Goal: Task Accomplishment & Management: Manage account settings

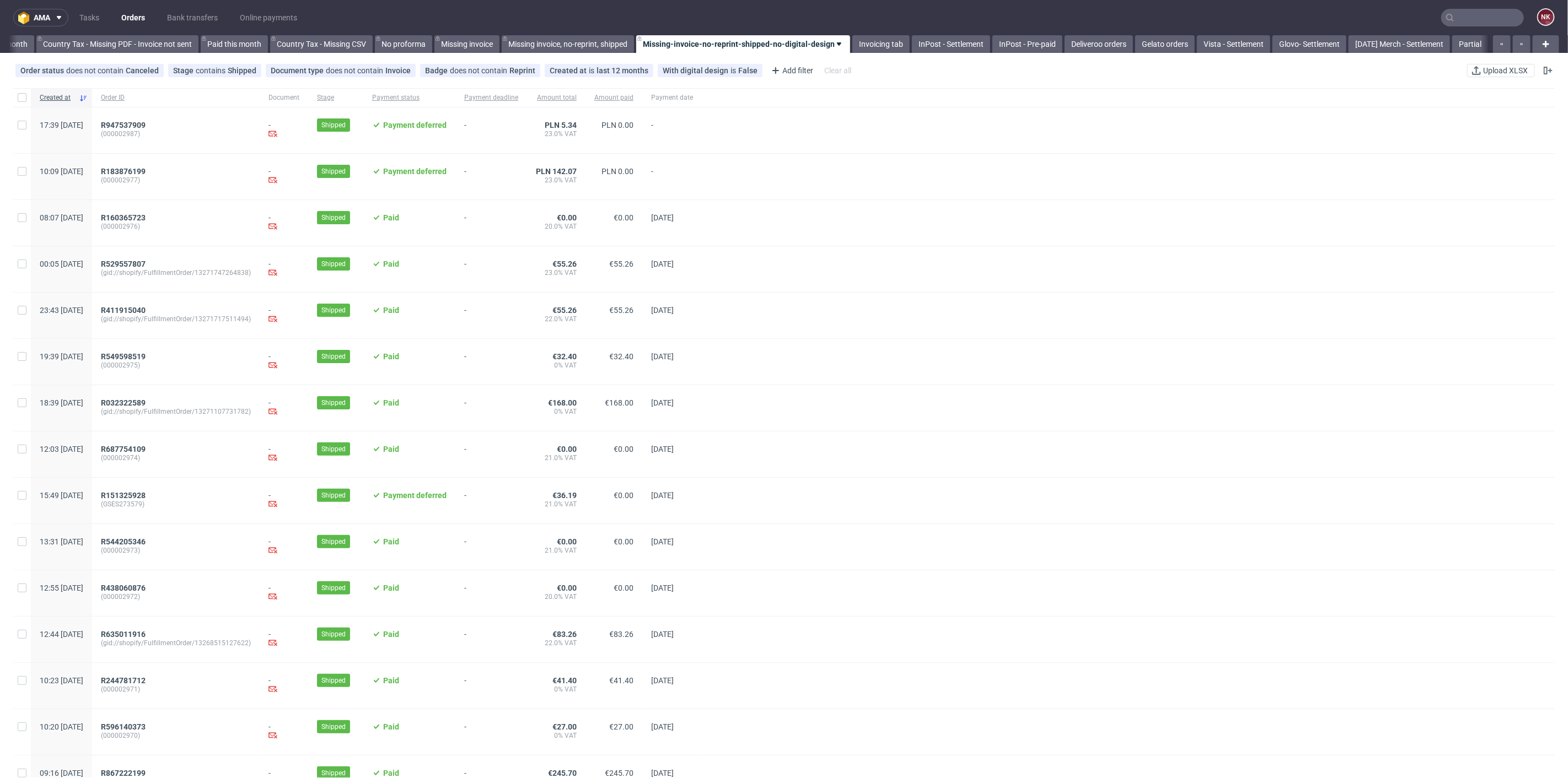
scroll to position [0, 1246]
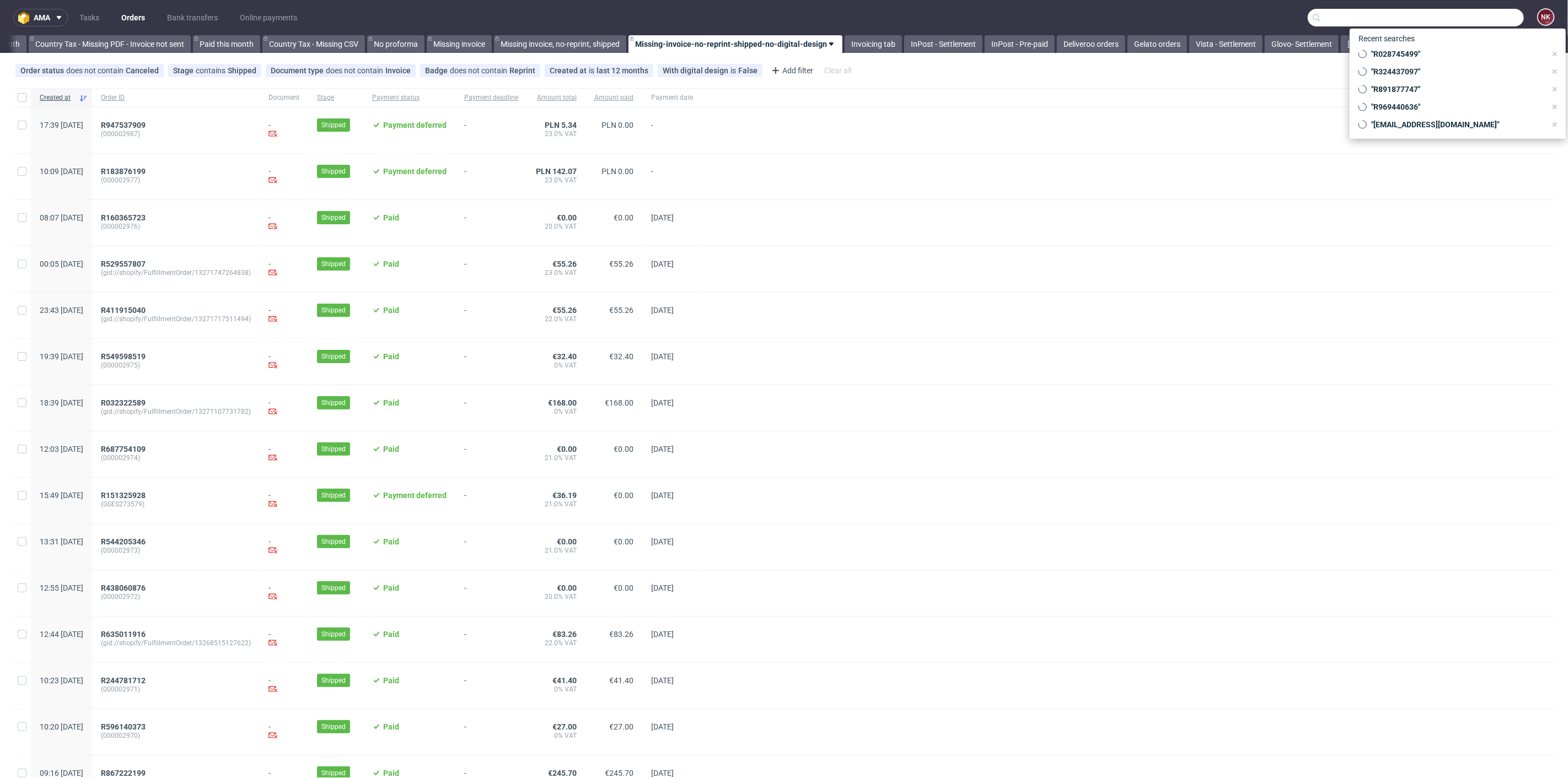
click at [1472, 14] on input "text" at bounding box center [1415, 17] width 216 height 18
click at [1410, 50] on span ""R028745499"" at bounding box center [1456, 53] width 179 height 11
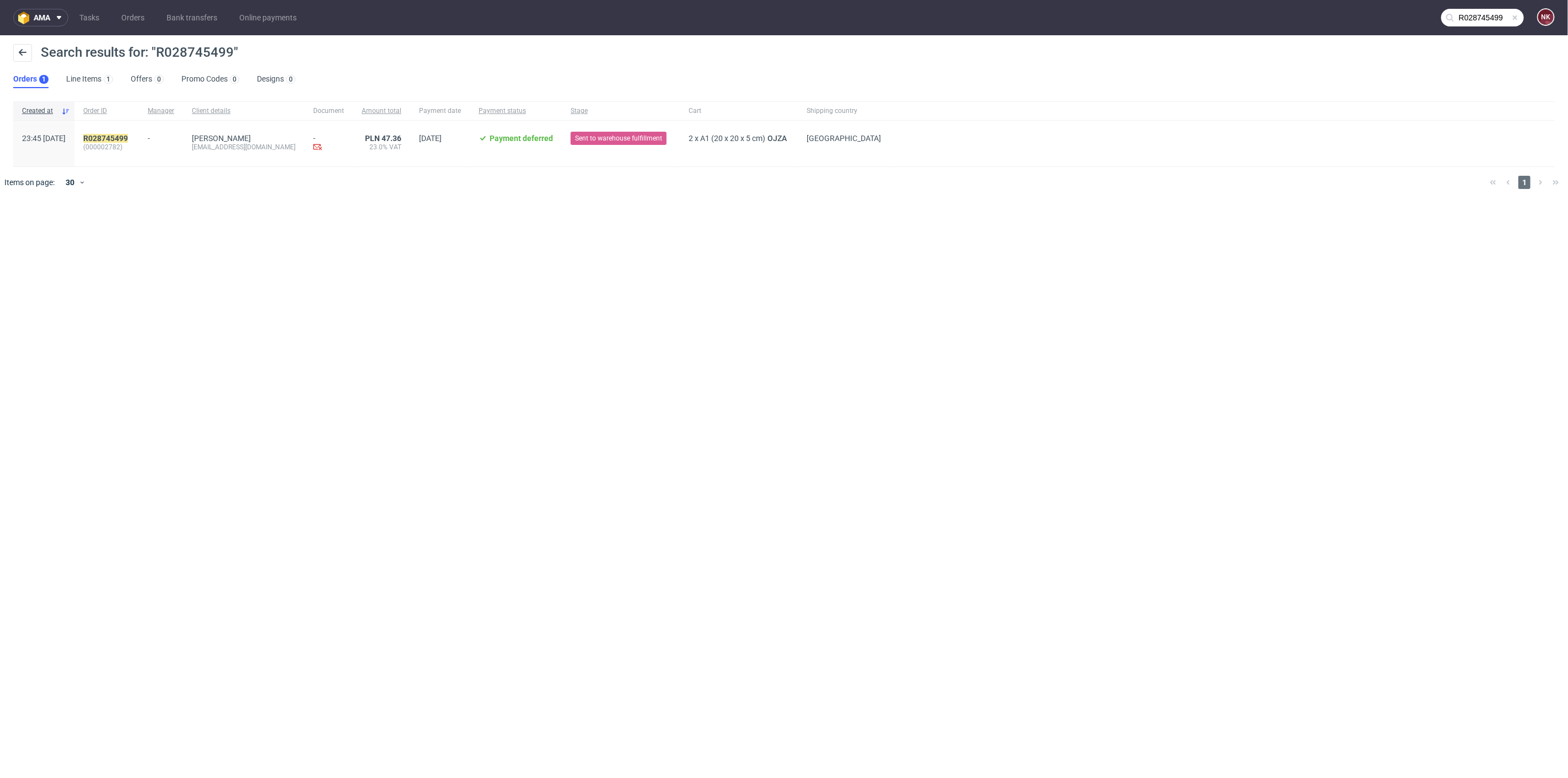
click at [1517, 12] on input "R028745499" at bounding box center [1482, 17] width 83 height 18
drag, startPoint x: 1452, startPoint y: 26, endPoint x: 1178, endPoint y: 28, distance: 274.0
click at [1178, 28] on nav "ama Tasks Orders Bank transfers Online payments R028745499 NK" at bounding box center [784, 17] width 1568 height 35
paste input "FV 3/10/2025/IPH"
type input "FV 3/10/2025/IPH"
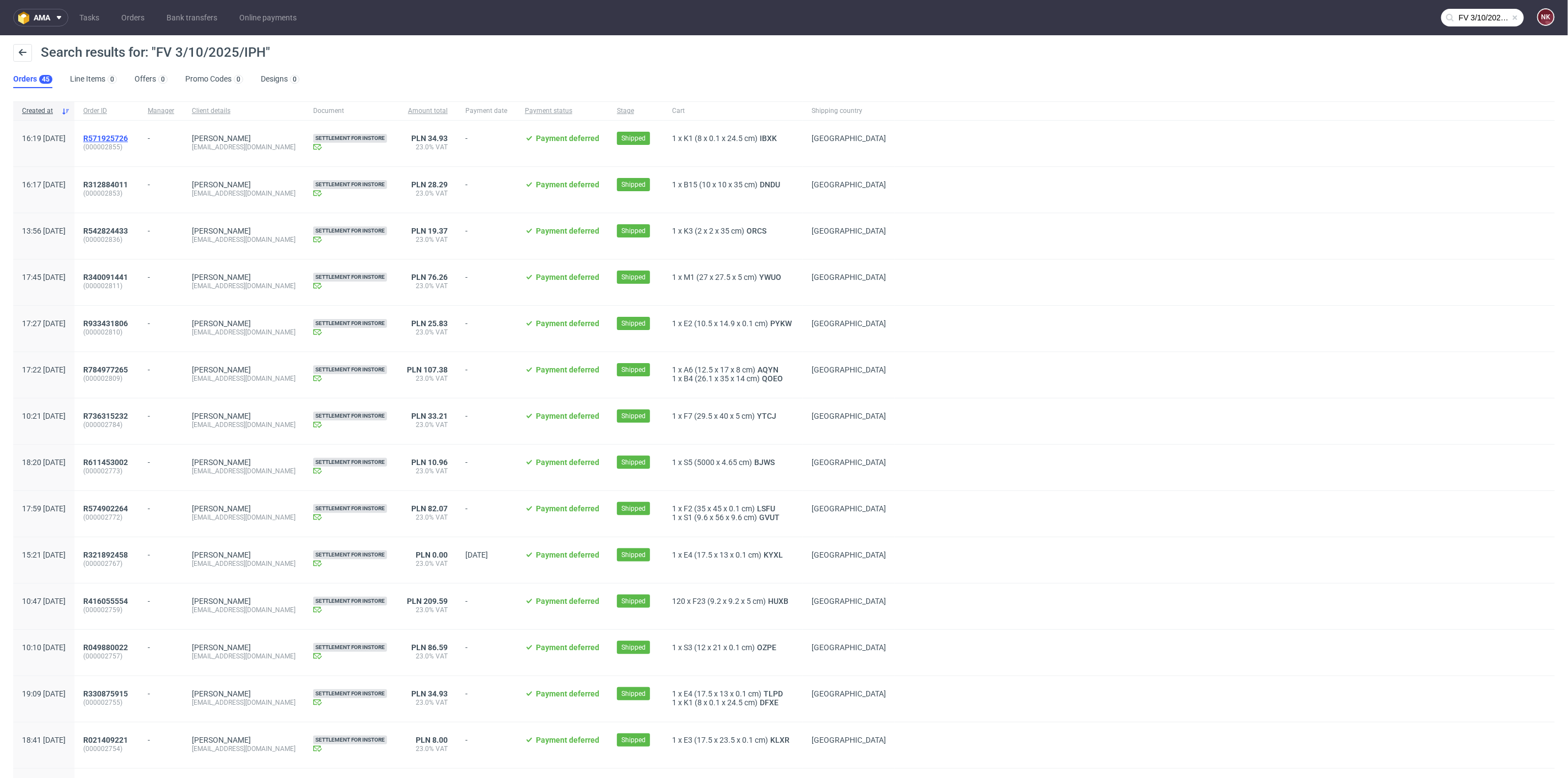
click at [128, 135] on span "R571925726" at bounding box center [106, 138] width 45 height 9
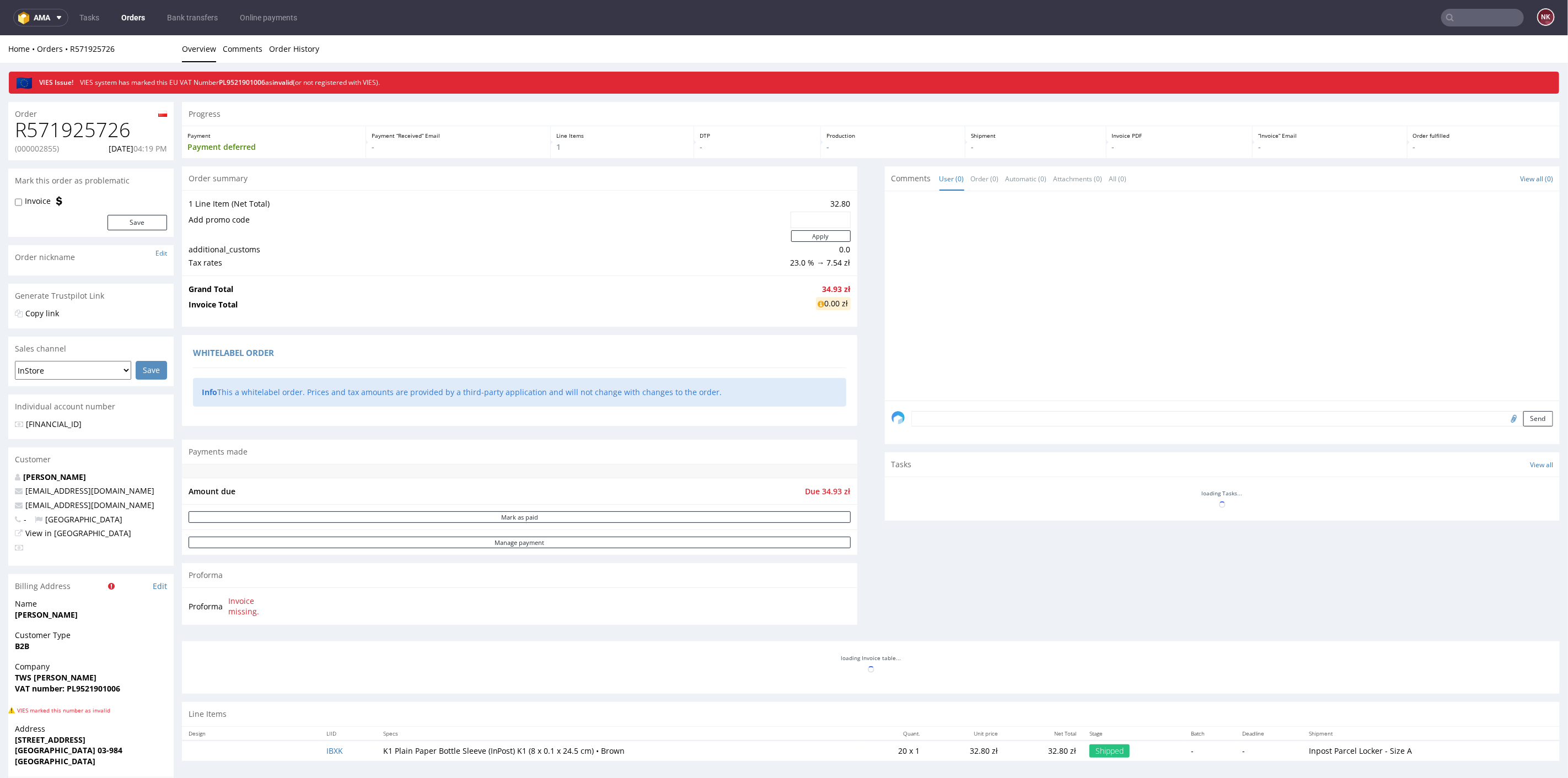
click at [94, 137] on h1 "R571925726" at bounding box center [91, 129] width 152 height 22
copy h1 "R571925726"
type input "FV 3/10/2025/IPH"
click at [91, 126] on h1 "R128479311" at bounding box center [91, 129] width 152 height 22
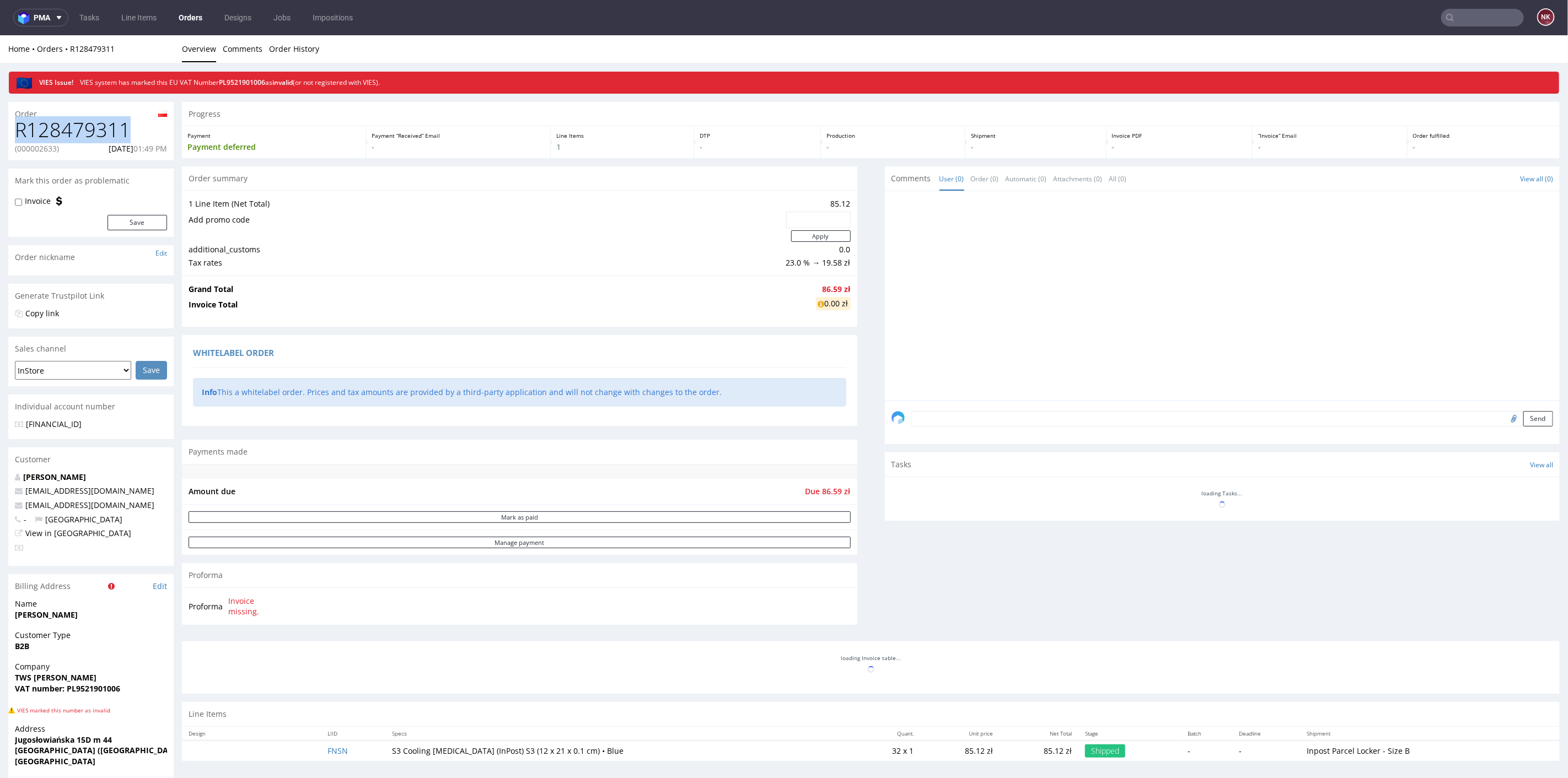
click at [91, 126] on h1 "R128479311" at bounding box center [91, 129] width 152 height 22
copy h1 "R128479311"
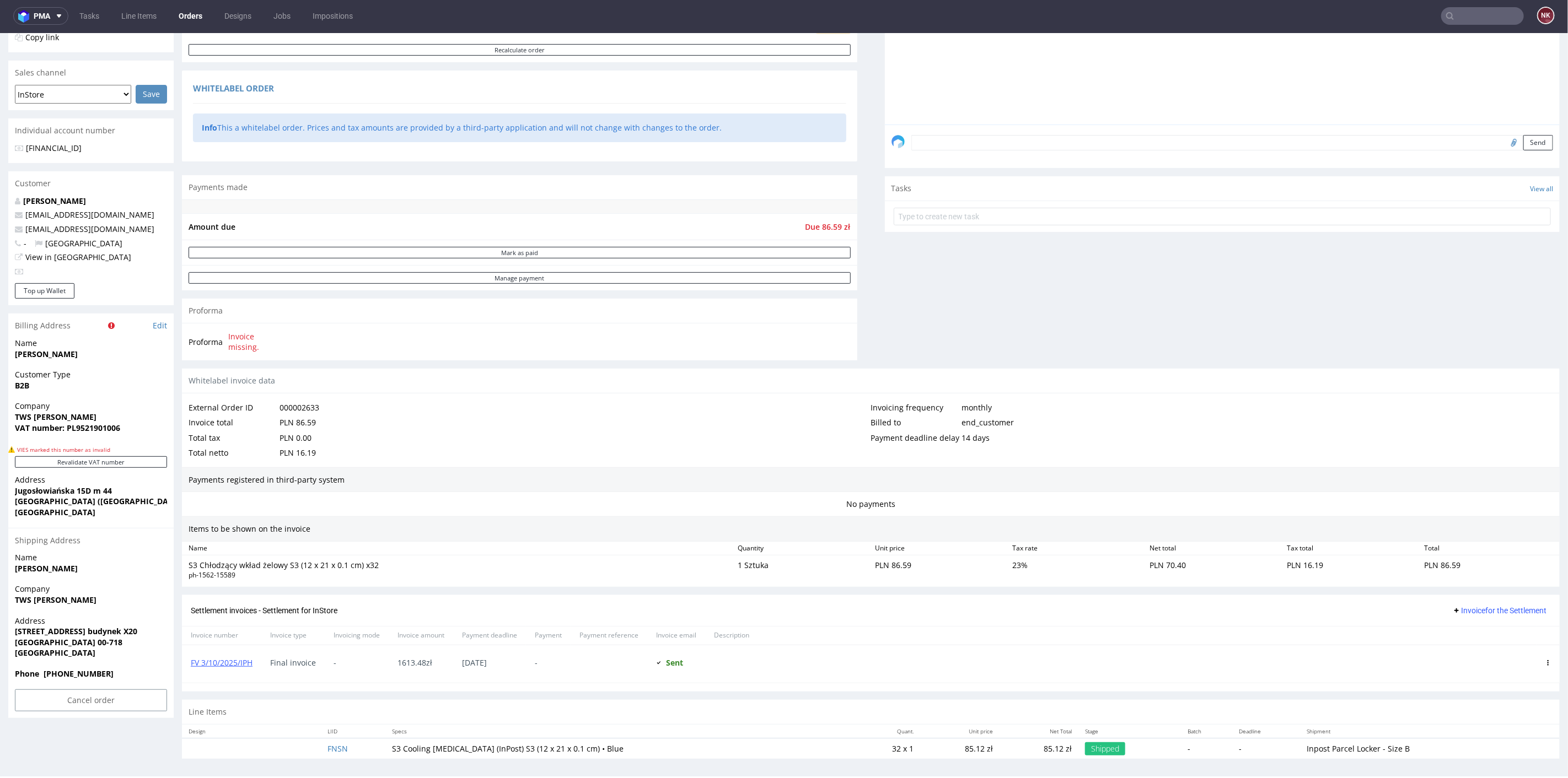
scroll to position [3, 0]
click at [1460, 605] on span "Invoice for the Settlement" at bounding box center [1499, 609] width 94 height 9
click at [1474, 649] on span "Add corrective" at bounding box center [1483, 650] width 55 height 11
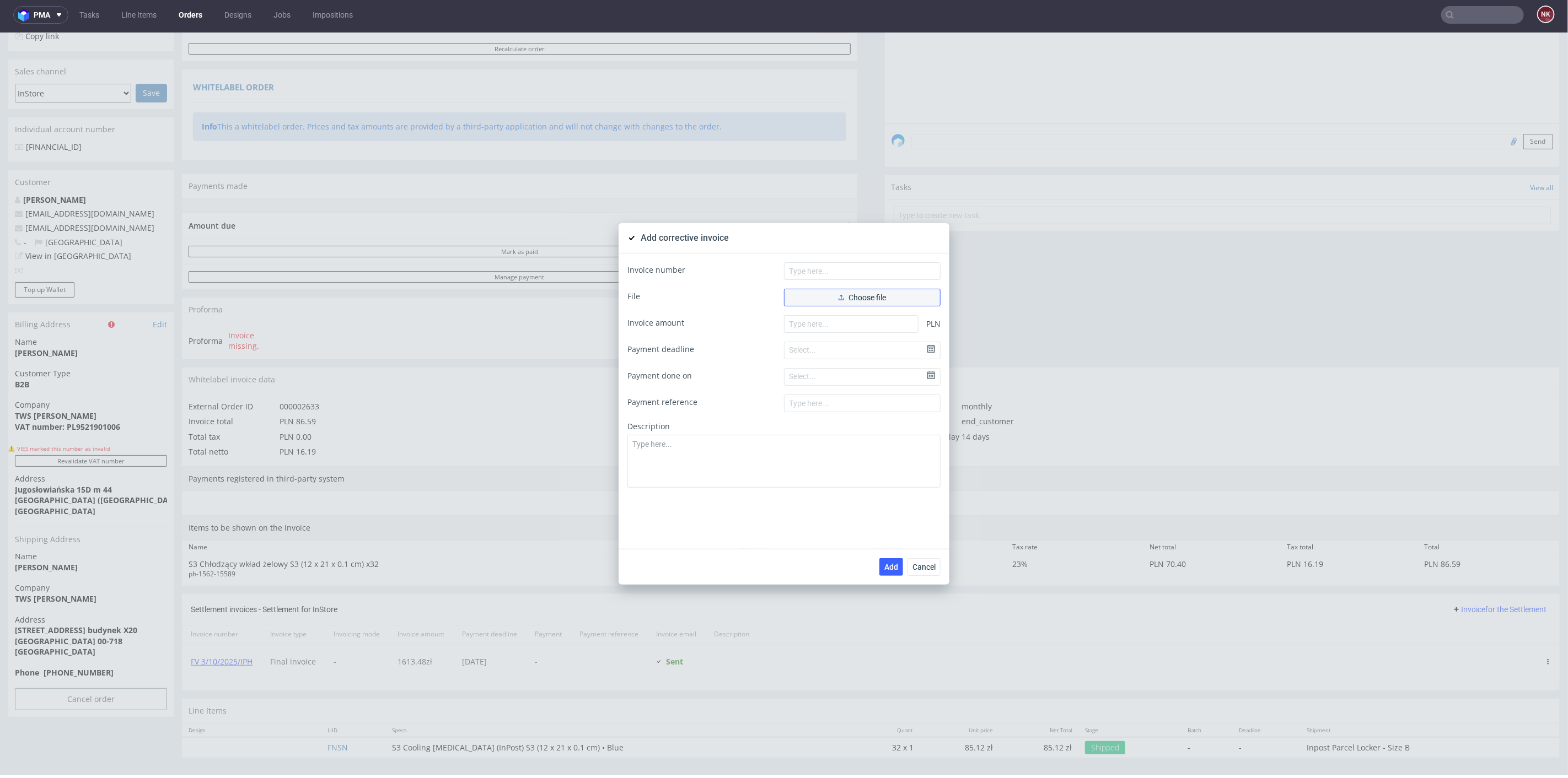
click at [830, 289] on button "Choose file" at bounding box center [862, 297] width 157 height 18
drag, startPoint x: 1439, startPoint y: 32, endPoint x: 1156, endPoint y: 116, distance: 295.2
click at [1156, 116] on div "Add corrective invoice Invoice number File Choose different file FK 2_10_2025_I…" at bounding box center [784, 403] width 1568 height 743
click at [831, 269] on input "text" at bounding box center [862, 270] width 157 height 18
paste input "FK 2/10/2025/IPH"
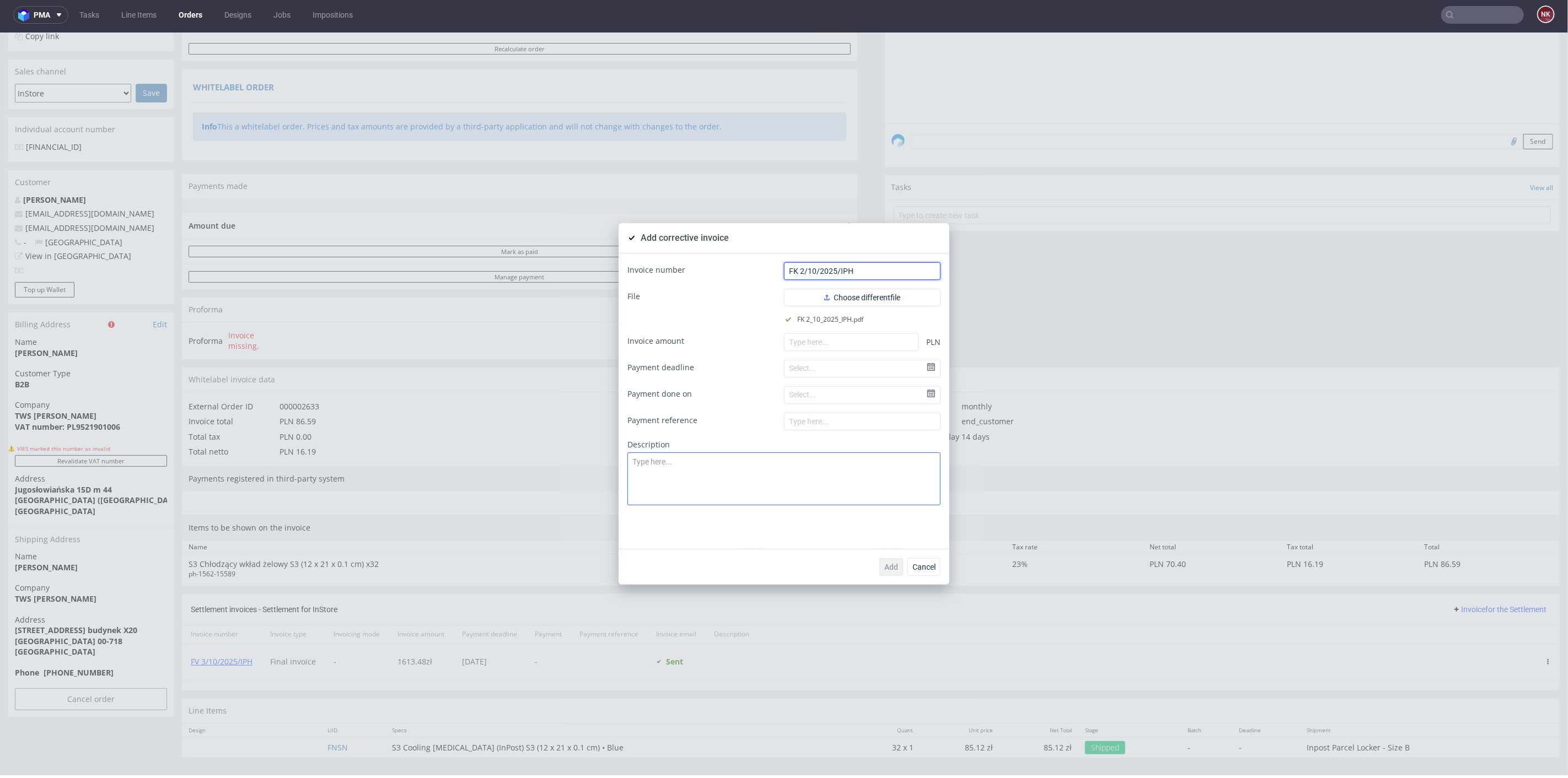
type input "FK 2/10/2025/IPH"
click at [812, 484] on textarea at bounding box center [784, 478] width 313 height 53
click at [809, 338] on input "number" at bounding box center [851, 341] width 135 height 18
paste input "-433.89"
type input "-433.89"
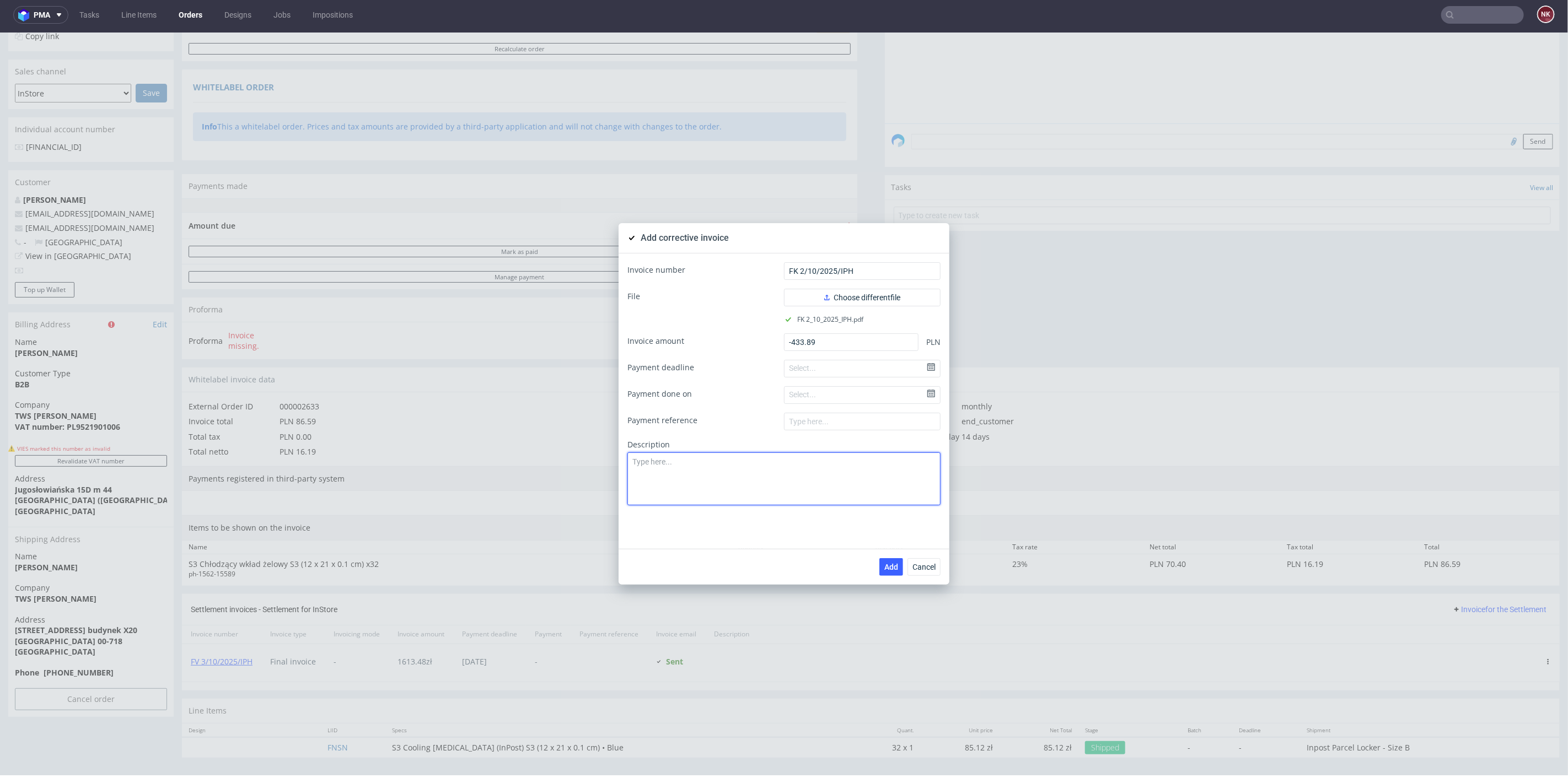
click at [675, 470] on textarea at bounding box center [784, 478] width 313 height 53
paste textarea "Towar zwrócono do nadawcy."
type textarea "Towar zwrócono do nadawcy."
click at [884, 566] on span "Add" at bounding box center [891, 567] width 14 height 8
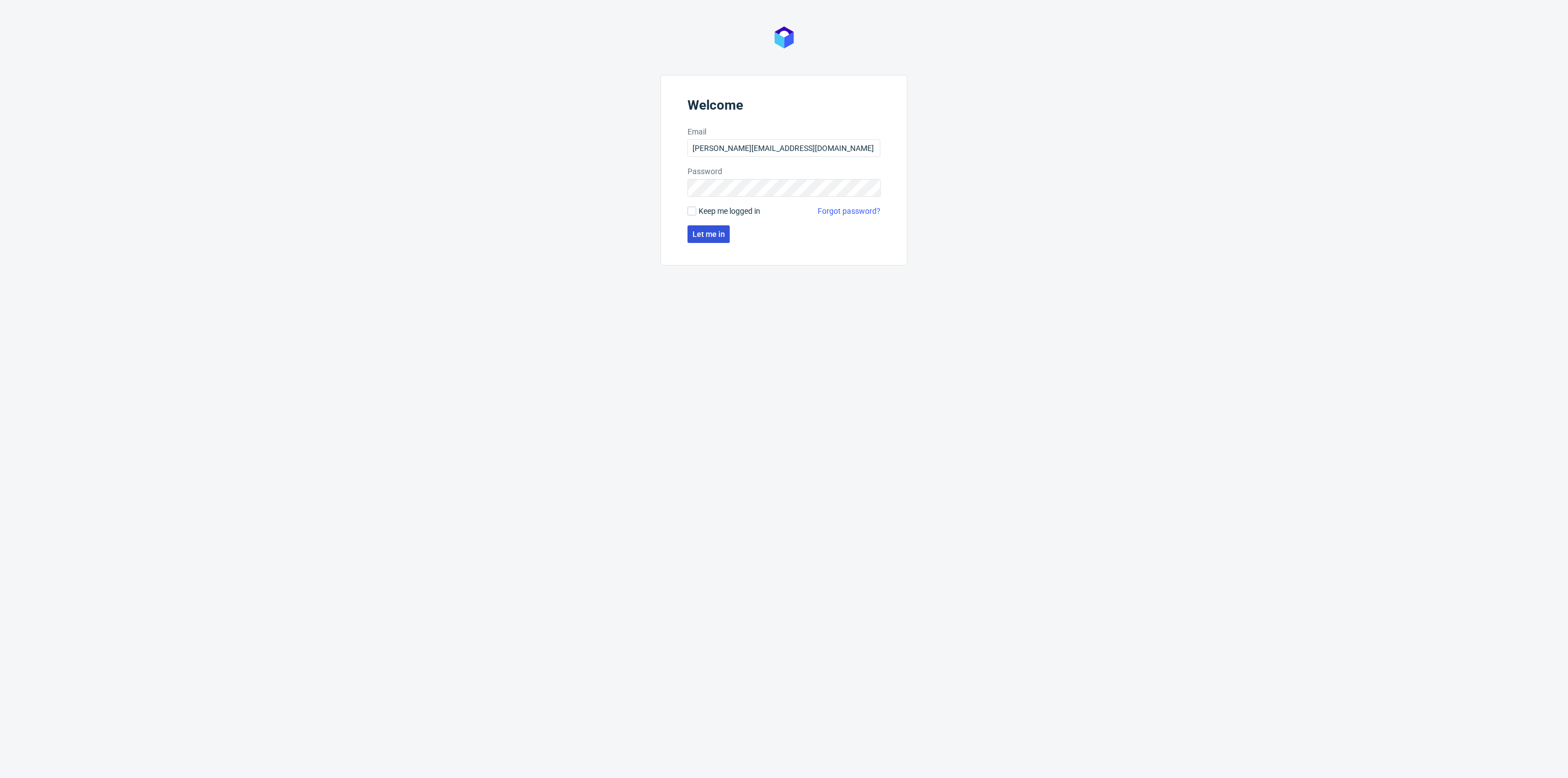
click at [718, 230] on span "Let me in" at bounding box center [708, 234] width 32 height 8
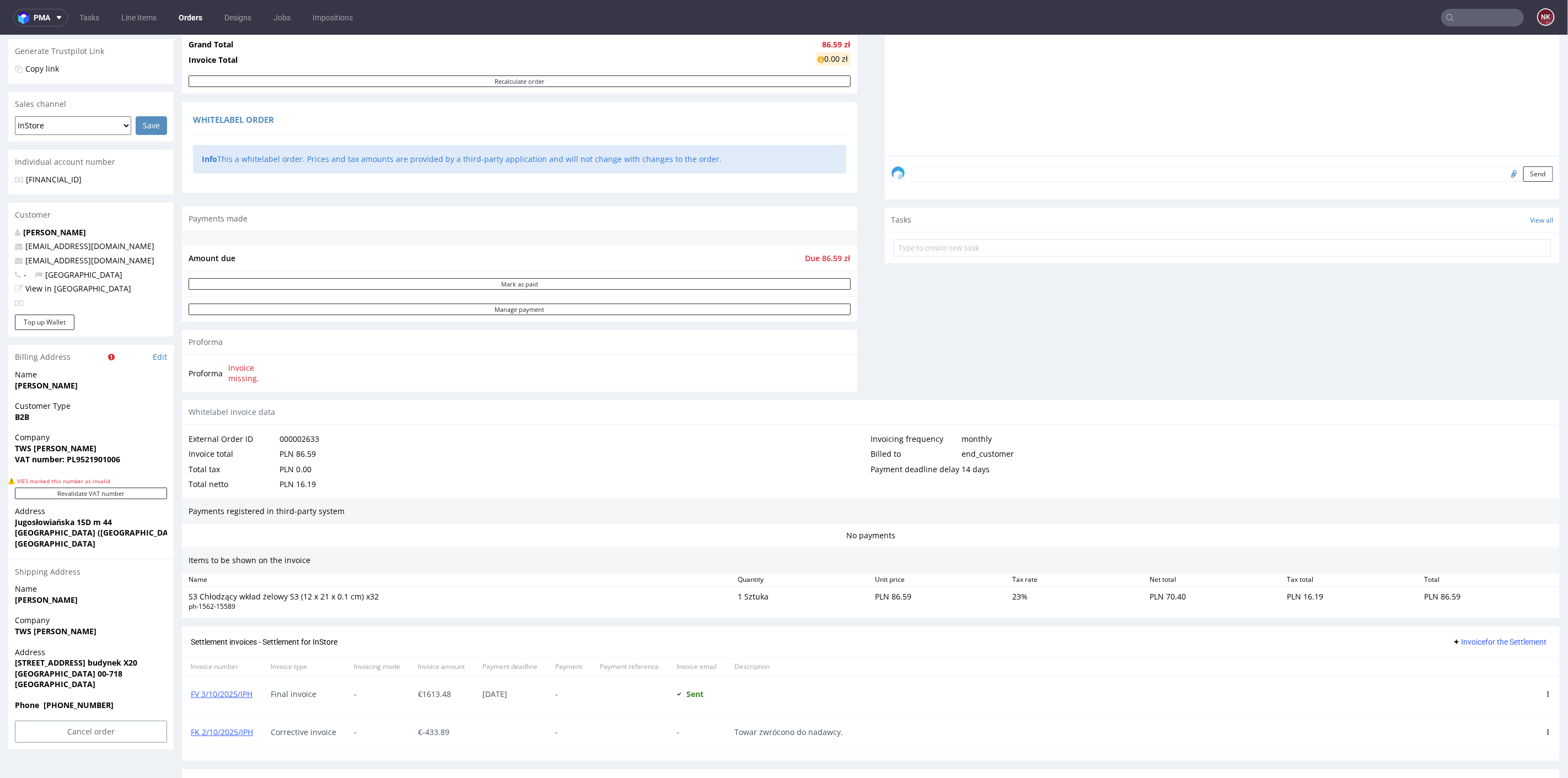
scroll to position [306, 0]
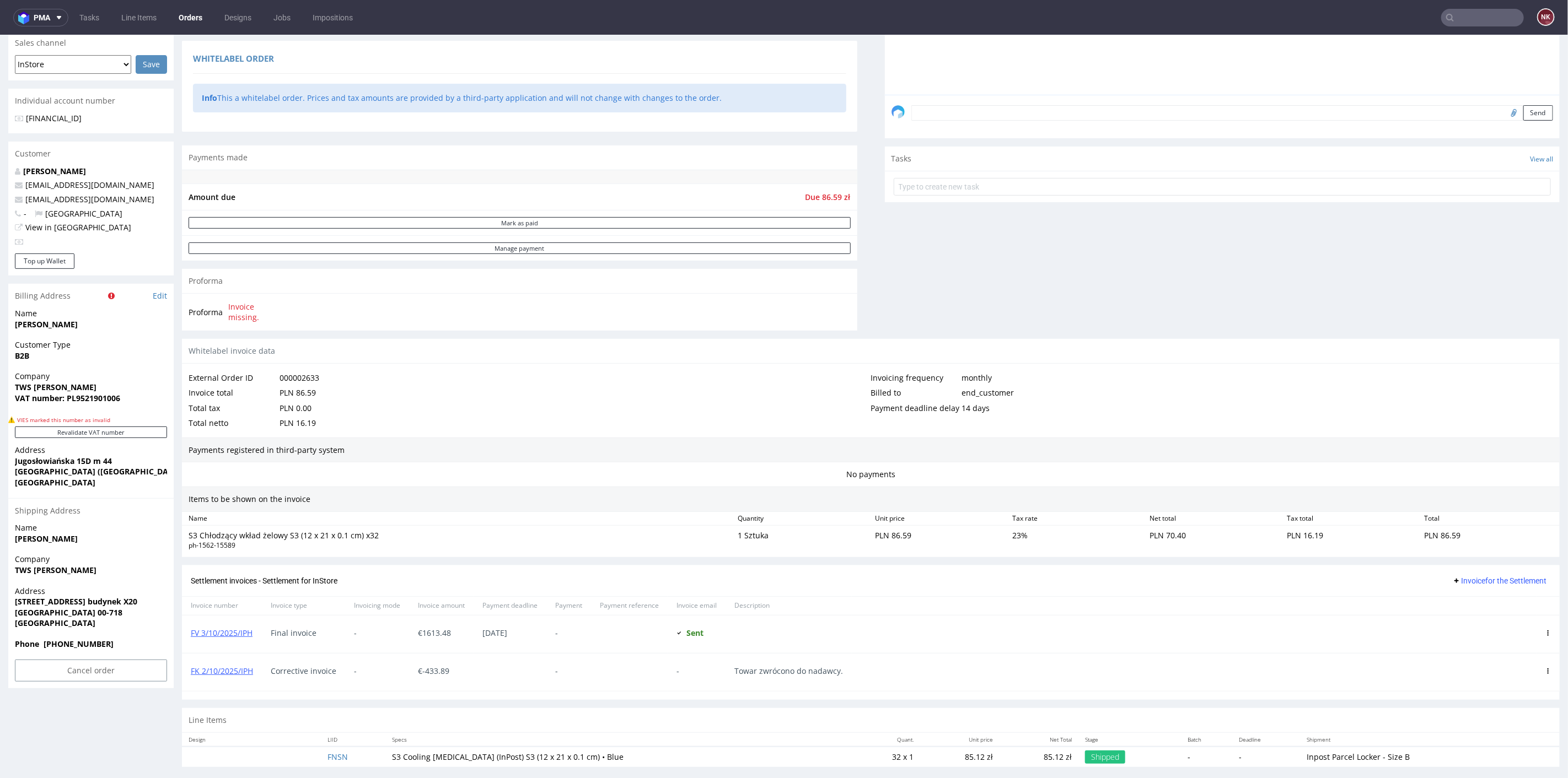
click at [1458, 15] on input "text" at bounding box center [1482, 17] width 83 height 18
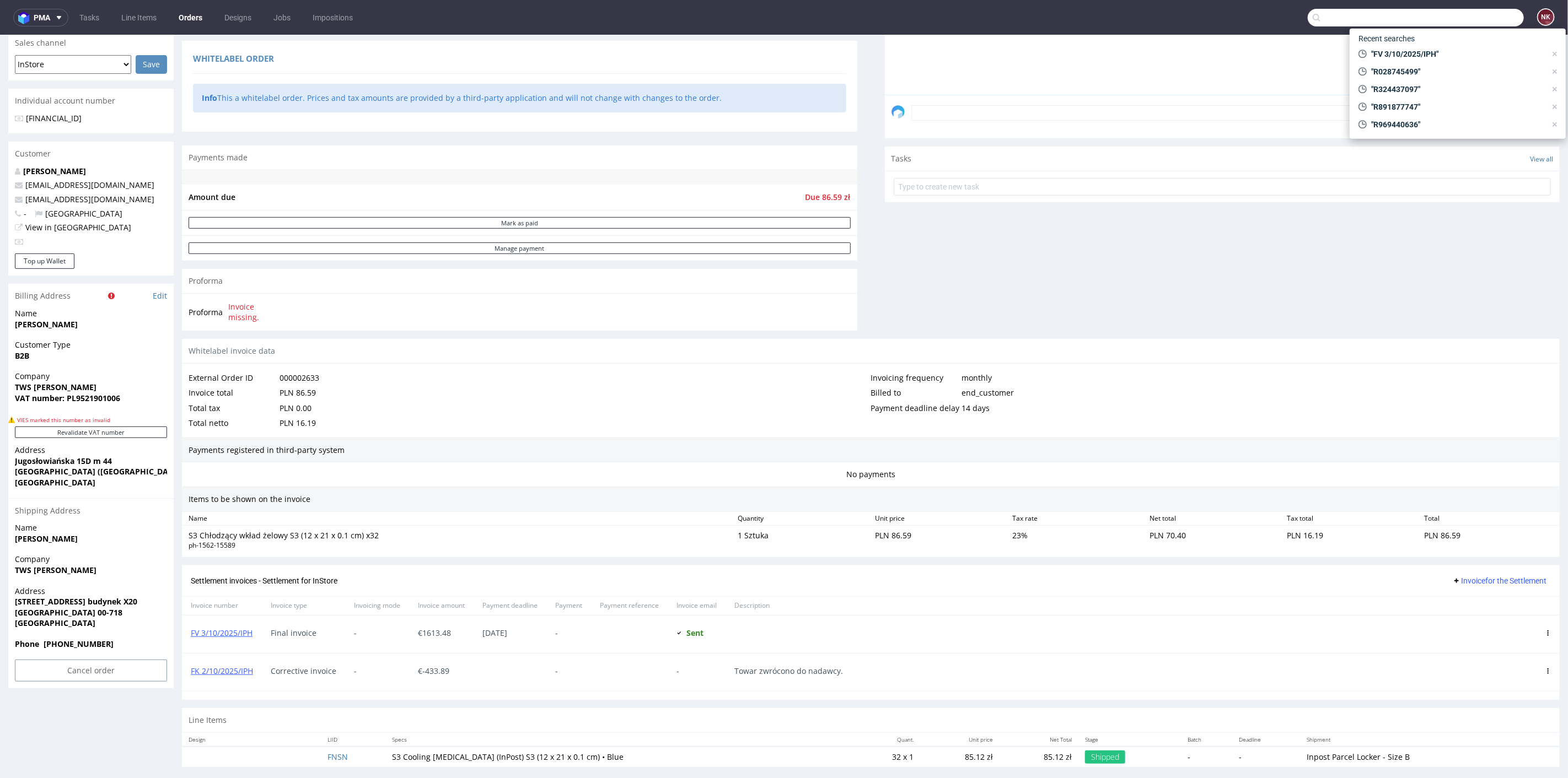
paste input "https://app.packhelp.com/new/admin/orders/R841895824/edit"
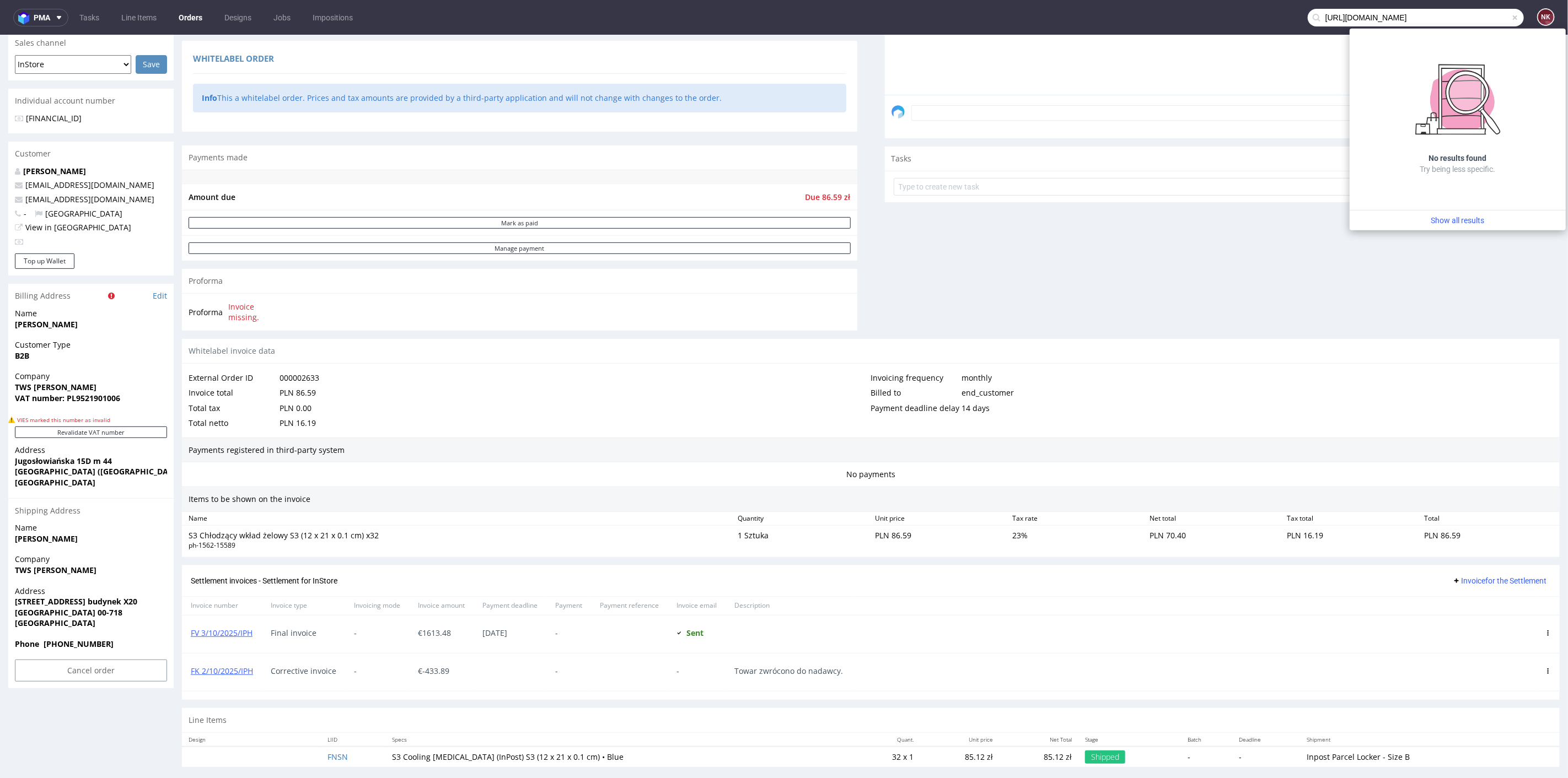
type input "https://app.packhelp.com/new/admin/orders/R841895824/edit"
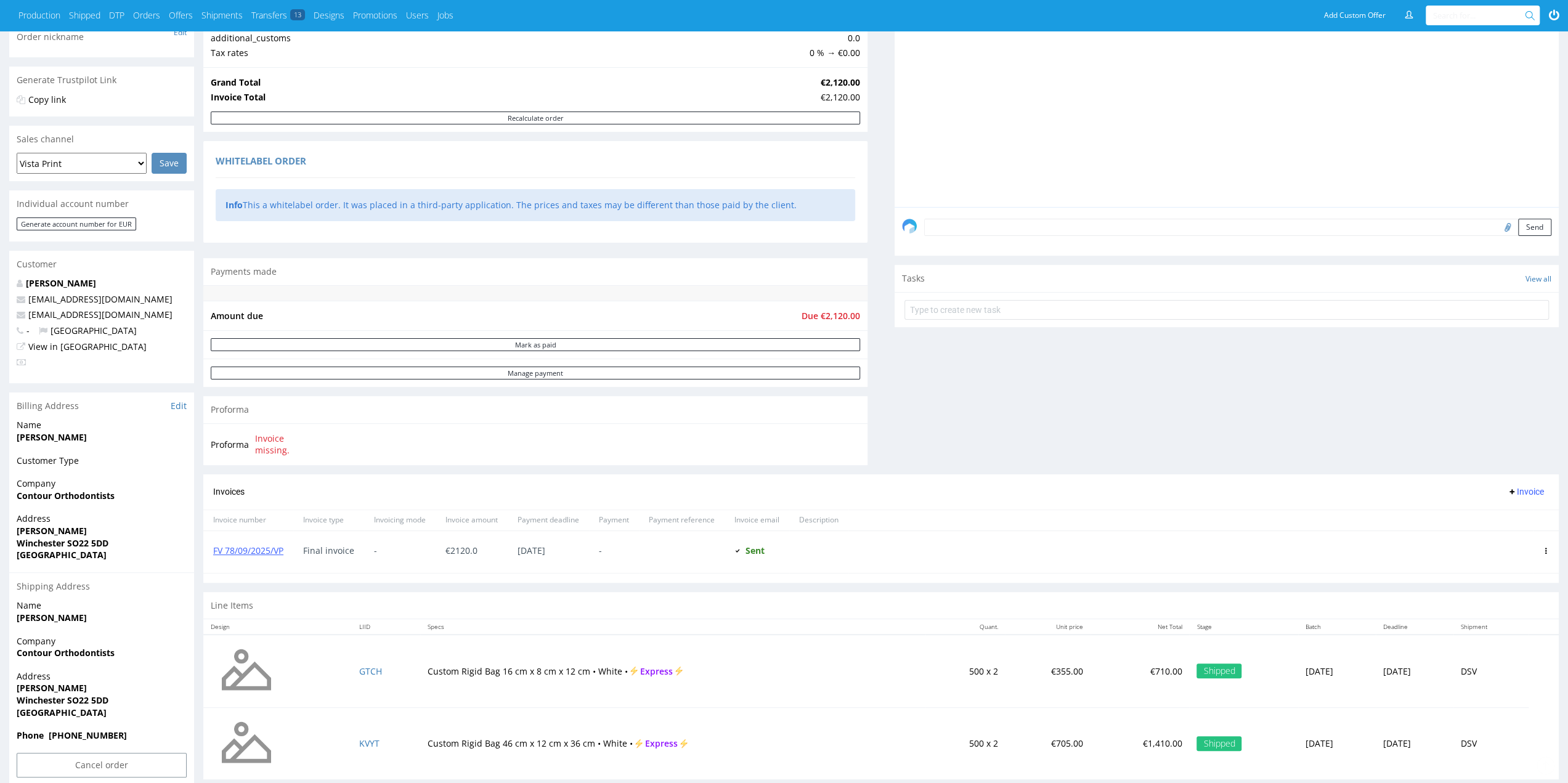
scroll to position [246, 0]
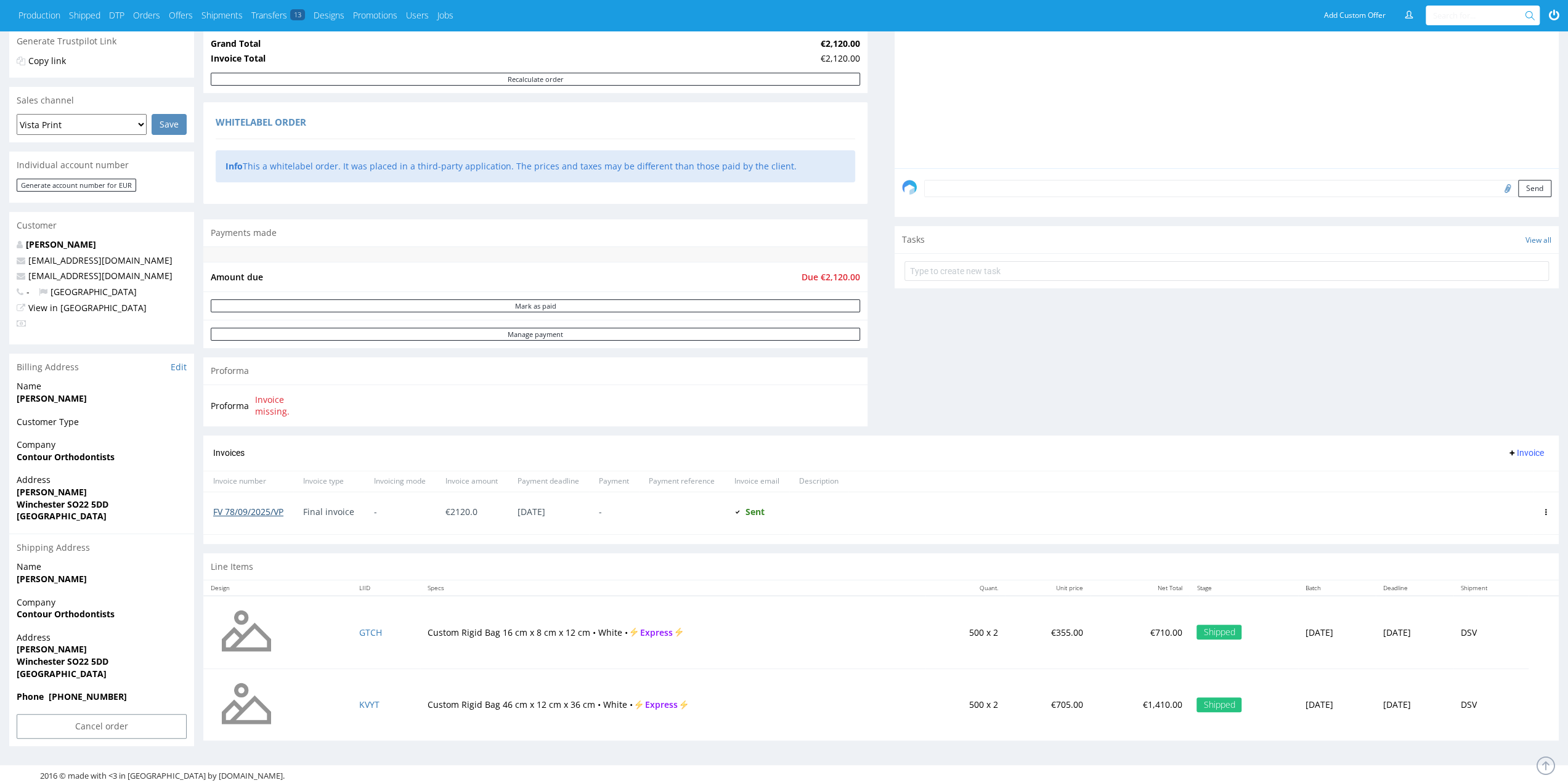
click at [271, 507] on link "FV 78/09/2025/VP" at bounding box center [248, 511] width 70 height 12
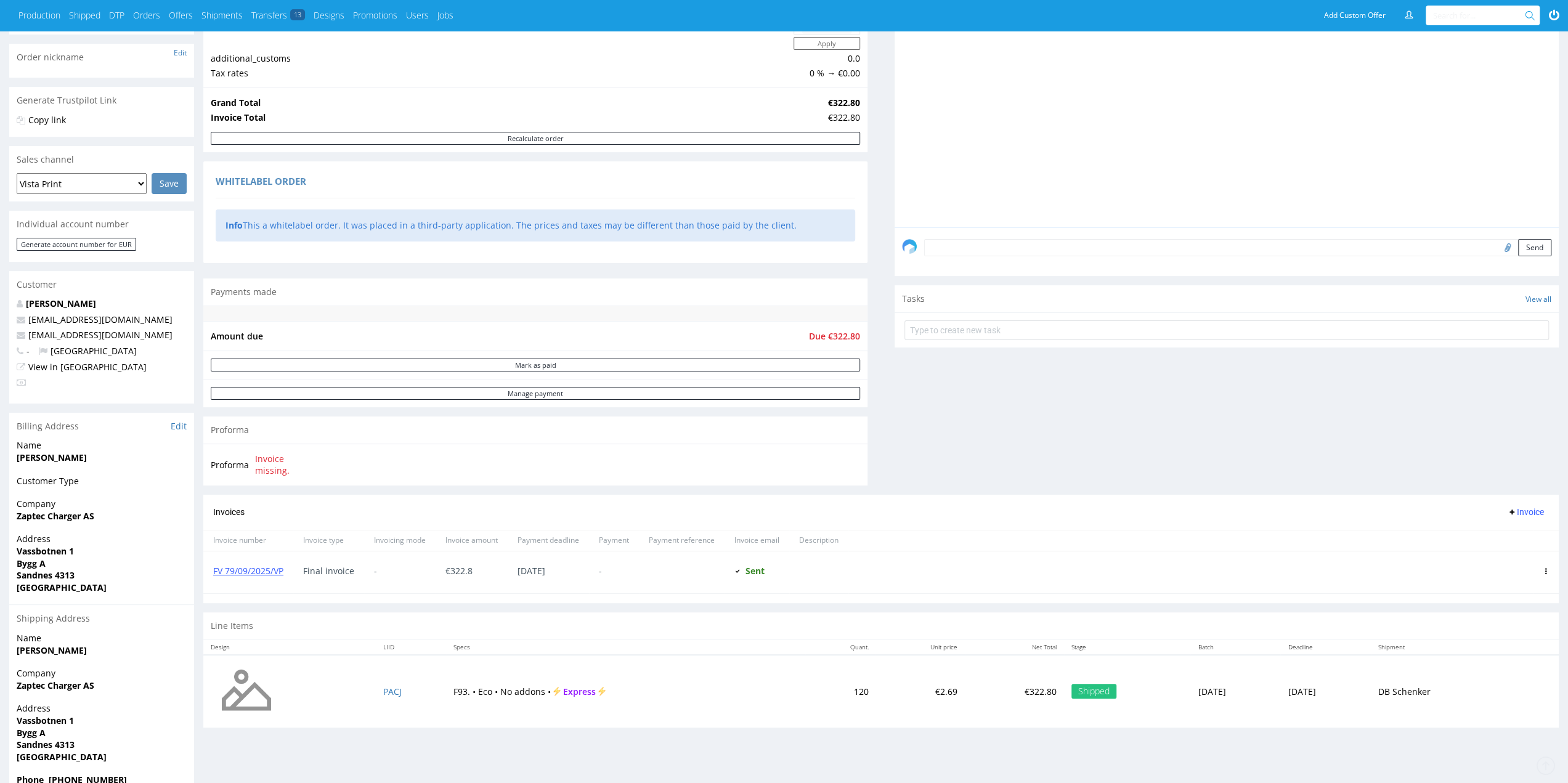
scroll to position [246, 0]
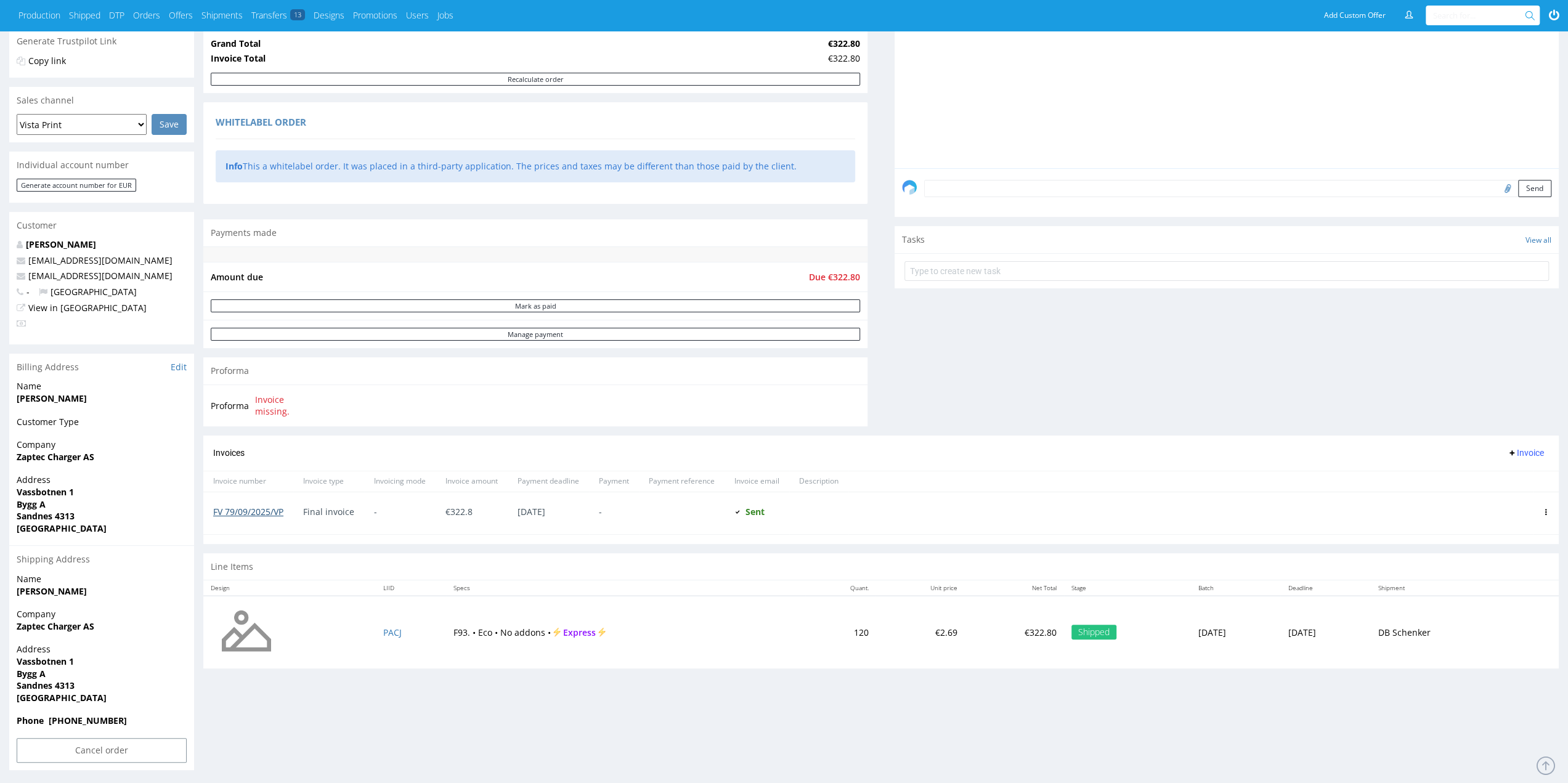
click at [267, 507] on link "FV 79/09/2025/VP" at bounding box center [248, 511] width 70 height 12
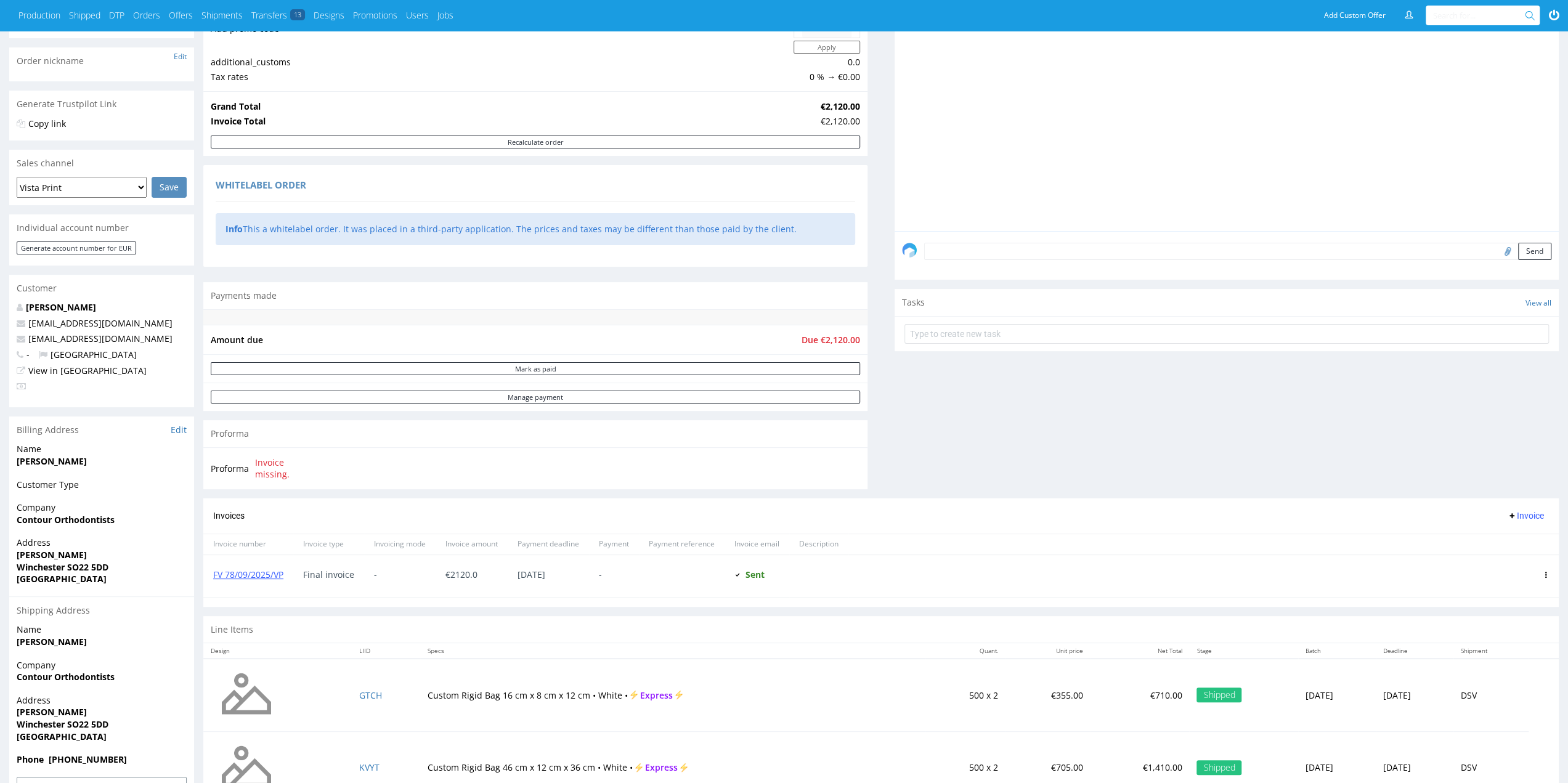
scroll to position [184, 0]
click at [252, 572] on link "FV 78/09/2025/VP" at bounding box center [248, 573] width 70 height 12
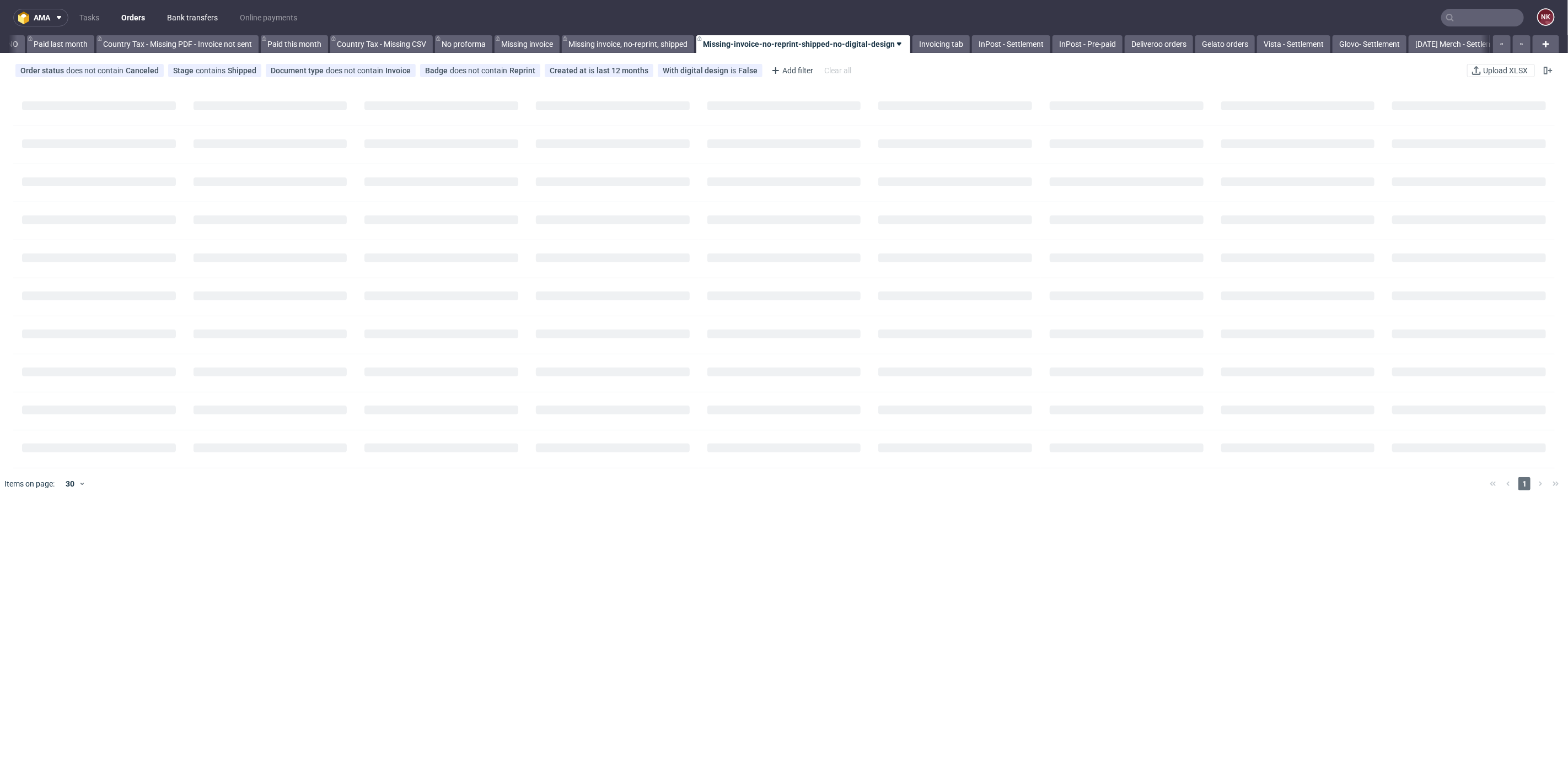
scroll to position [0, 1222]
click at [192, 13] on link "Bank transfers" at bounding box center [192, 17] width 64 height 18
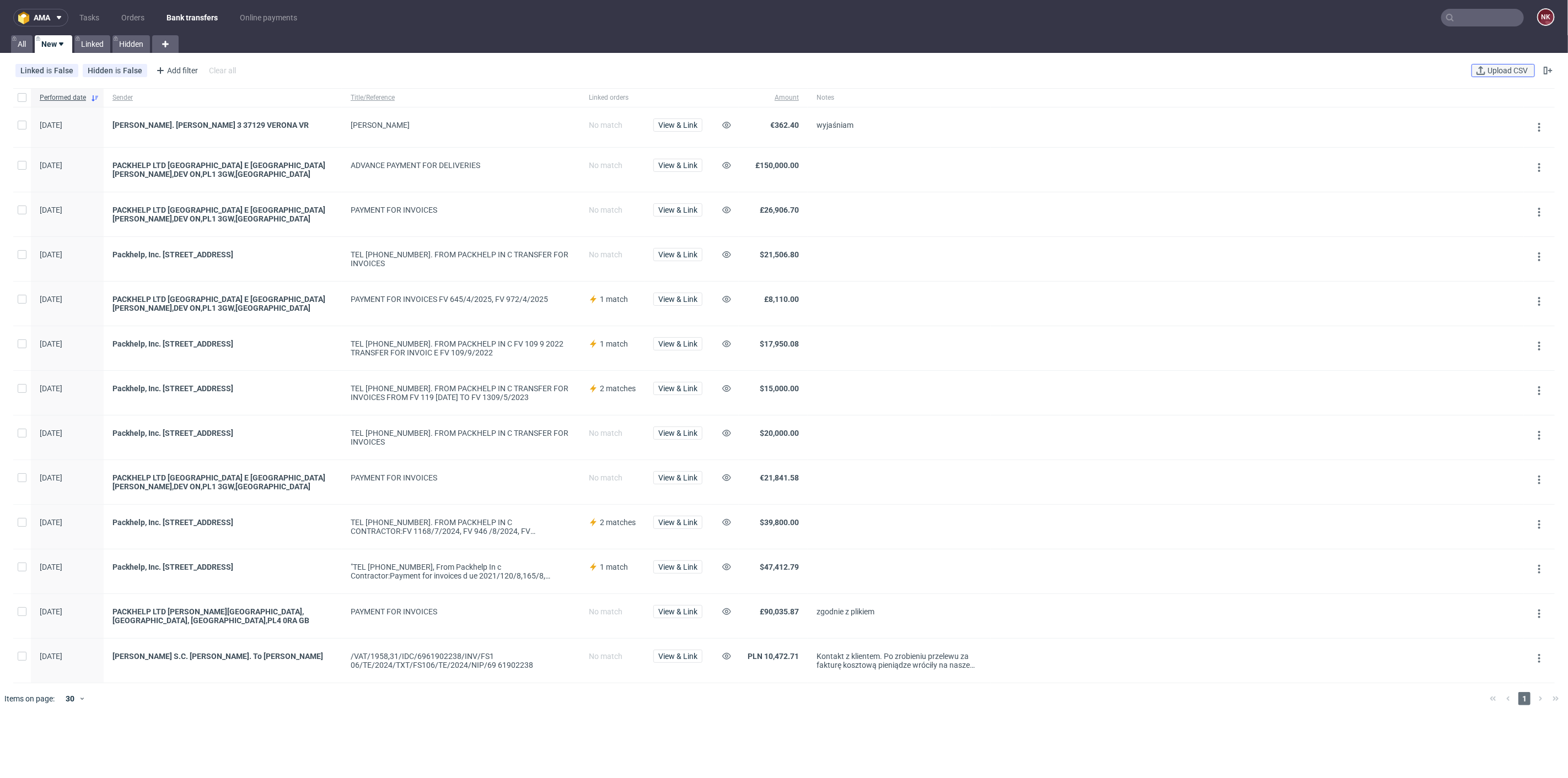
click at [1497, 73] on span "Upload CSV" at bounding box center [1507, 71] width 45 height 8
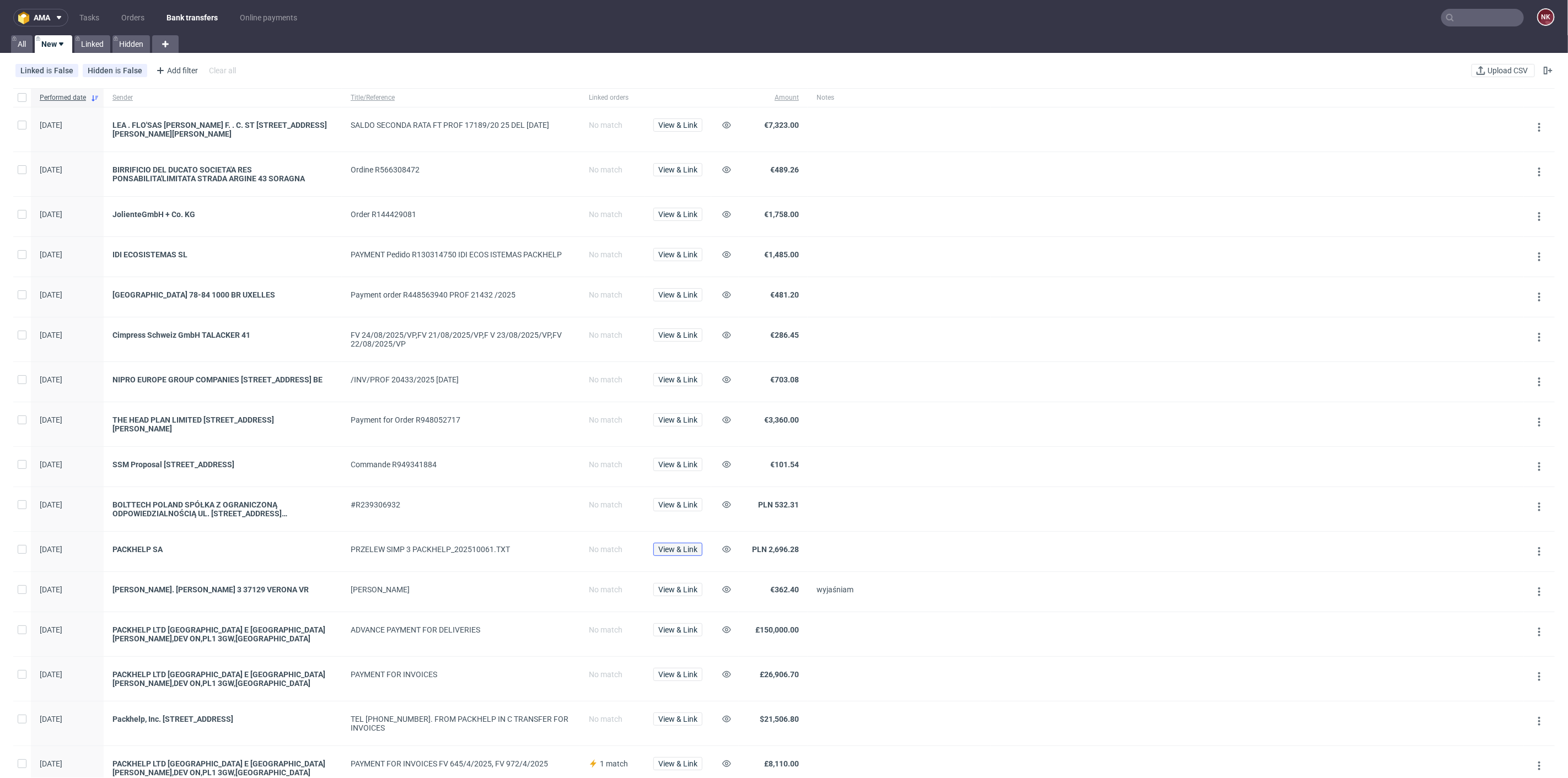
click at [694, 551] on span "View & Link" at bounding box center [678, 549] width 39 height 8
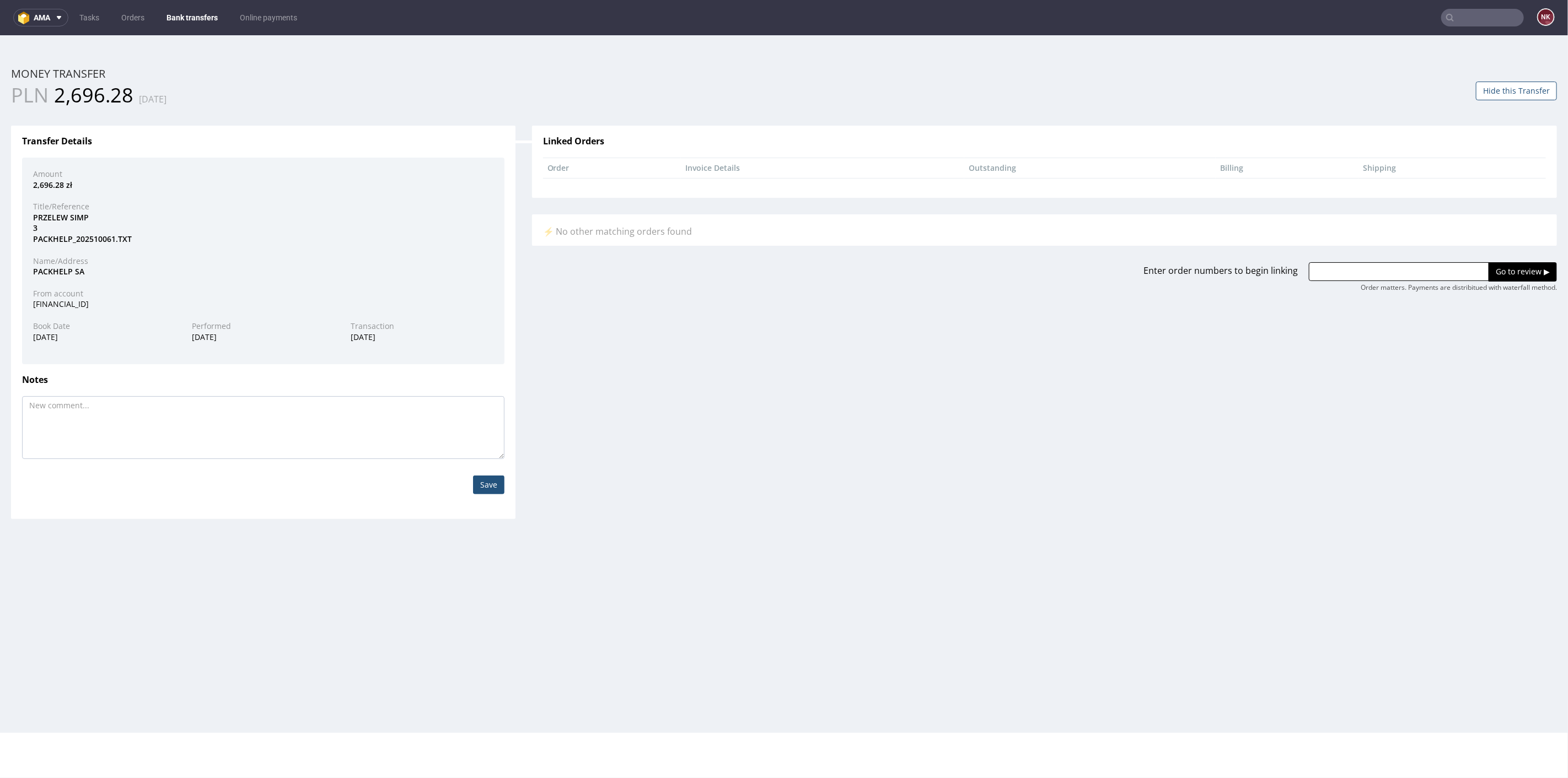
click at [720, 464] on div "Transfer Details Amount 2,696.28 zł Title/Reference PRZELEW SIMP 3 PACKHELP_202…" at bounding box center [783, 313] width 1562 height 409
click at [507, 148] on div "Transfer Details" at bounding box center [263, 147] width 499 height 21
click at [192, 12] on link "Bank transfers" at bounding box center [192, 17] width 65 height 18
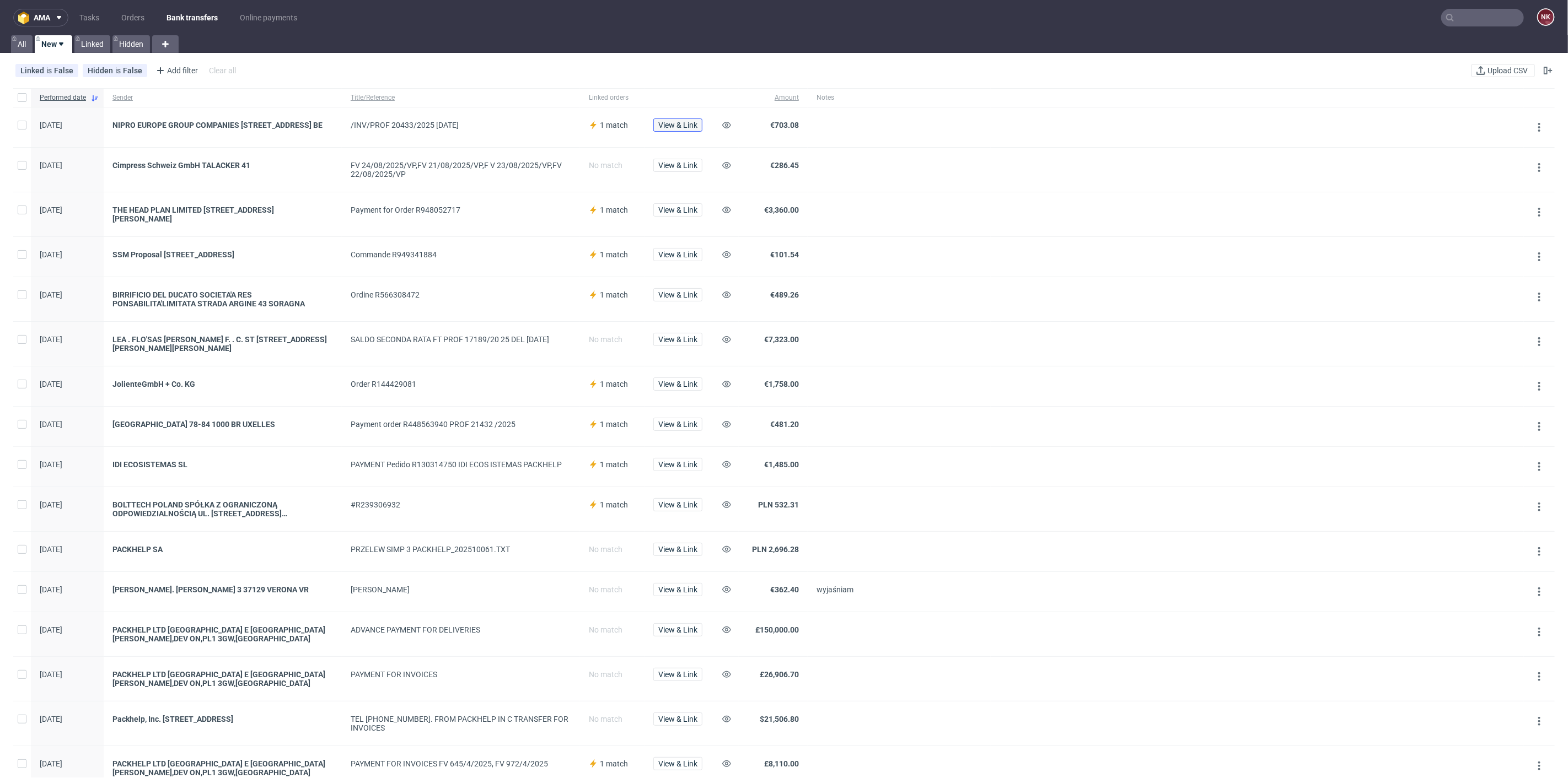
click at [680, 129] on button "View & Link" at bounding box center [678, 125] width 49 height 13
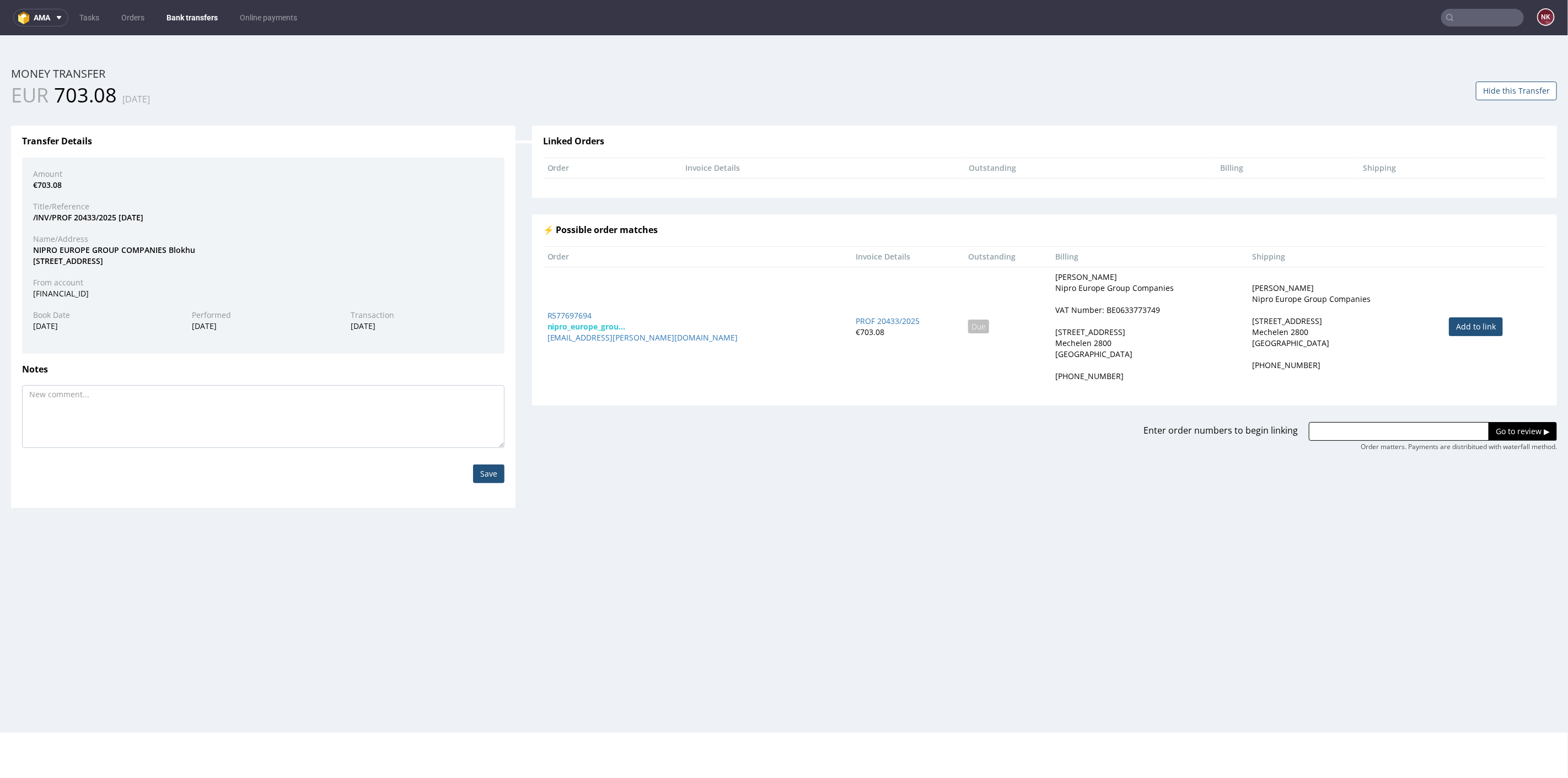
click at [1452, 320] on link "Add to link" at bounding box center [1476, 326] width 54 height 18
type input "R577697694"
click at [1499, 425] on input "Go to review ▶" at bounding box center [1522, 431] width 68 height 18
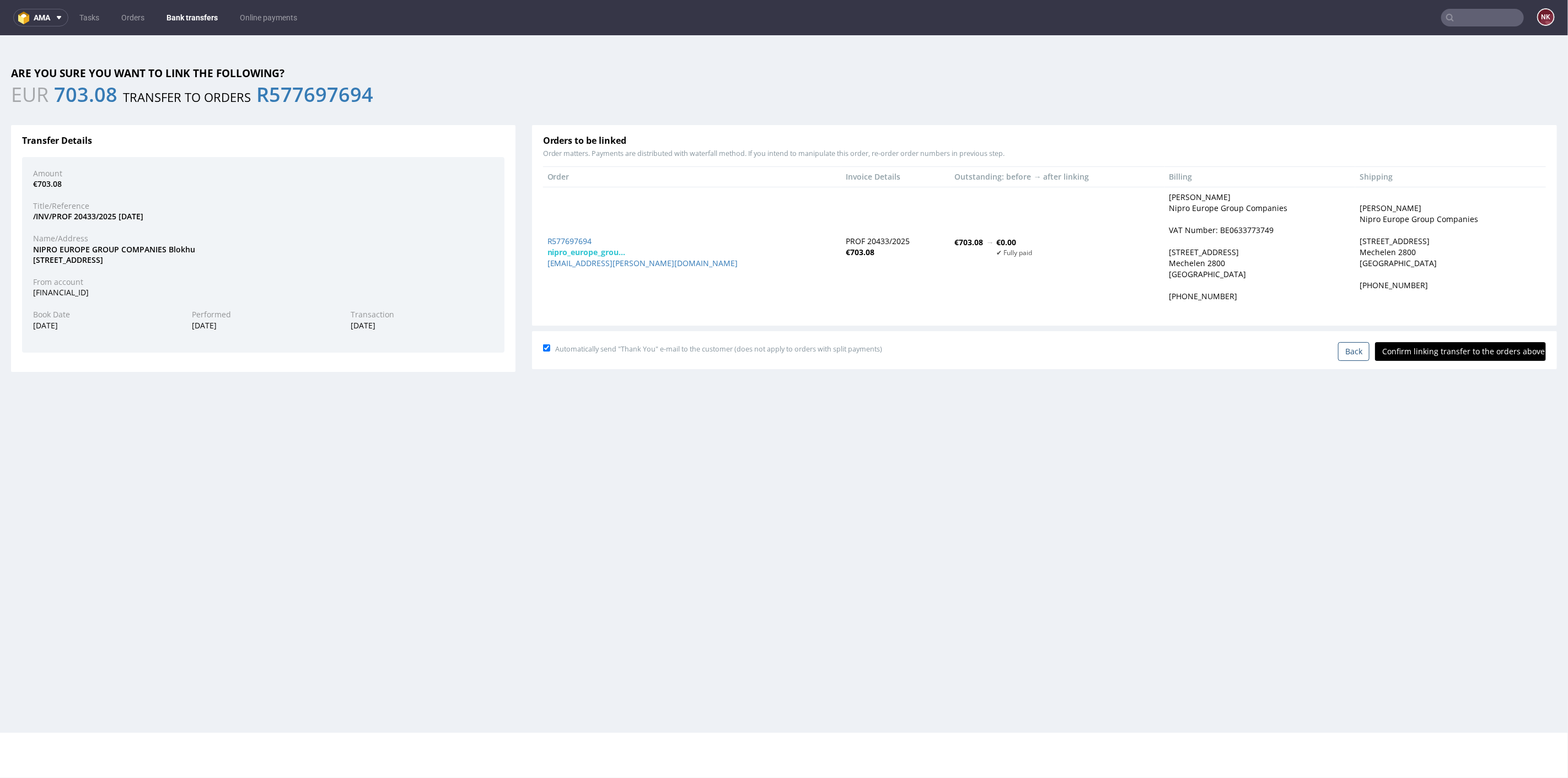
click at [1469, 356] on input "Confirm linking transfer to the orders above" at bounding box center [1460, 351] width 171 height 18
type input "In progress..."
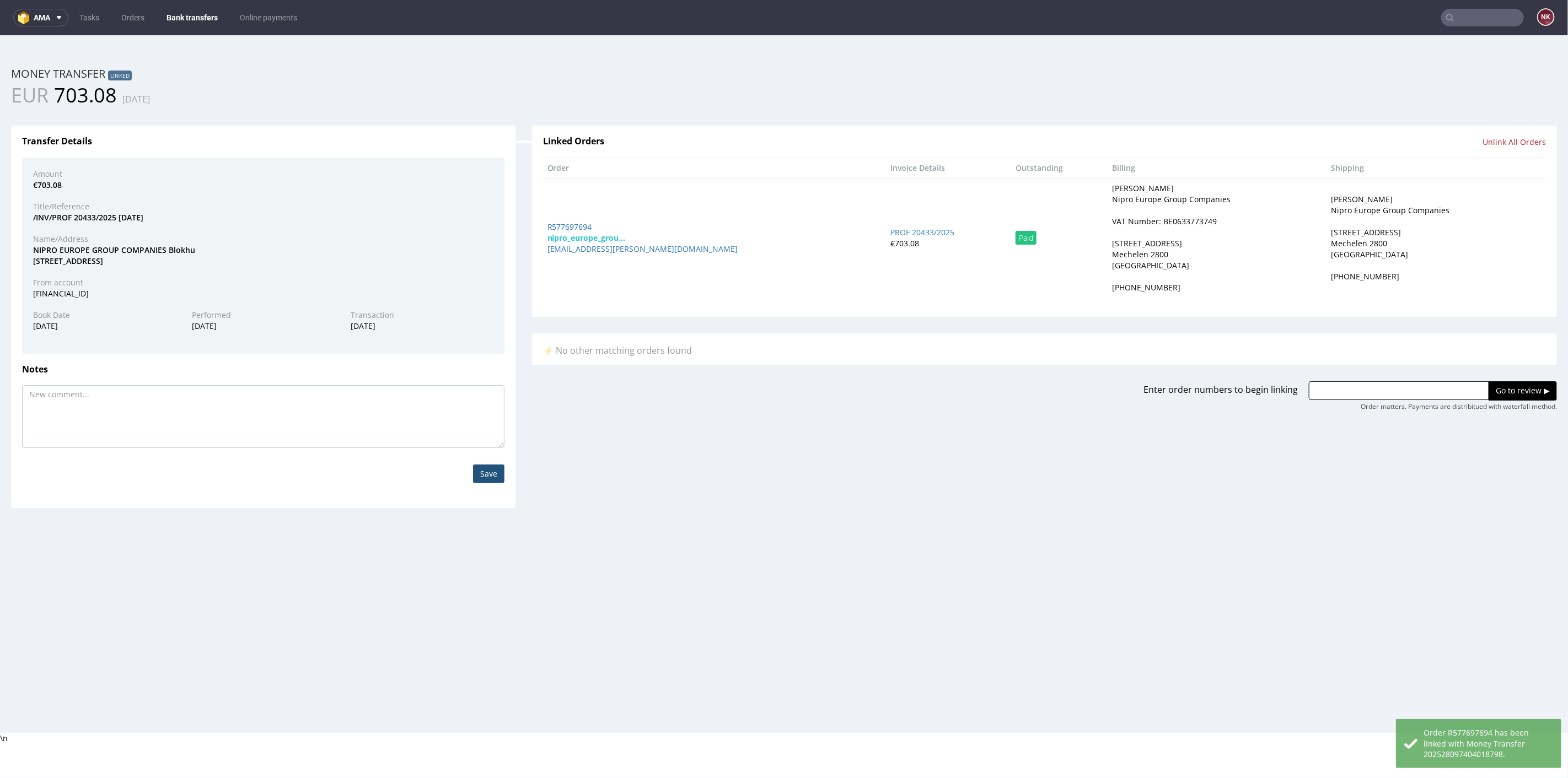
click at [176, 15] on link "Bank transfers" at bounding box center [192, 17] width 65 height 18
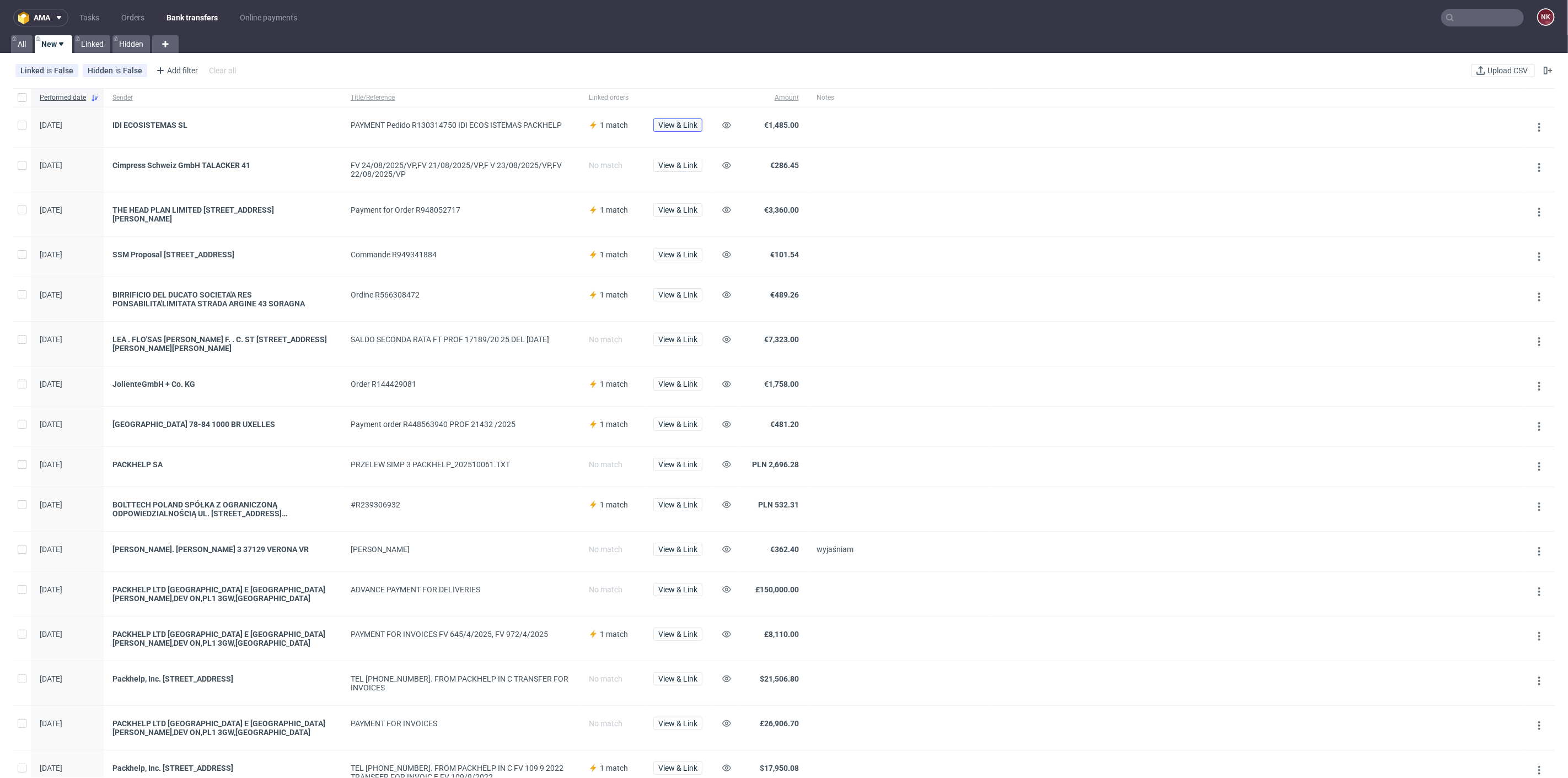
click at [694, 126] on span "View & Link" at bounding box center [678, 125] width 39 height 8
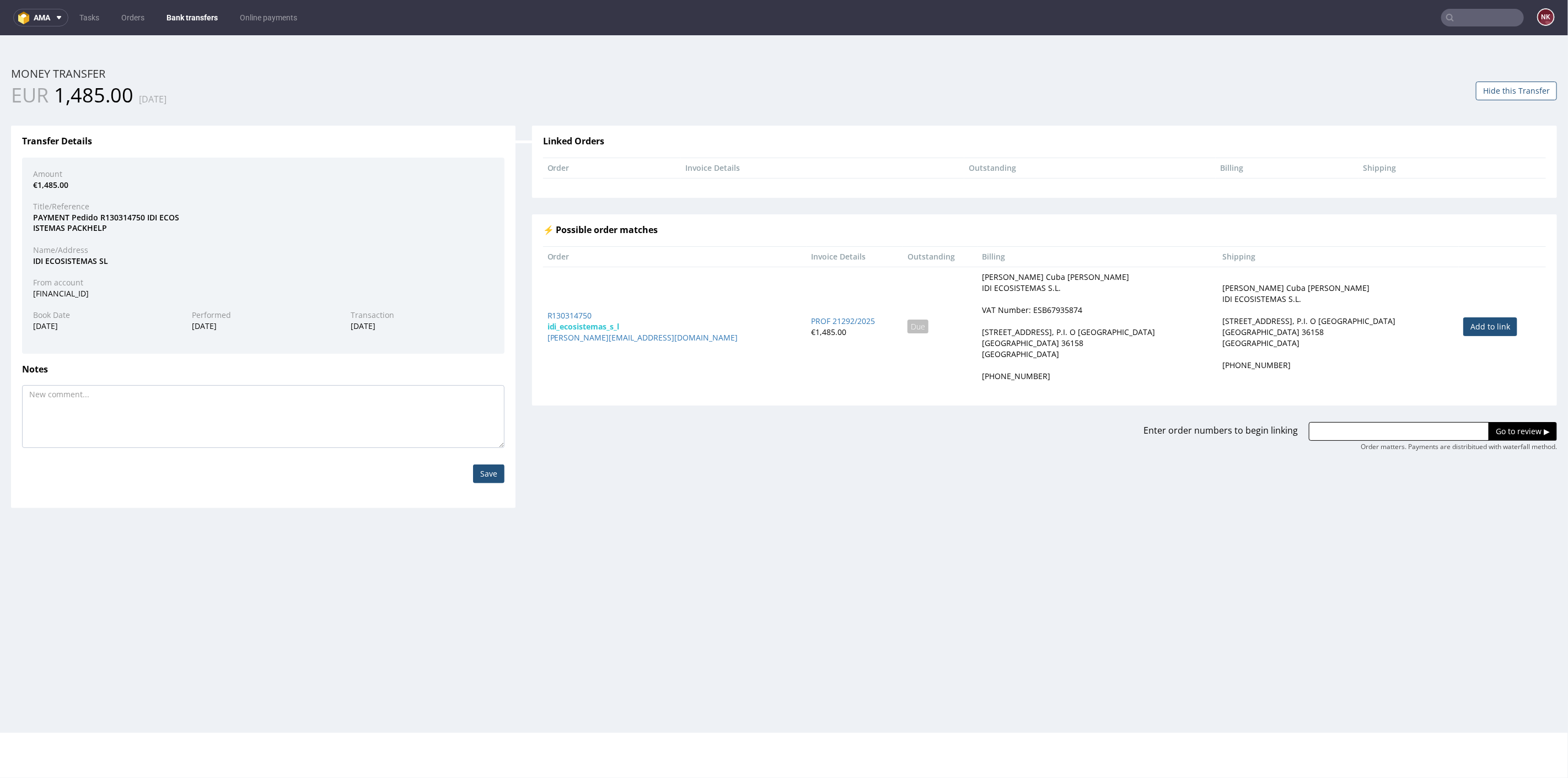
click at [1465, 330] on link "Add to link" at bounding box center [1490, 326] width 54 height 18
type input "R130314750"
click at [1495, 428] on input "Go to review ▶" at bounding box center [1522, 431] width 68 height 18
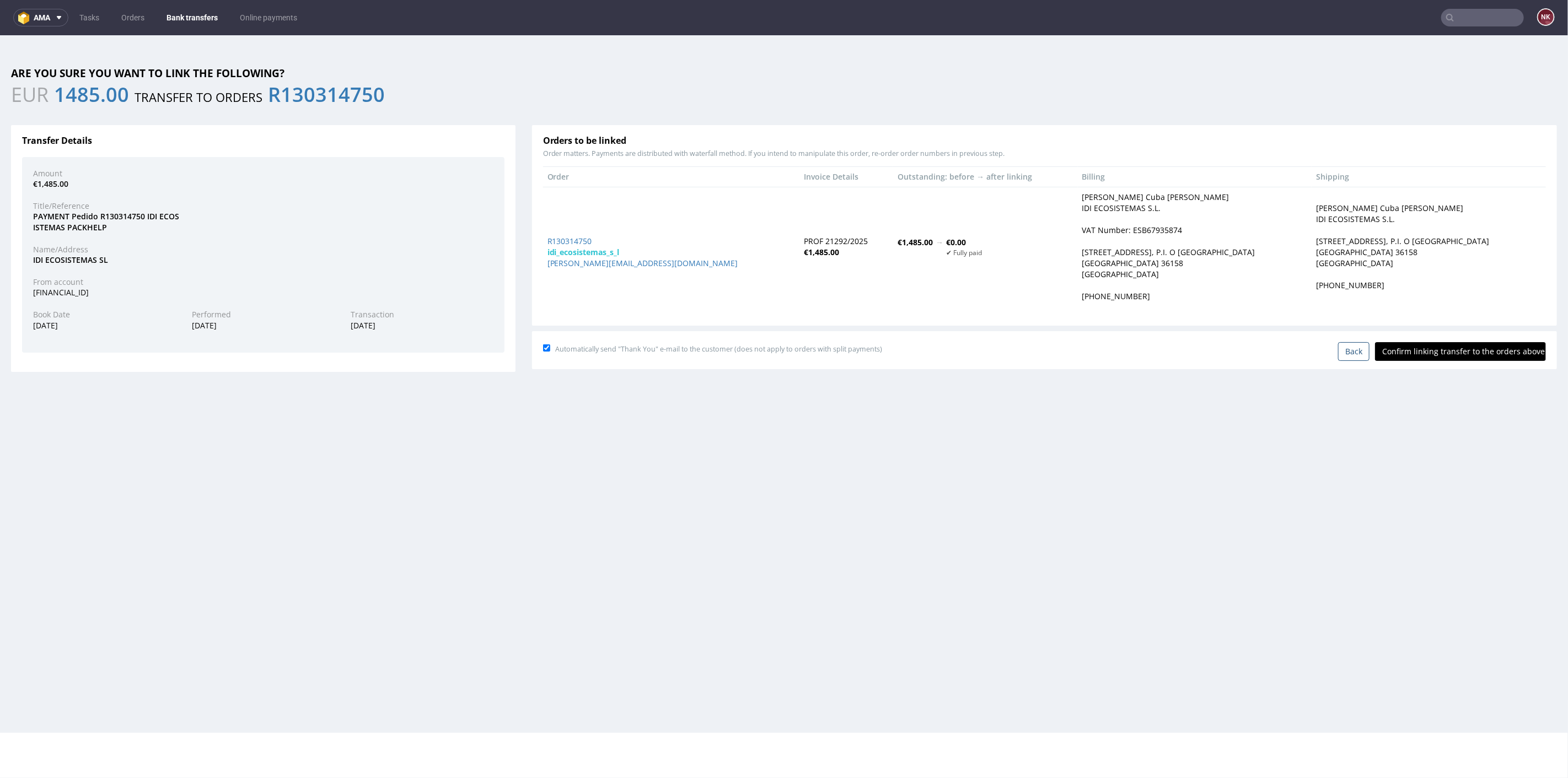
click at [1441, 344] on input "Confirm linking transfer to the orders above" at bounding box center [1460, 351] width 171 height 18
type input "In progress..."
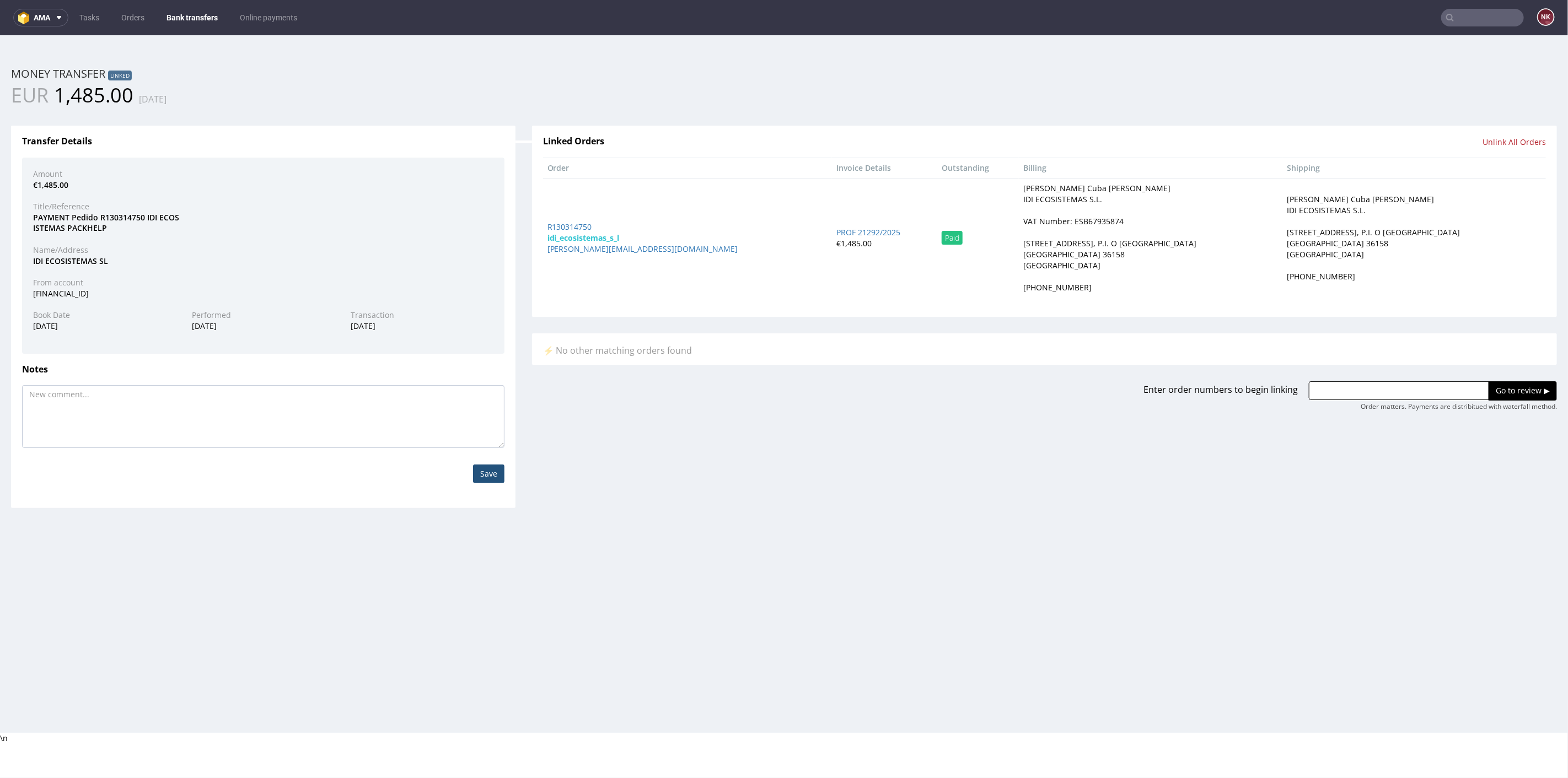
click at [173, 22] on link "Bank transfers" at bounding box center [192, 17] width 65 height 18
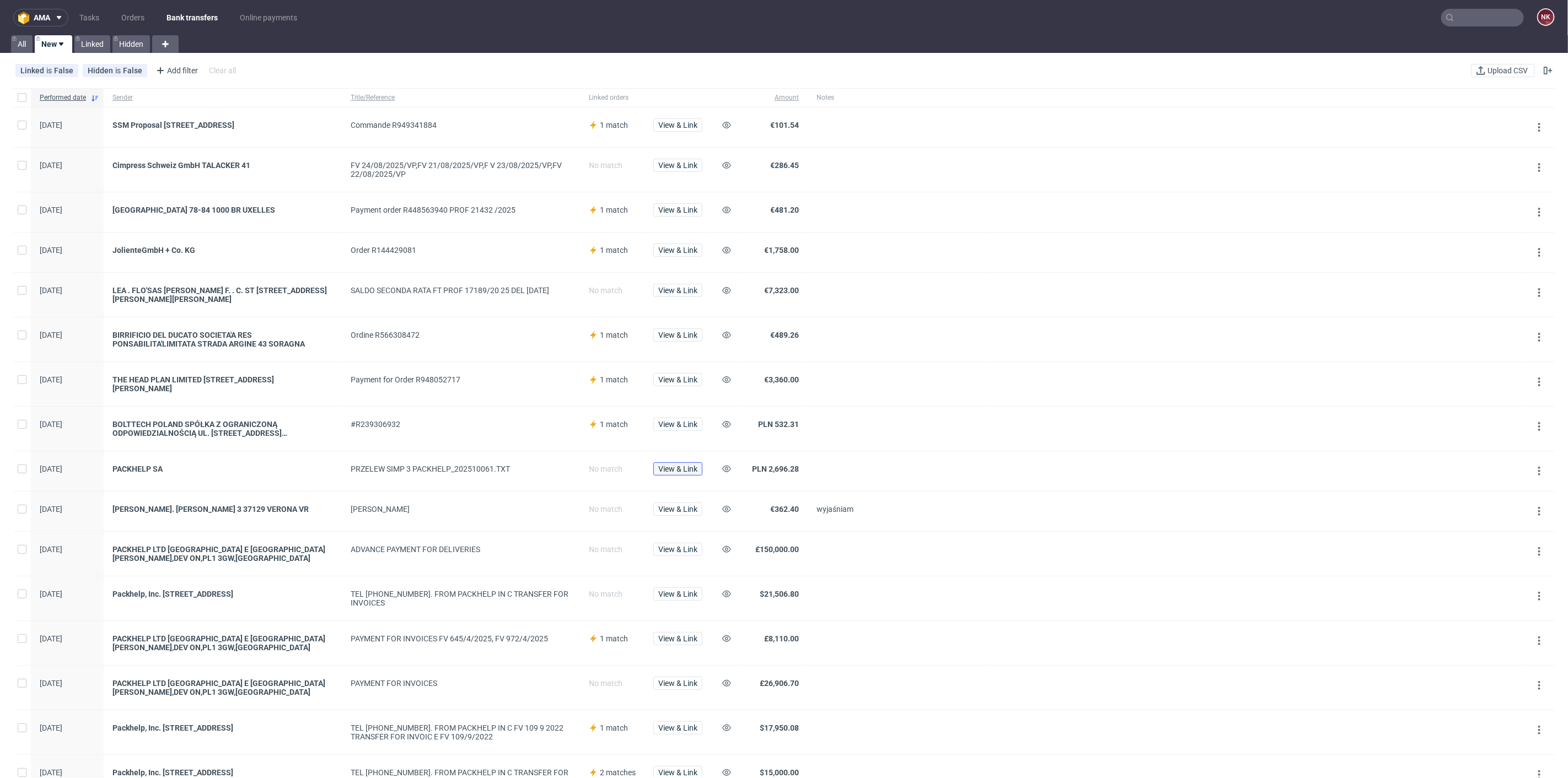
click at [684, 465] on span "View & Link" at bounding box center [678, 469] width 39 height 8
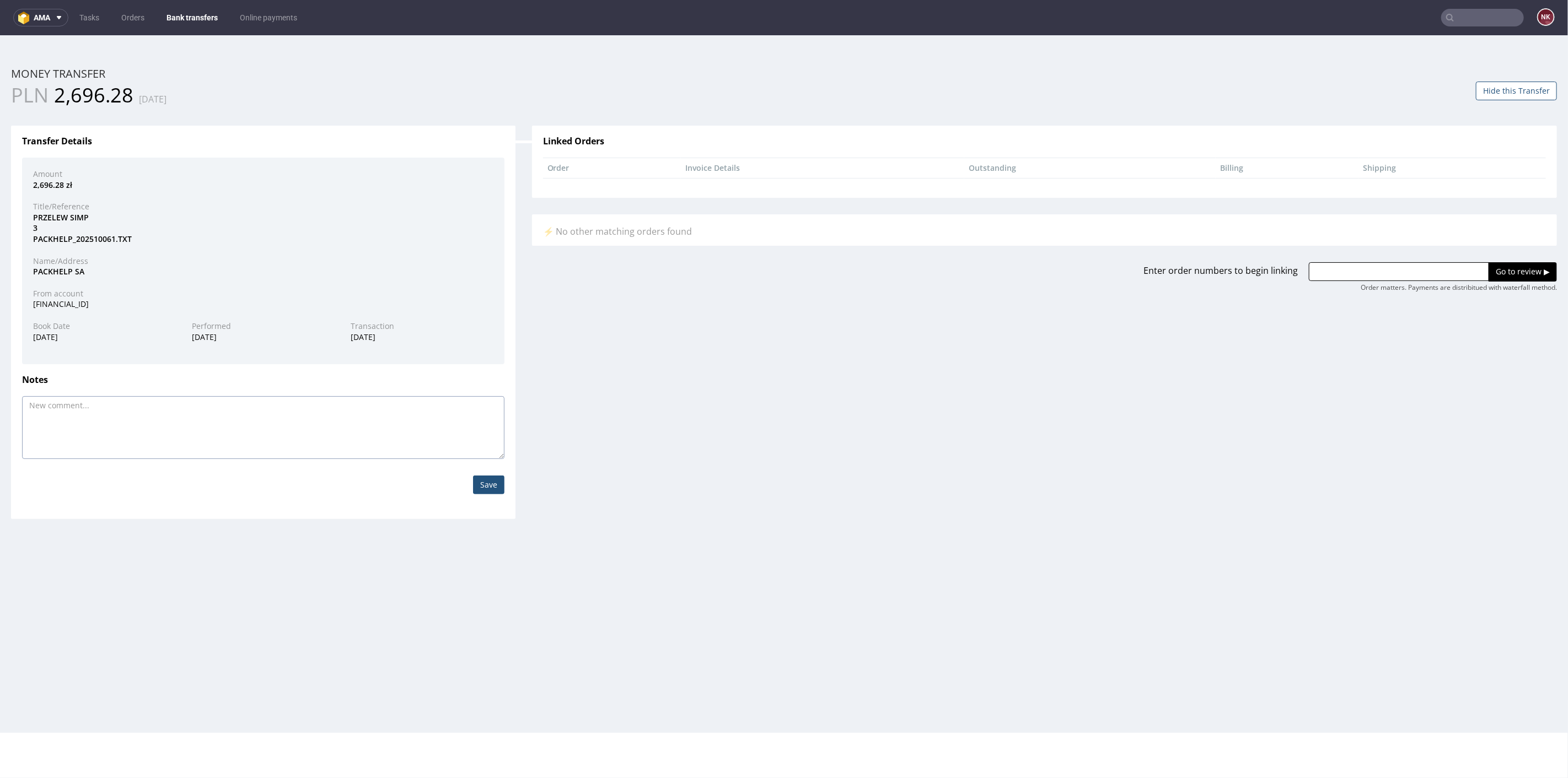
click at [247, 429] on textarea at bounding box center [263, 427] width 482 height 63
paste textarea "FV 15/10/2025/IPH"
click at [118, 404] on textarea "FV 15/10/2025/IPH, FV 15/10/2025/IPH" at bounding box center [263, 427] width 482 height 63
click at [232, 405] on textarea "FV 15/10/2025/IPH, FV 19/10/2025/IPH" at bounding box center [263, 427] width 482 height 63
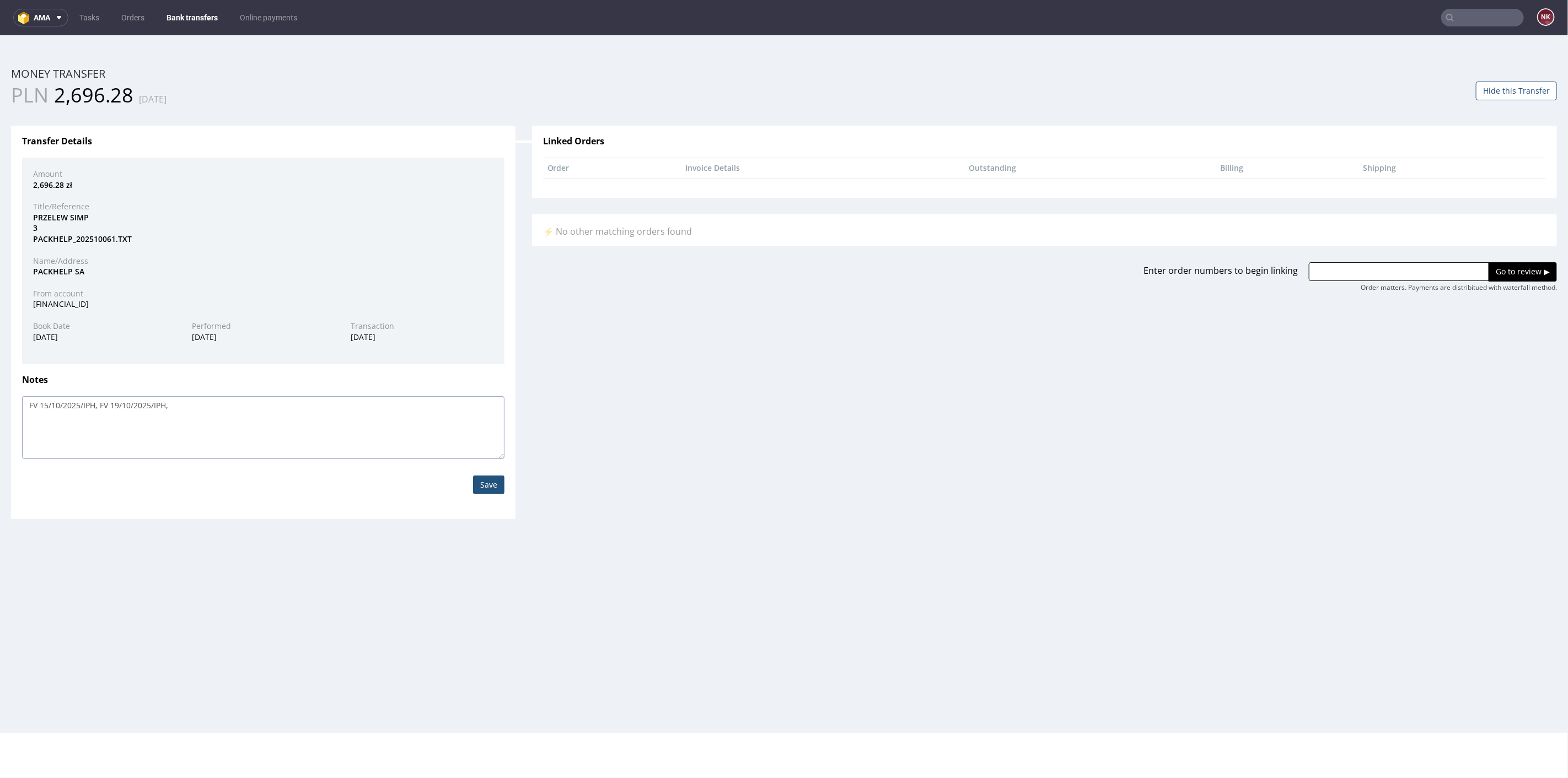
paste textarea "FV 15/10/2025/IPH"
click at [186, 405] on textarea "FV 15/10/2025/IPH, FV 19/10/2025/IPH, FV 15/10/2025/IPH" at bounding box center [263, 427] width 482 height 63
click at [191, 406] on textarea "FV 15/10/2025/IPH, FV 19/10/2025/IPH, FV 15/10/2025/IPH" at bounding box center [263, 427] width 482 height 63
type textarea "FV 15/10/2025/IPH, FV 19/10/2025/IPH, FV 8/10/2025/IPH"
click at [490, 480] on input "Save" at bounding box center [489, 484] width 32 height 18
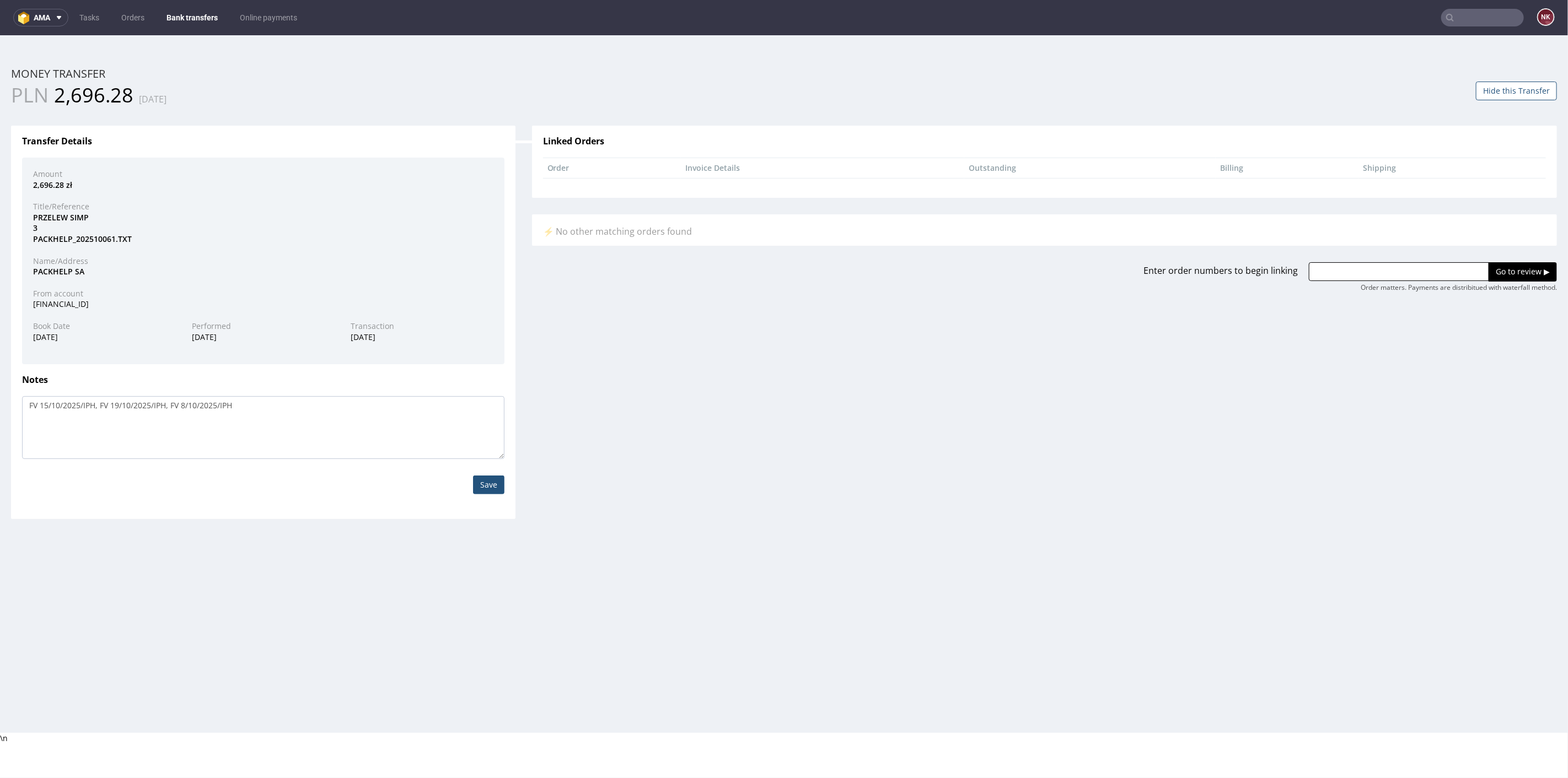
click at [370, 352] on div "Amount 2,696.28 zł Title/Reference PRZELEW SIMP 3 PACKHELP_202510061.TXT Name/A…" at bounding box center [263, 260] width 482 height 207
click at [1505, 81] on div "Money transfer PLN 2,696.28 06.10.2025 Hide this Transfer" at bounding box center [784, 87] width 1546 height 43
click at [1490, 89] on button "Hide this Transfer" at bounding box center [1516, 90] width 81 height 18
click at [198, 15] on link "Bank transfers" at bounding box center [192, 17] width 65 height 18
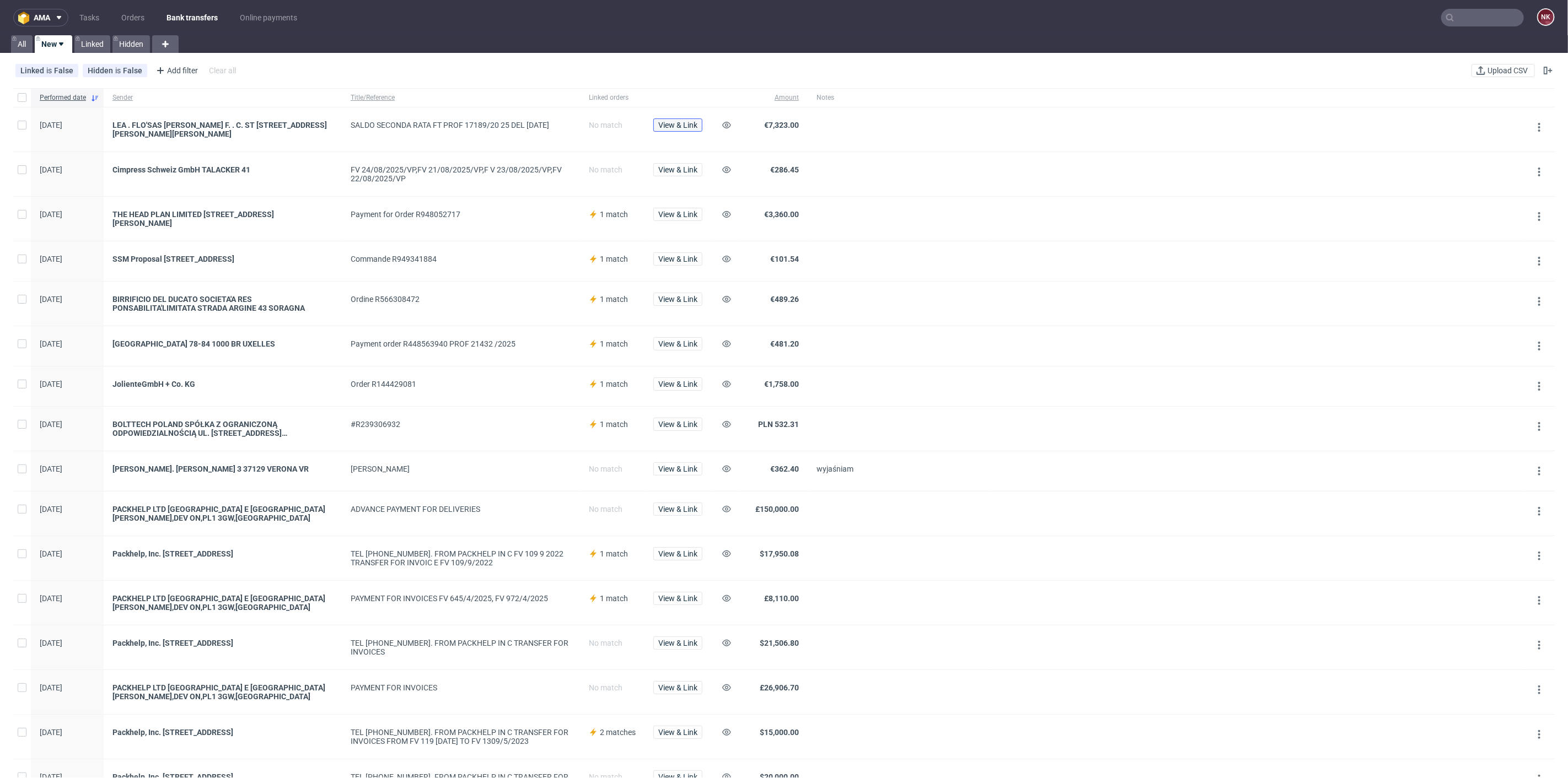
click at [666, 128] on span "View & Link" at bounding box center [678, 125] width 39 height 8
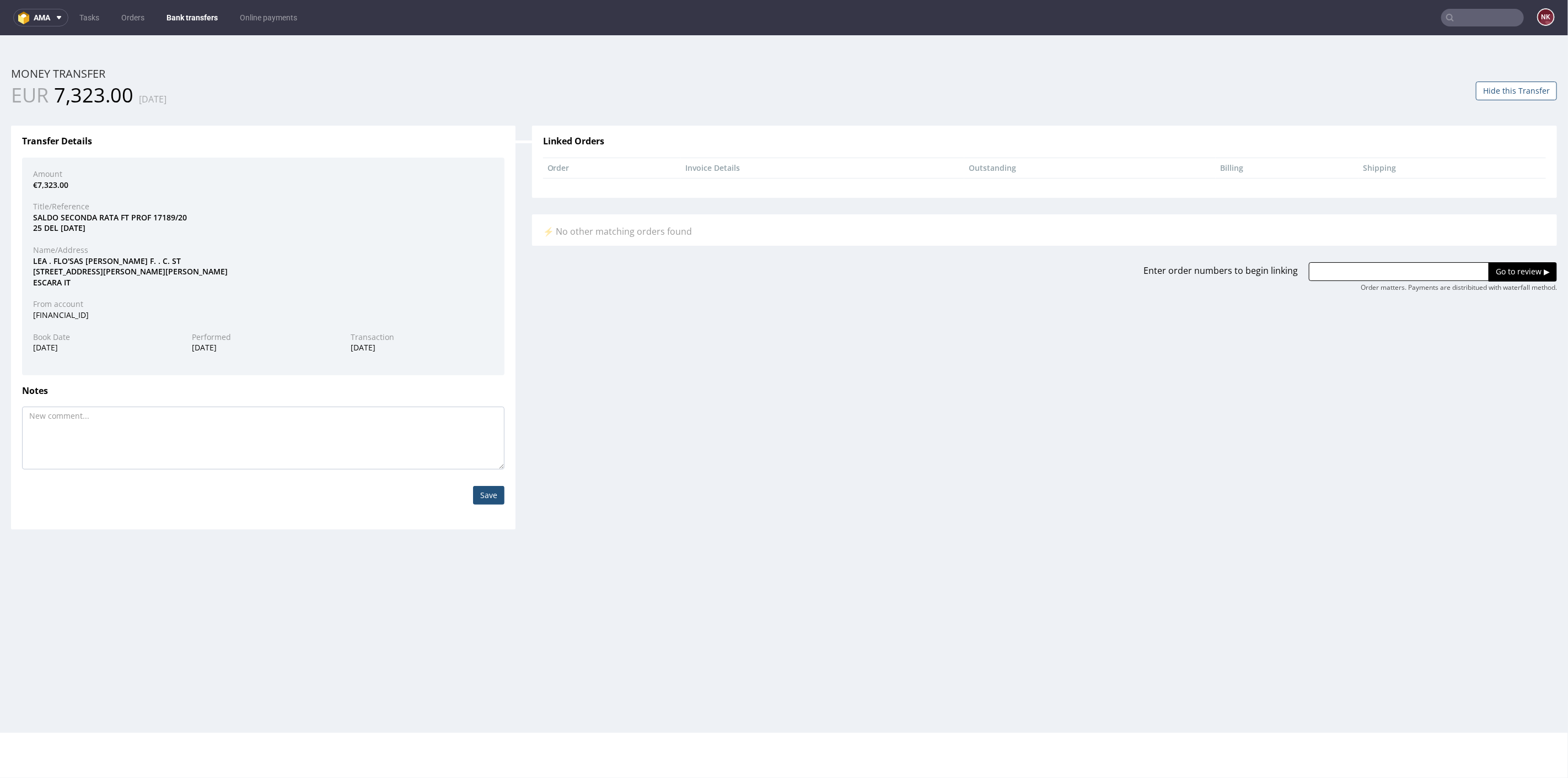
click at [39, 258] on div "LEA . FLO'SAS DI NORSCIA F. . C. ST R.VECCHIA DELLA MADONNA, 36 65125 P ESCARA …" at bounding box center [264, 271] width 477 height 32
copy div "LEA"
click at [64, 260] on div "LEA . FLO'SAS DI NORSCIA F. . C. ST R.VECCHIA DELLA MADONNA, 36 65125 P ESCARA …" at bounding box center [264, 271] width 477 height 32
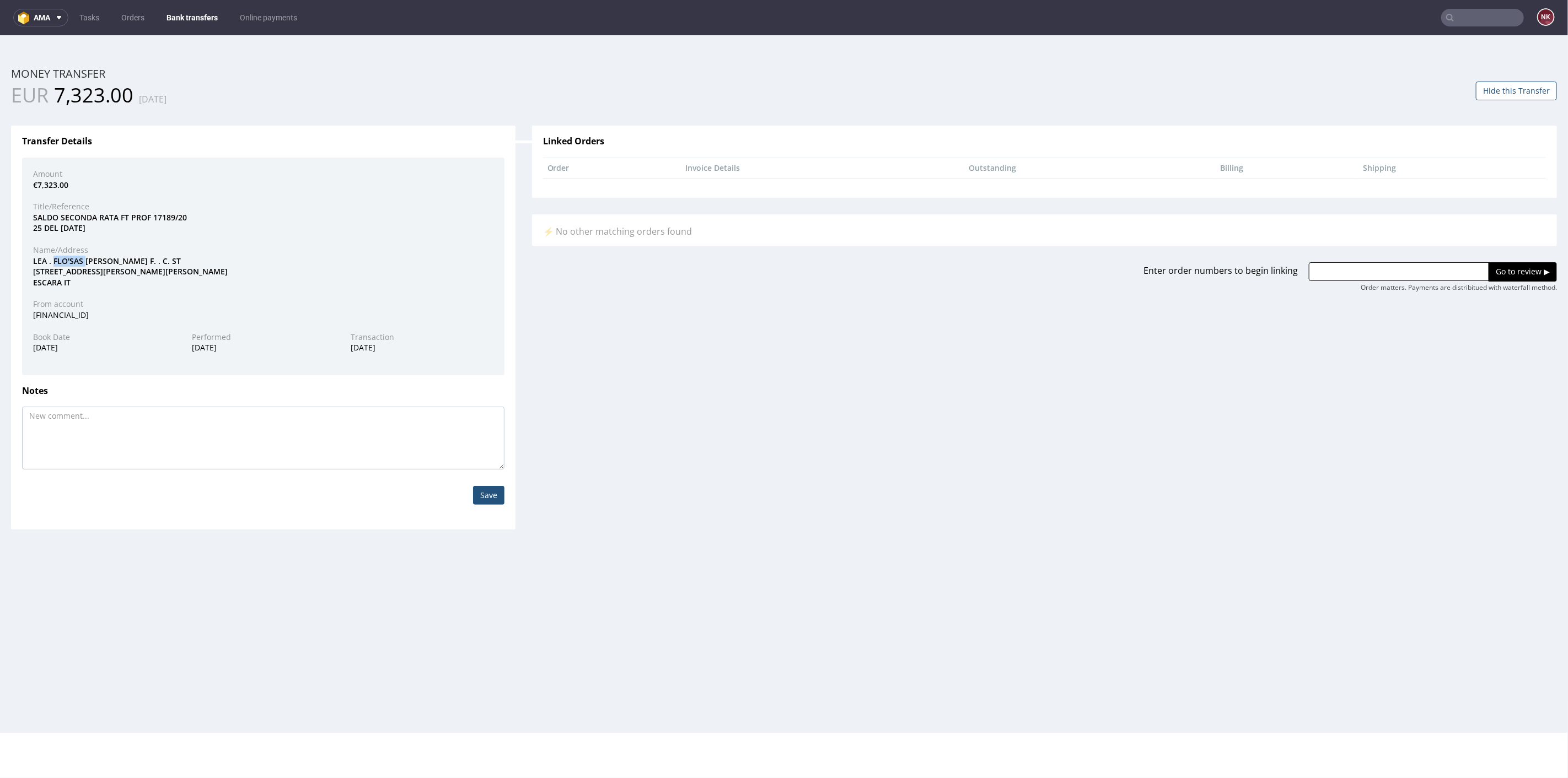
copy div "FLO'SAS"
drag, startPoint x: 153, startPoint y: 215, endPoint x: 185, endPoint y: 217, distance: 32.1
click at [185, 217] on div "SALDO SECONDA RATA FT PROF 17189/20 25 DEL 13/08/25" at bounding box center [264, 222] width 477 height 22
copy div "17189/20"
click at [1369, 274] on input "text" at bounding box center [1398, 271] width 180 height 18
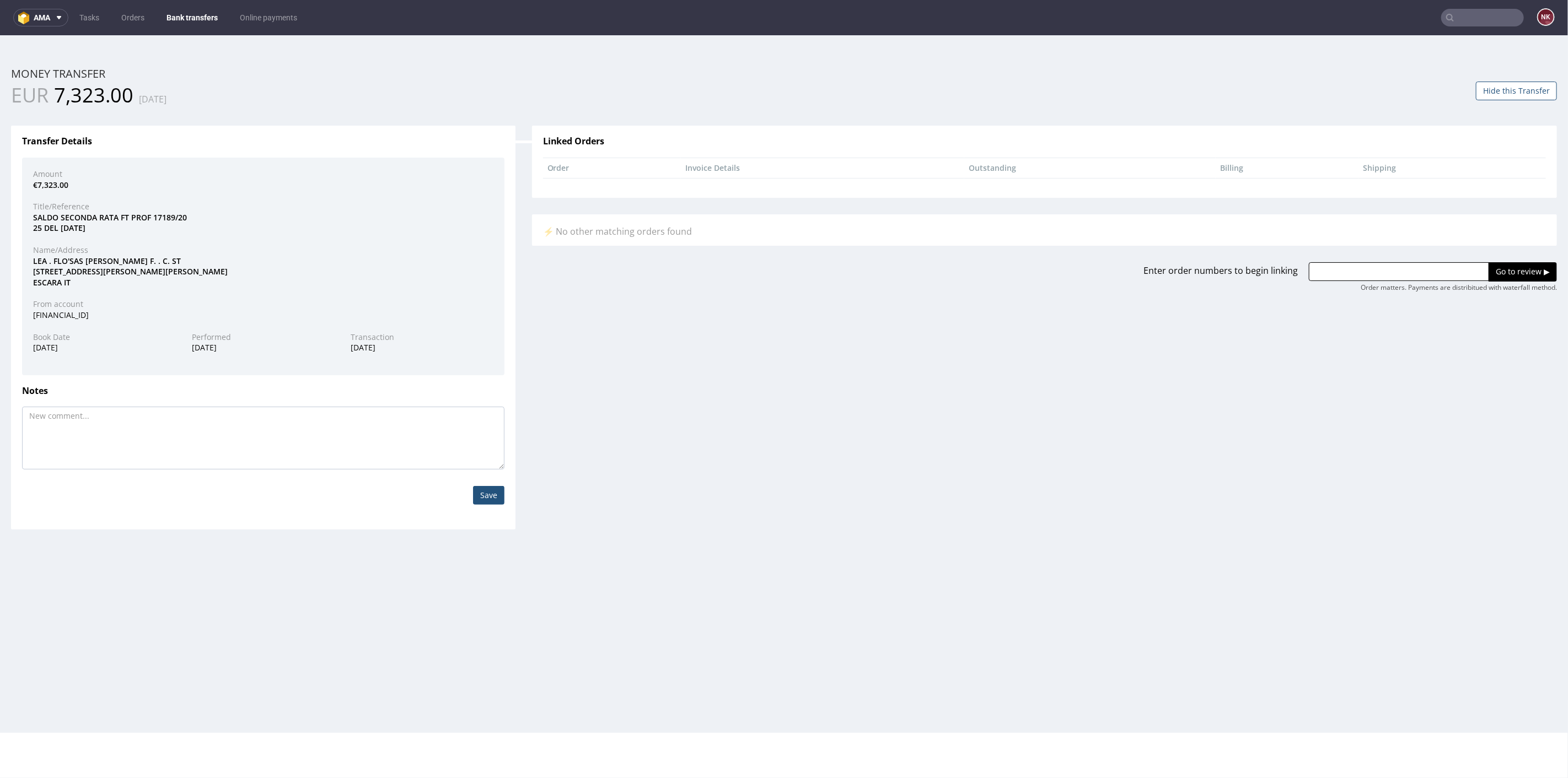
paste input "R640671482"
type input "R640671482"
click at [1493, 271] on input "Go to review ▶" at bounding box center [1522, 271] width 68 height 18
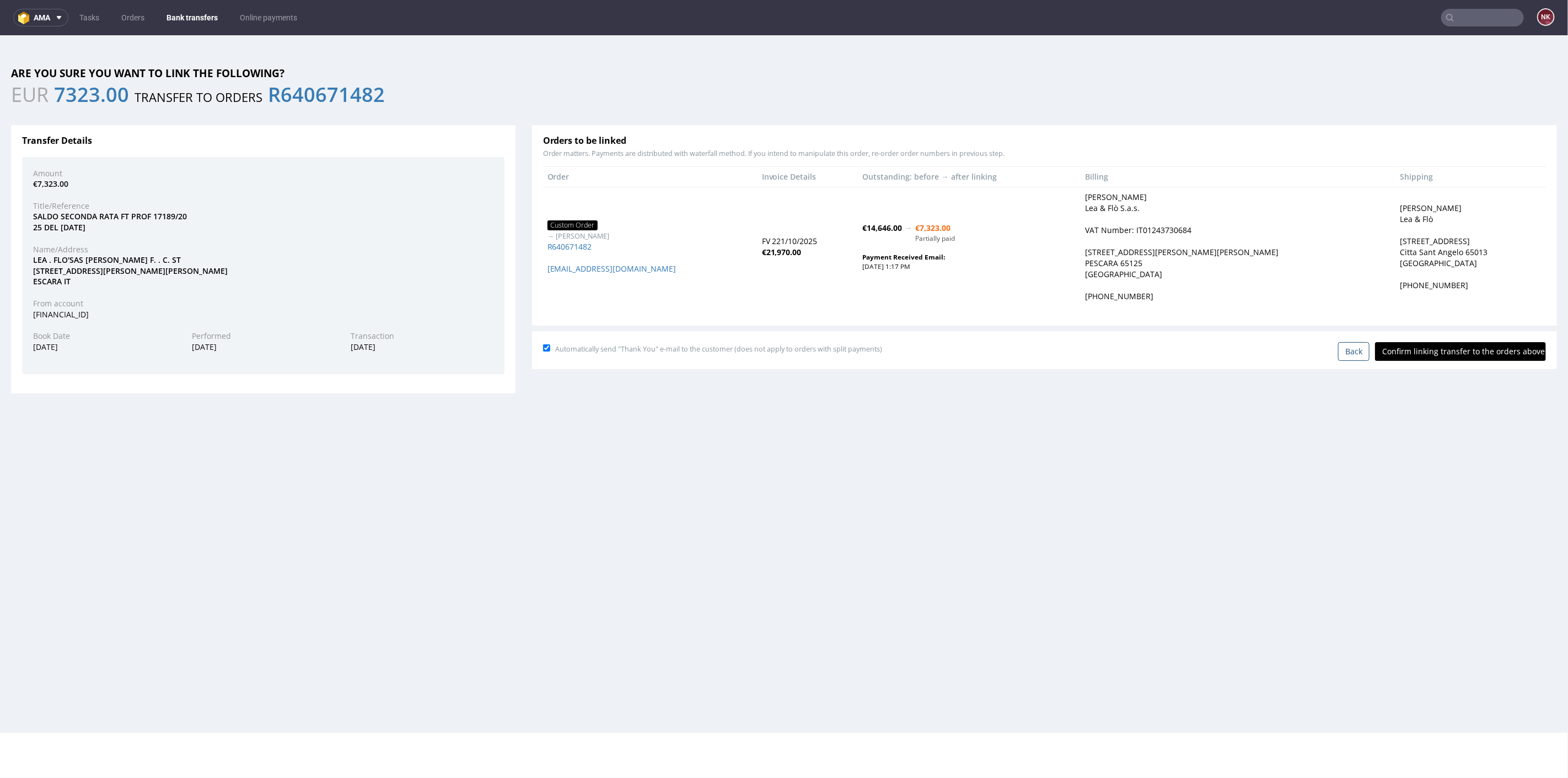
click at [1448, 347] on input "Confirm linking transfer to the orders above" at bounding box center [1460, 351] width 171 height 18
type input "In progress..."
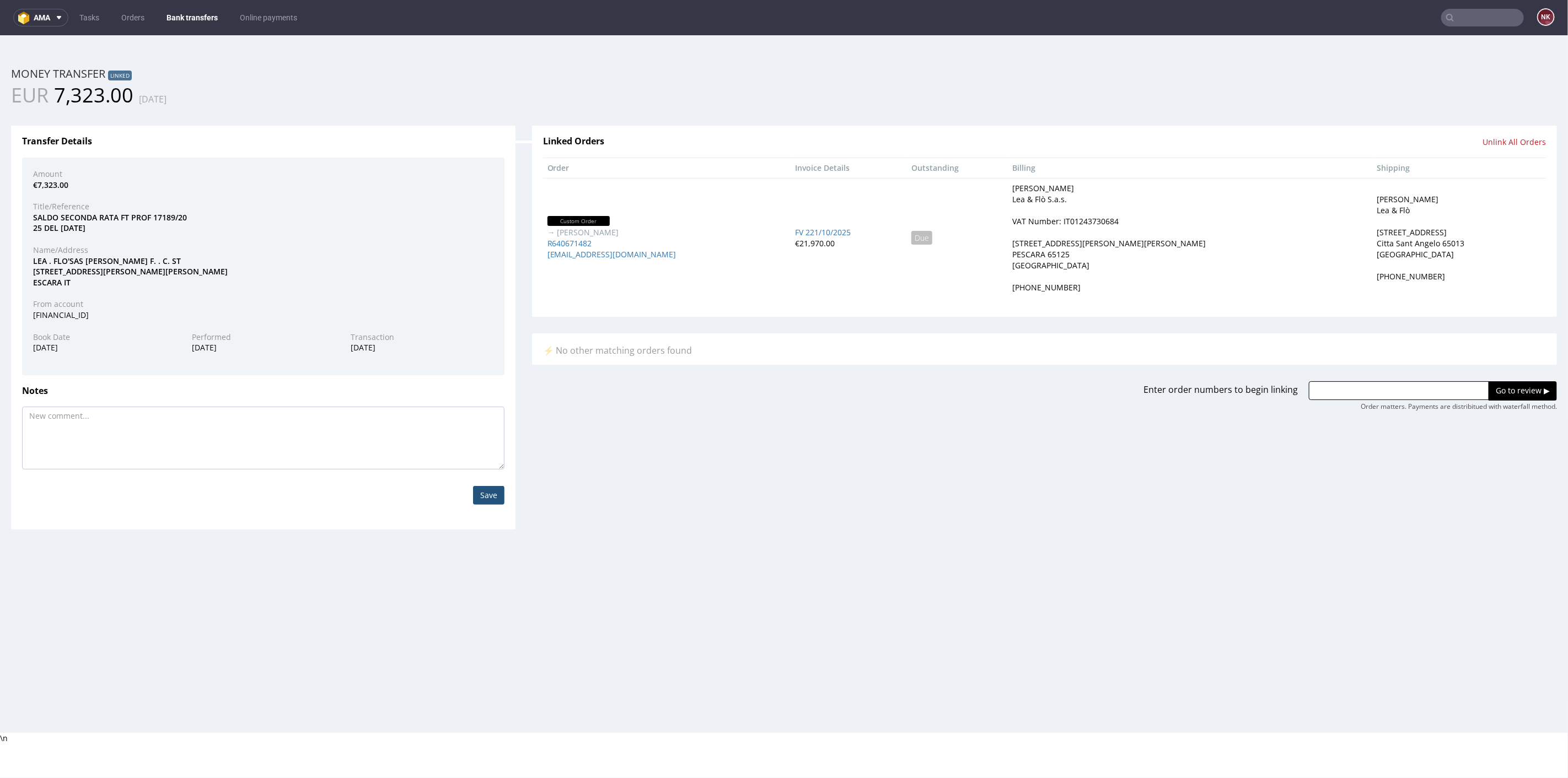
click at [207, 14] on link "Bank transfers" at bounding box center [192, 17] width 65 height 18
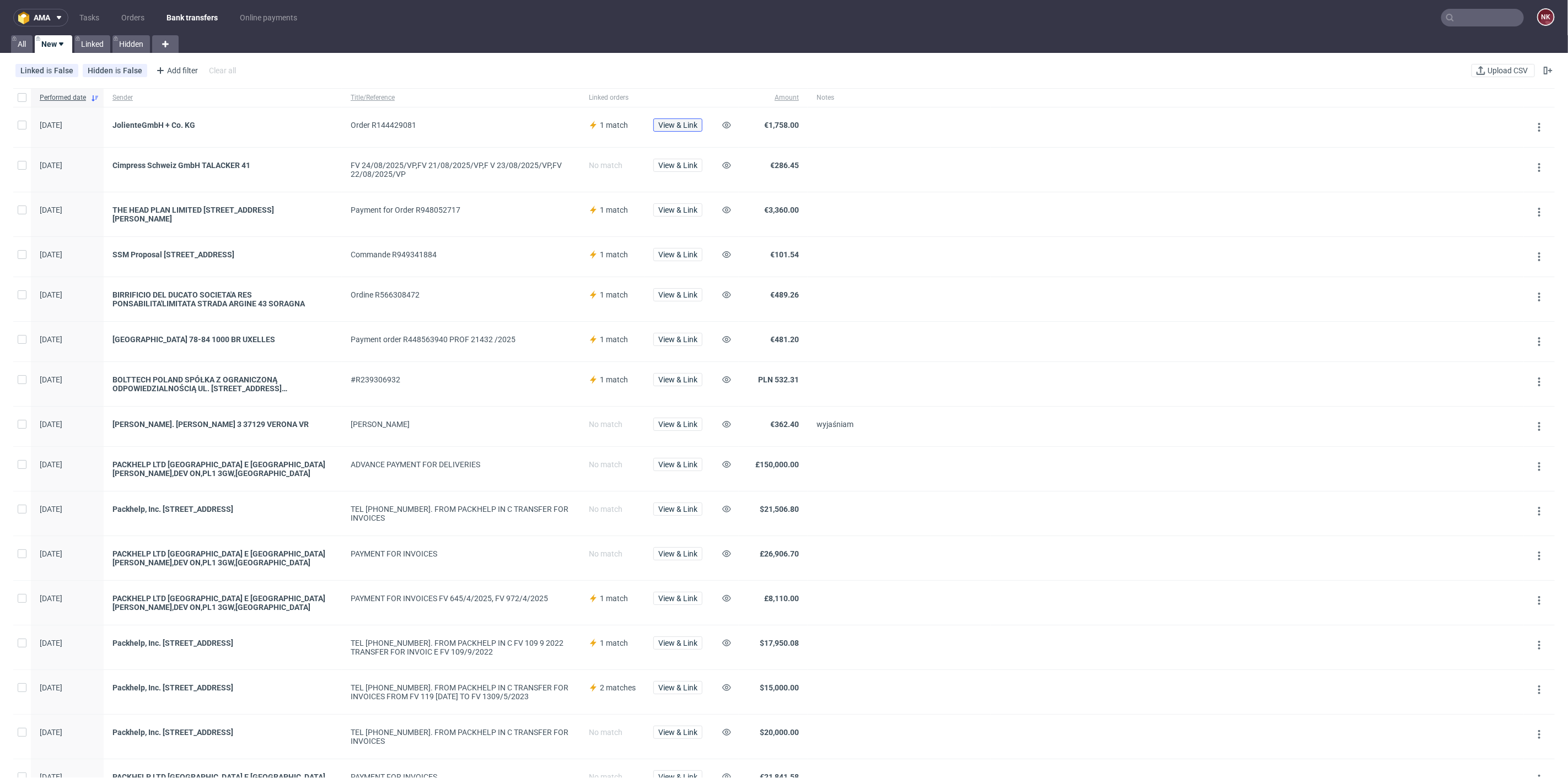
click at [687, 129] on span "View & Link" at bounding box center [678, 125] width 39 height 8
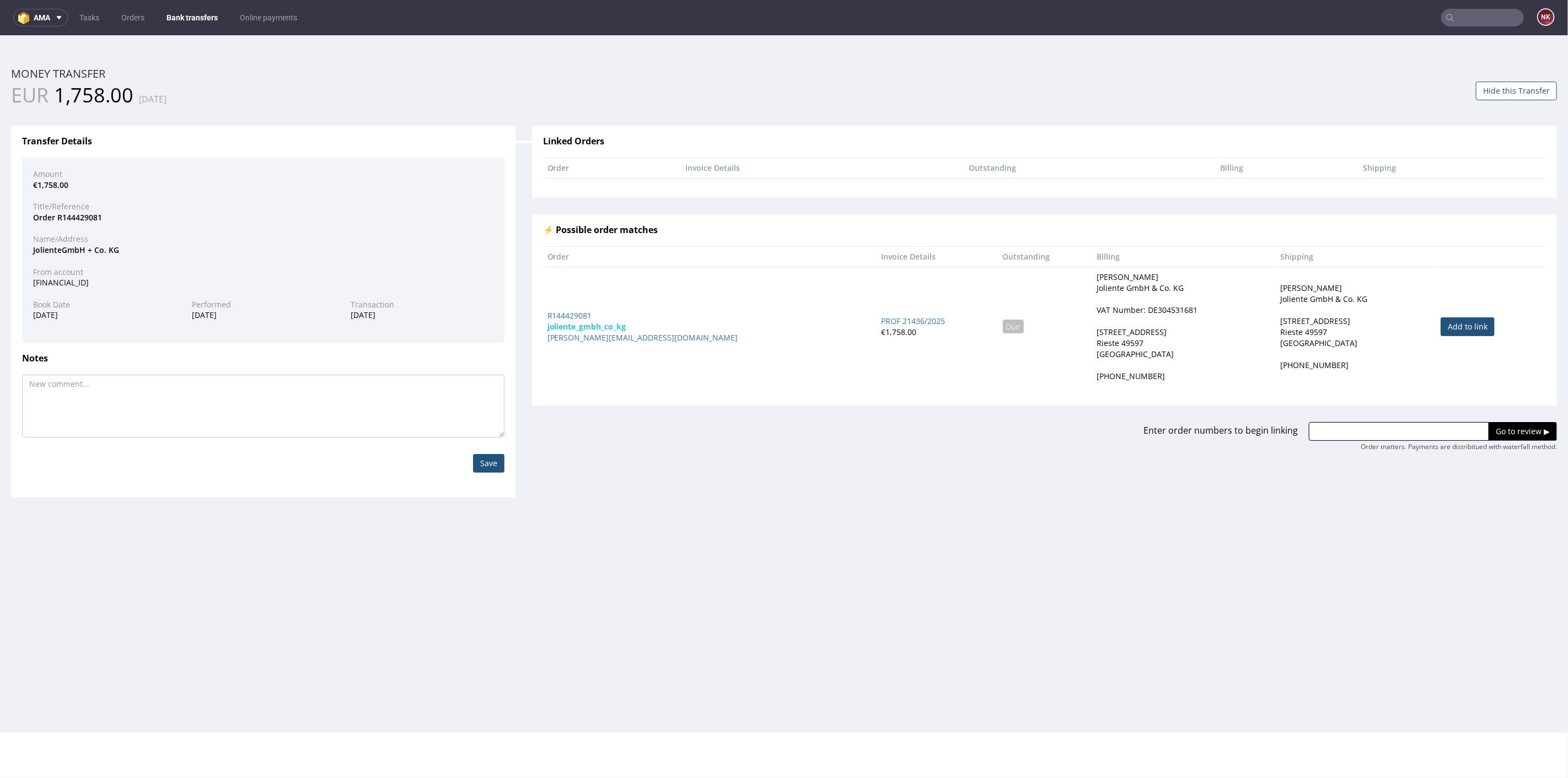
click at [1460, 322] on link "Add to link" at bounding box center [1468, 326] width 54 height 18
type input "R144429081"
click at [1491, 422] on input "Go to review ▶" at bounding box center [1522, 431] width 68 height 18
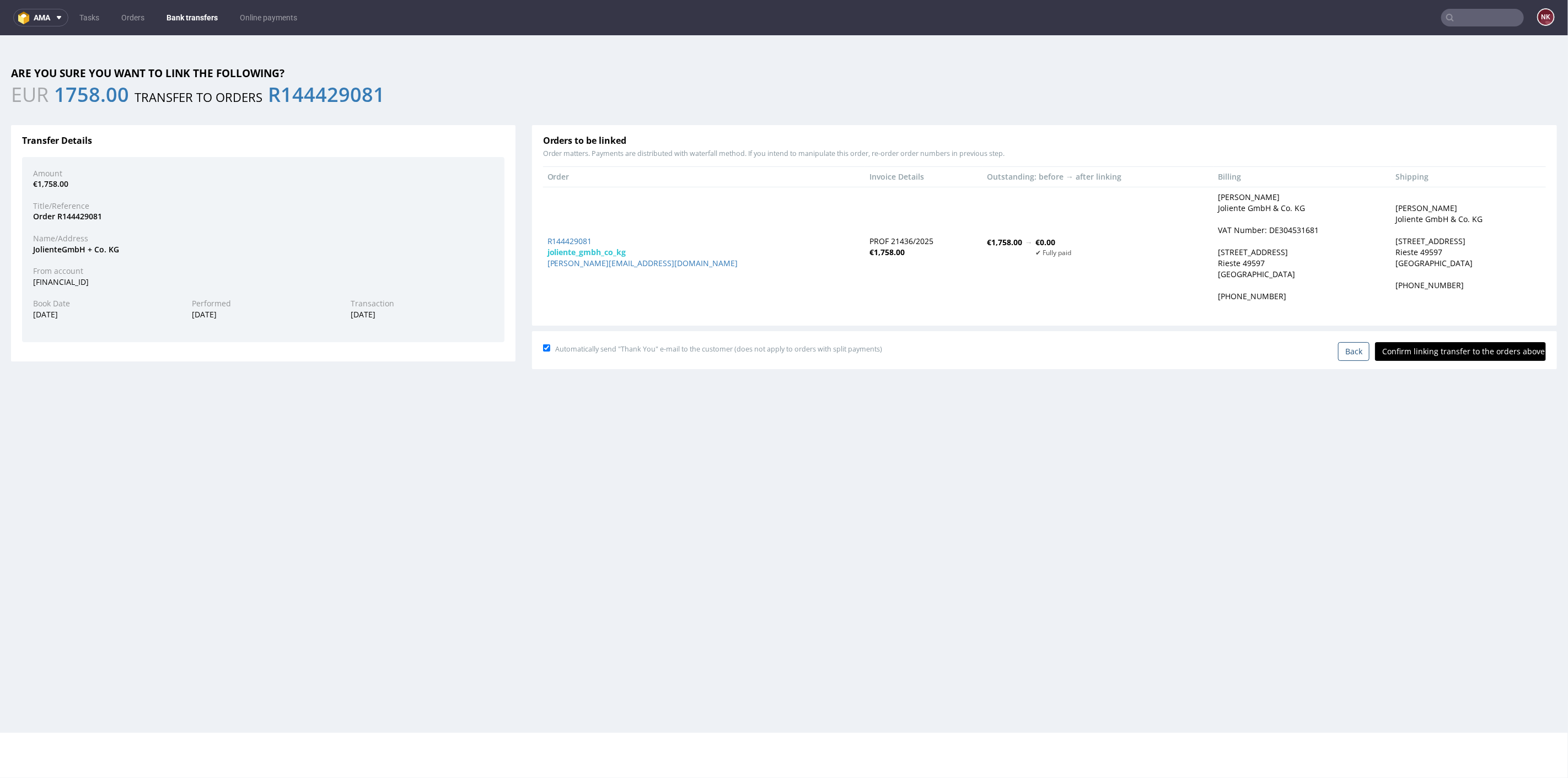
click at [1439, 355] on input "Confirm linking transfer to the orders above" at bounding box center [1460, 351] width 171 height 18
type input "In progress..."
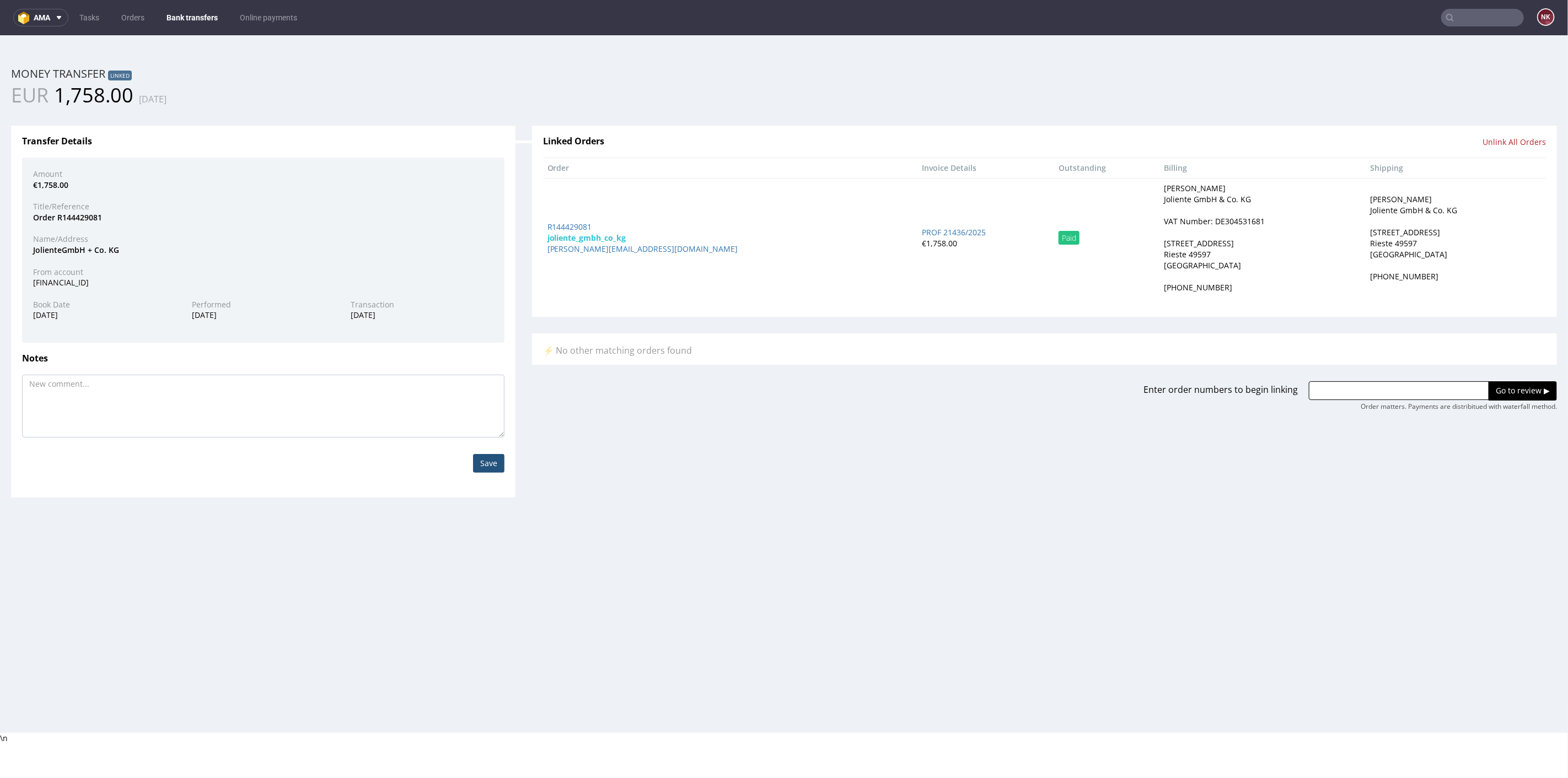
click at [178, 17] on link "Bank transfers" at bounding box center [192, 17] width 65 height 18
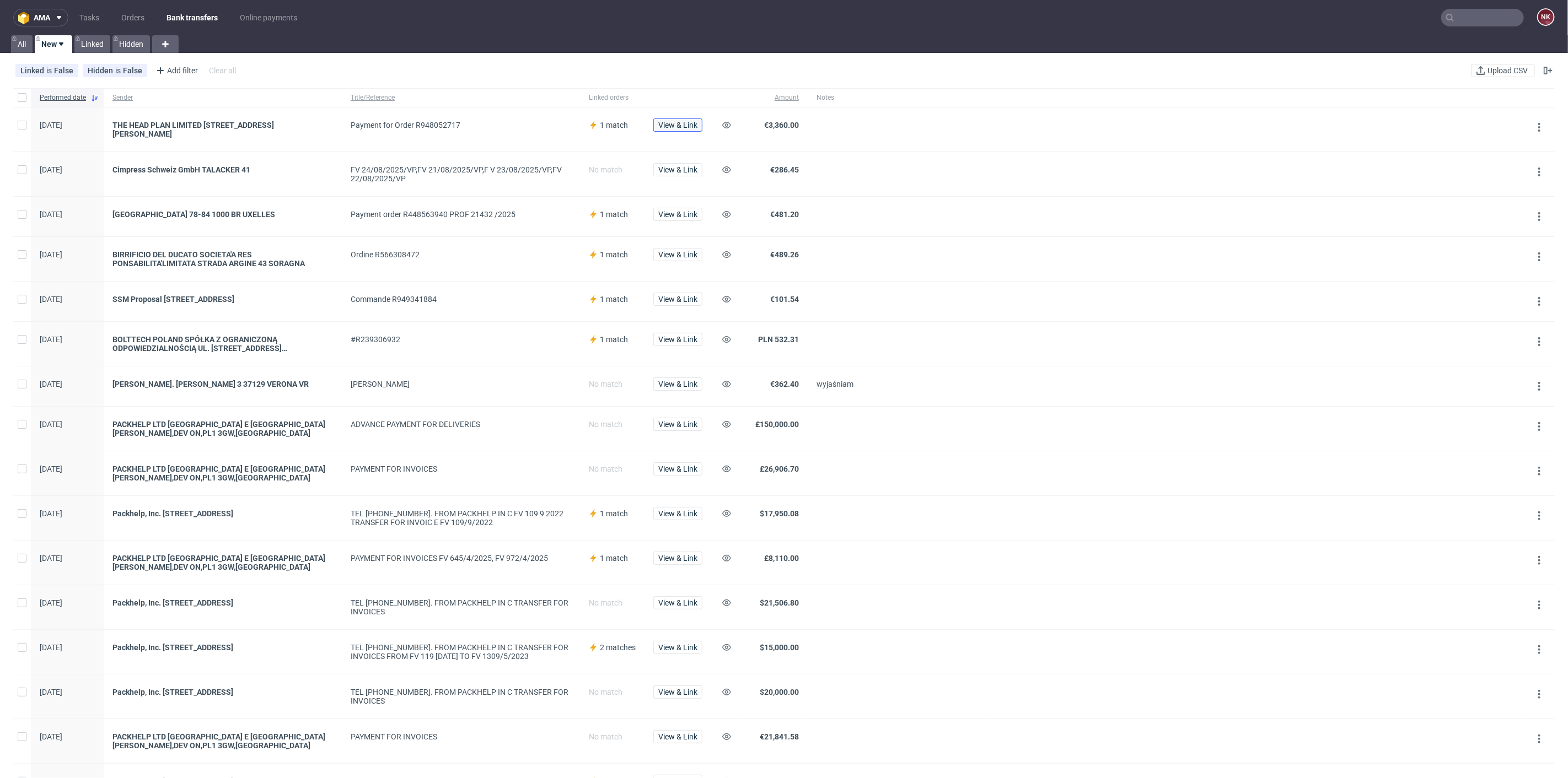
click at [698, 125] on button "View & Link" at bounding box center [678, 125] width 49 height 13
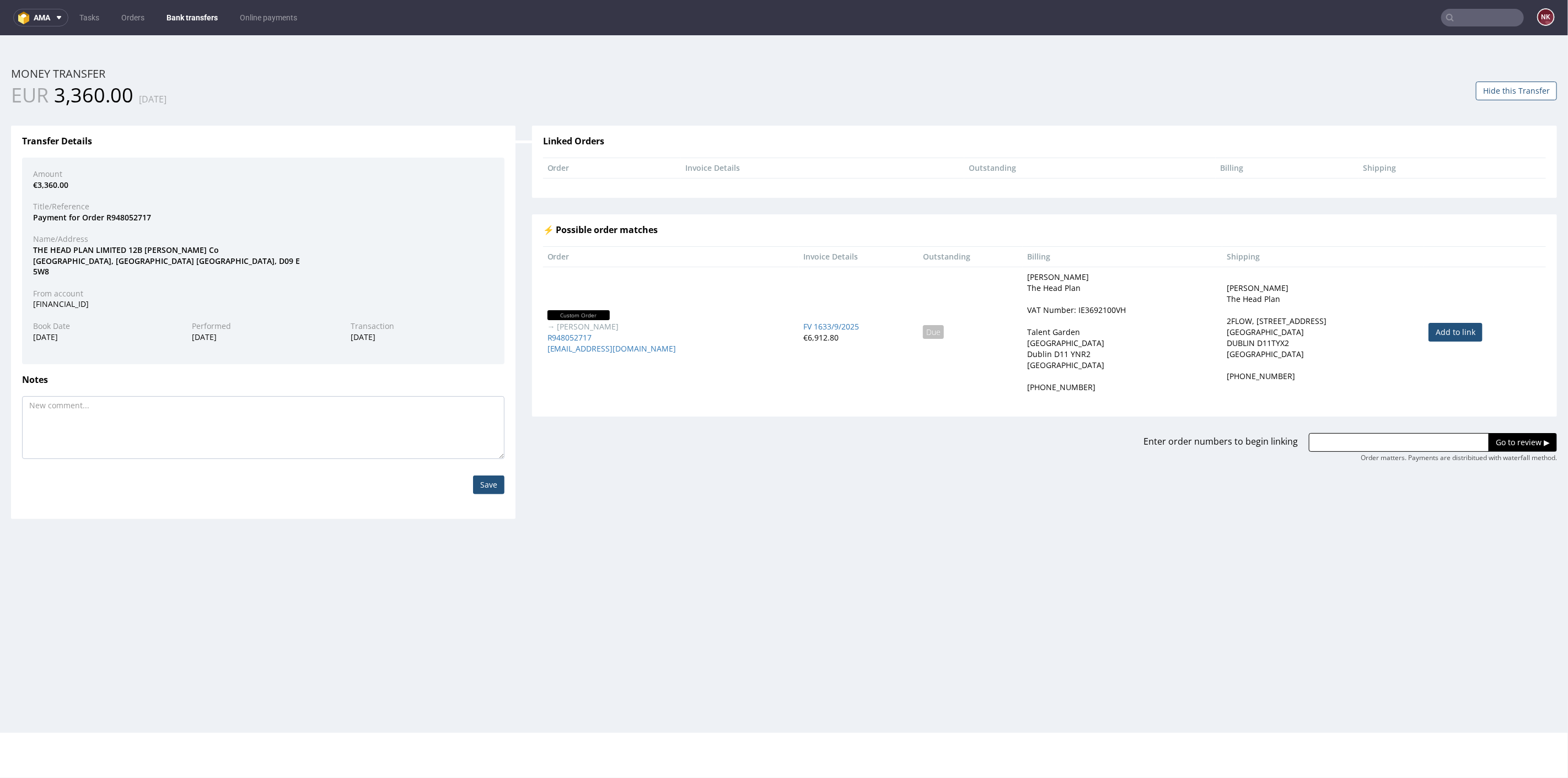
click at [1444, 336] on link "Add to link" at bounding box center [1456, 332] width 54 height 18
type input "R948052717"
click at [1501, 439] on input "Go to review ▶" at bounding box center [1522, 442] width 68 height 18
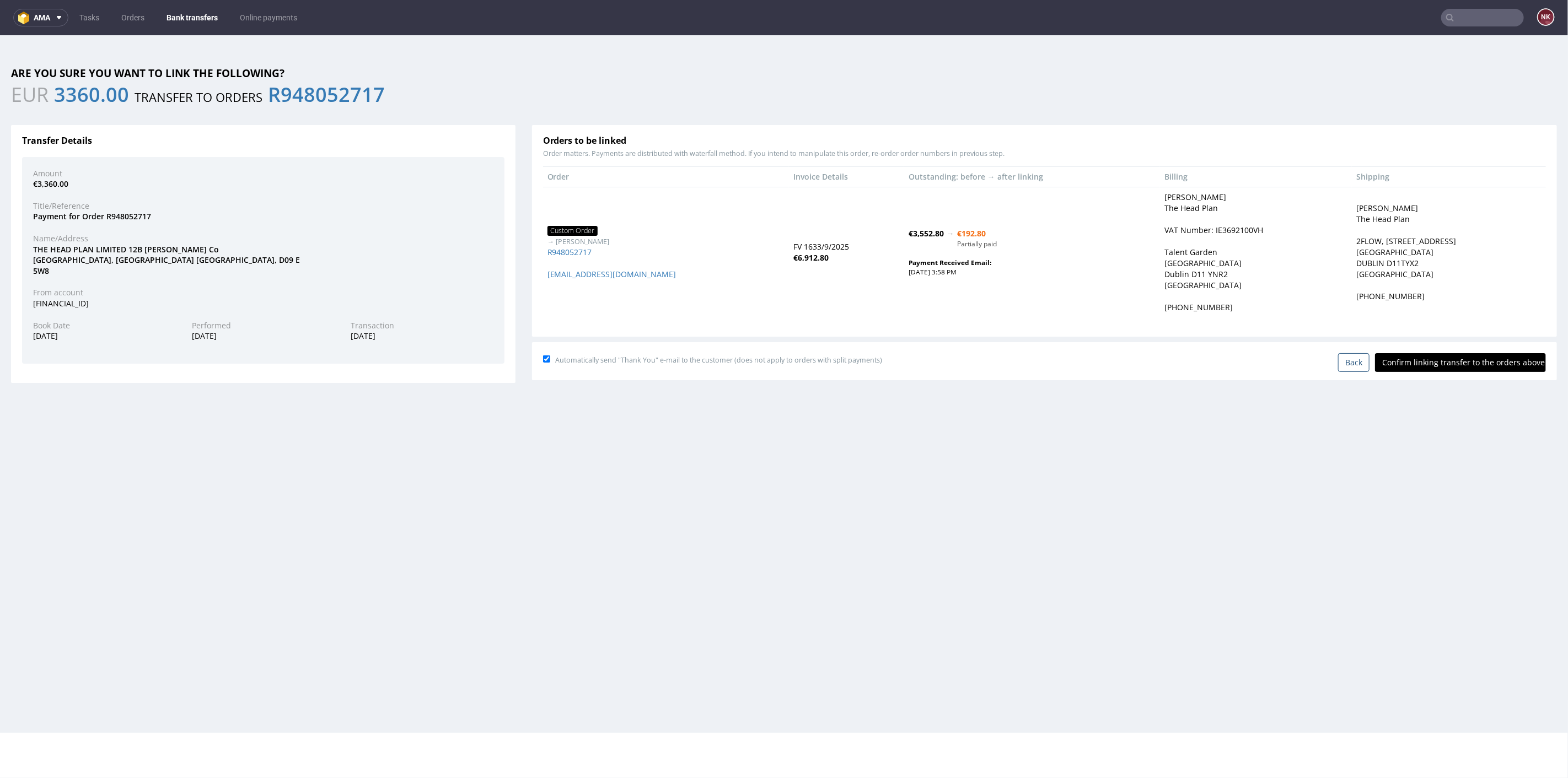
click at [1450, 355] on input "Confirm linking transfer to the orders above" at bounding box center [1460, 362] width 171 height 18
type input "In progress..."
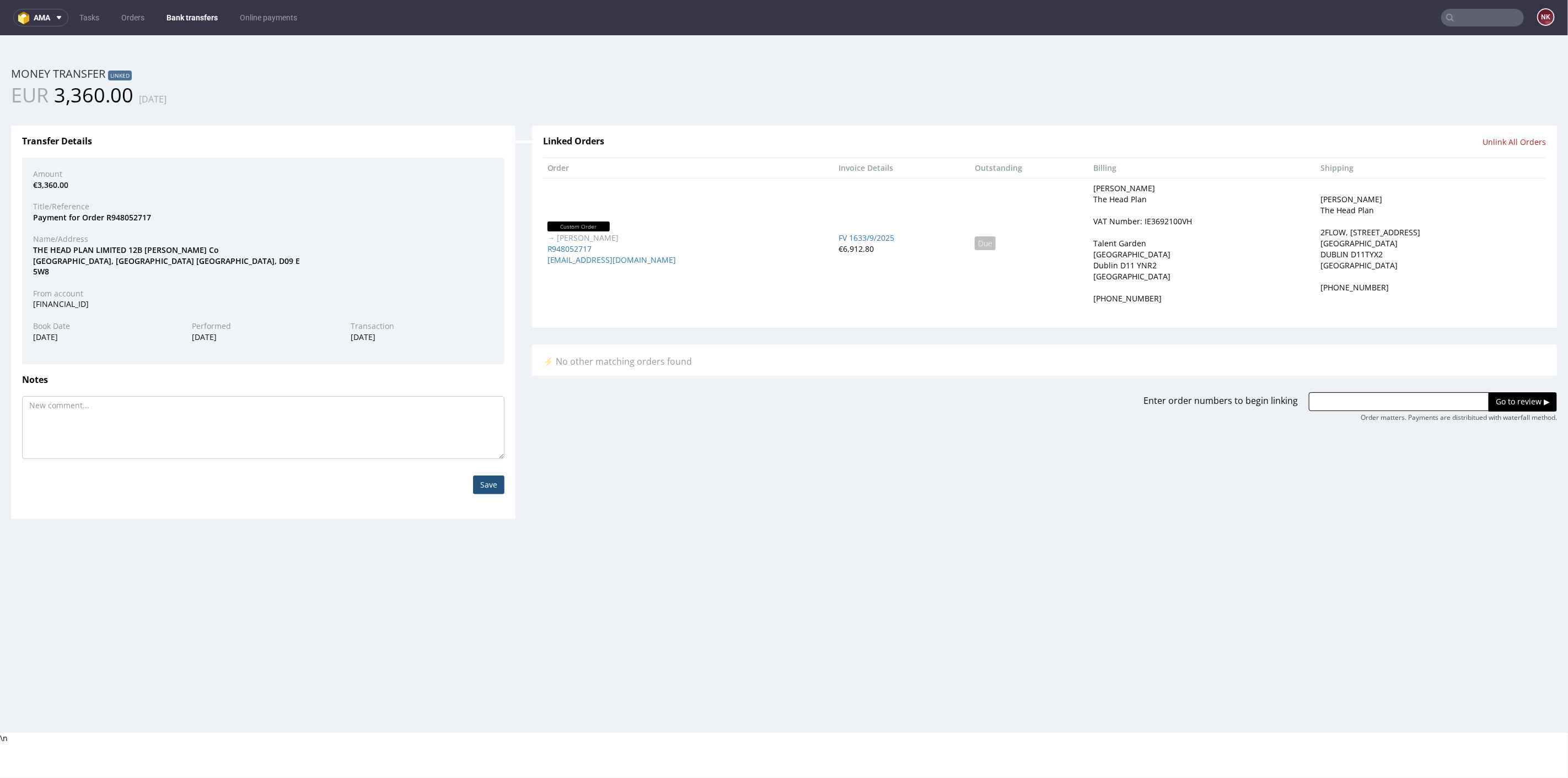
click at [195, 15] on link "Bank transfers" at bounding box center [192, 17] width 65 height 18
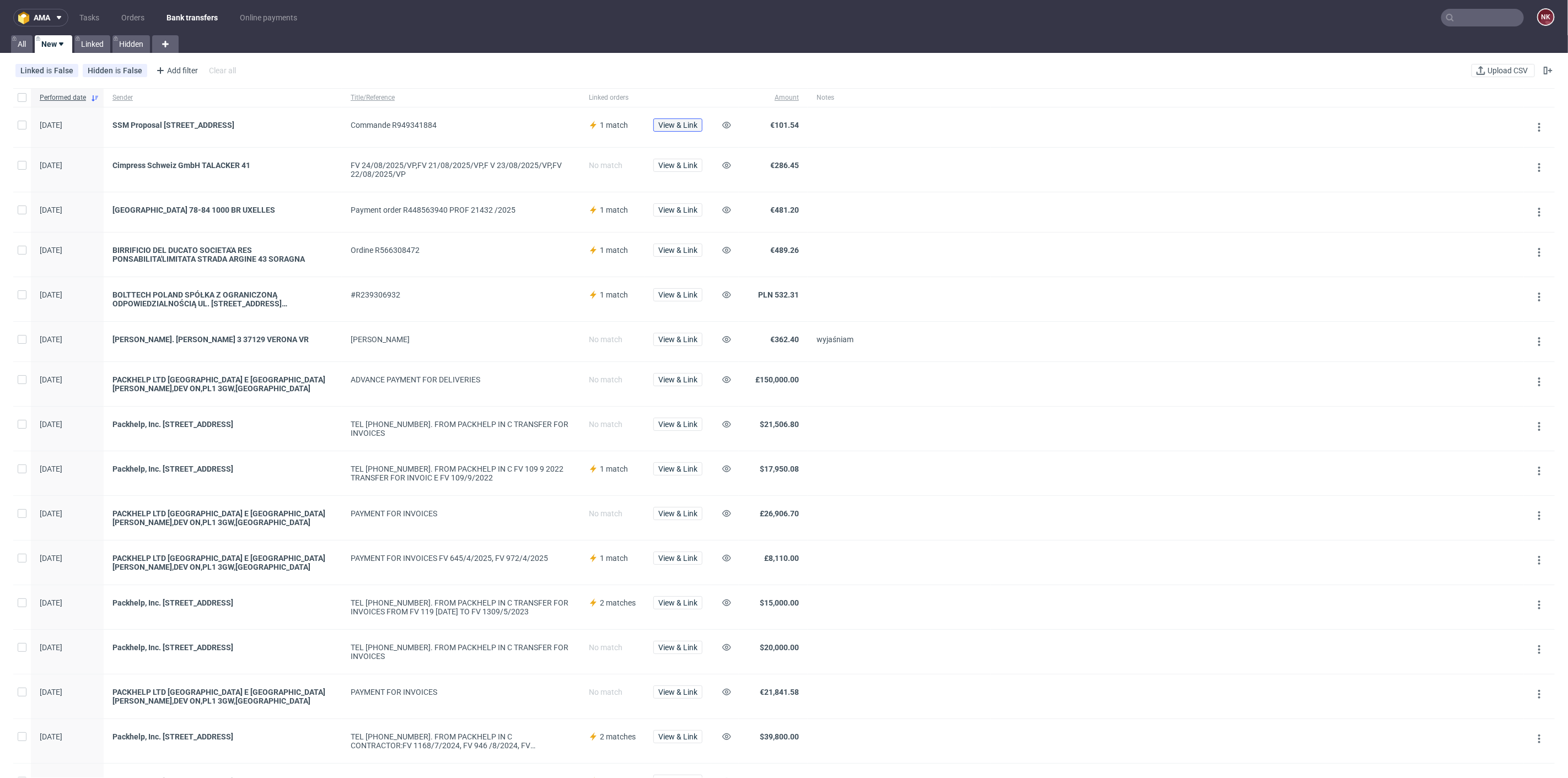
click at [672, 124] on span "View & Link" at bounding box center [678, 125] width 39 height 8
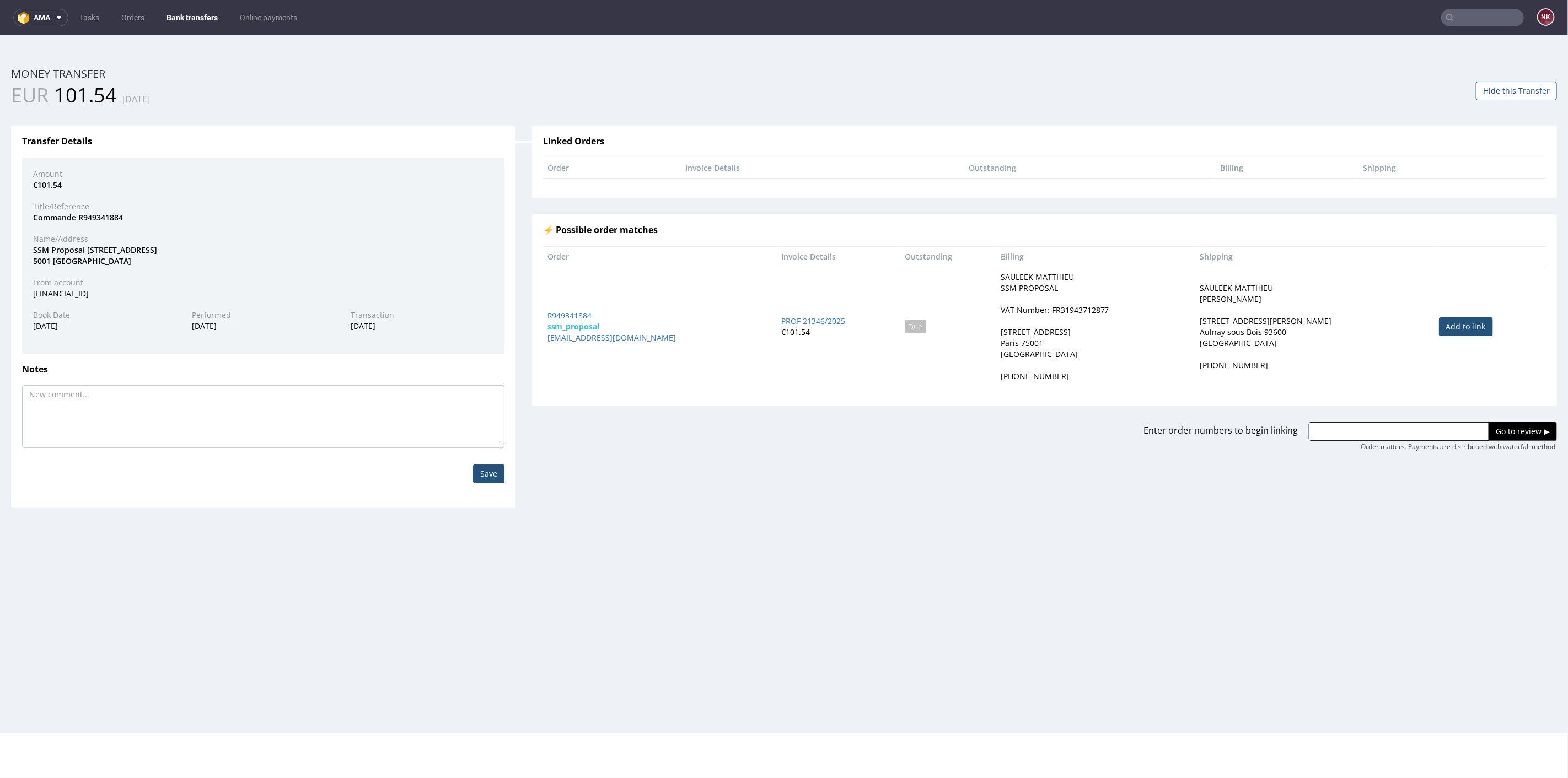
click at [1460, 325] on link "Add to link" at bounding box center [1466, 326] width 54 height 18
type input "R949341884"
click at [1501, 432] on input "Go to review ▶" at bounding box center [1522, 431] width 68 height 18
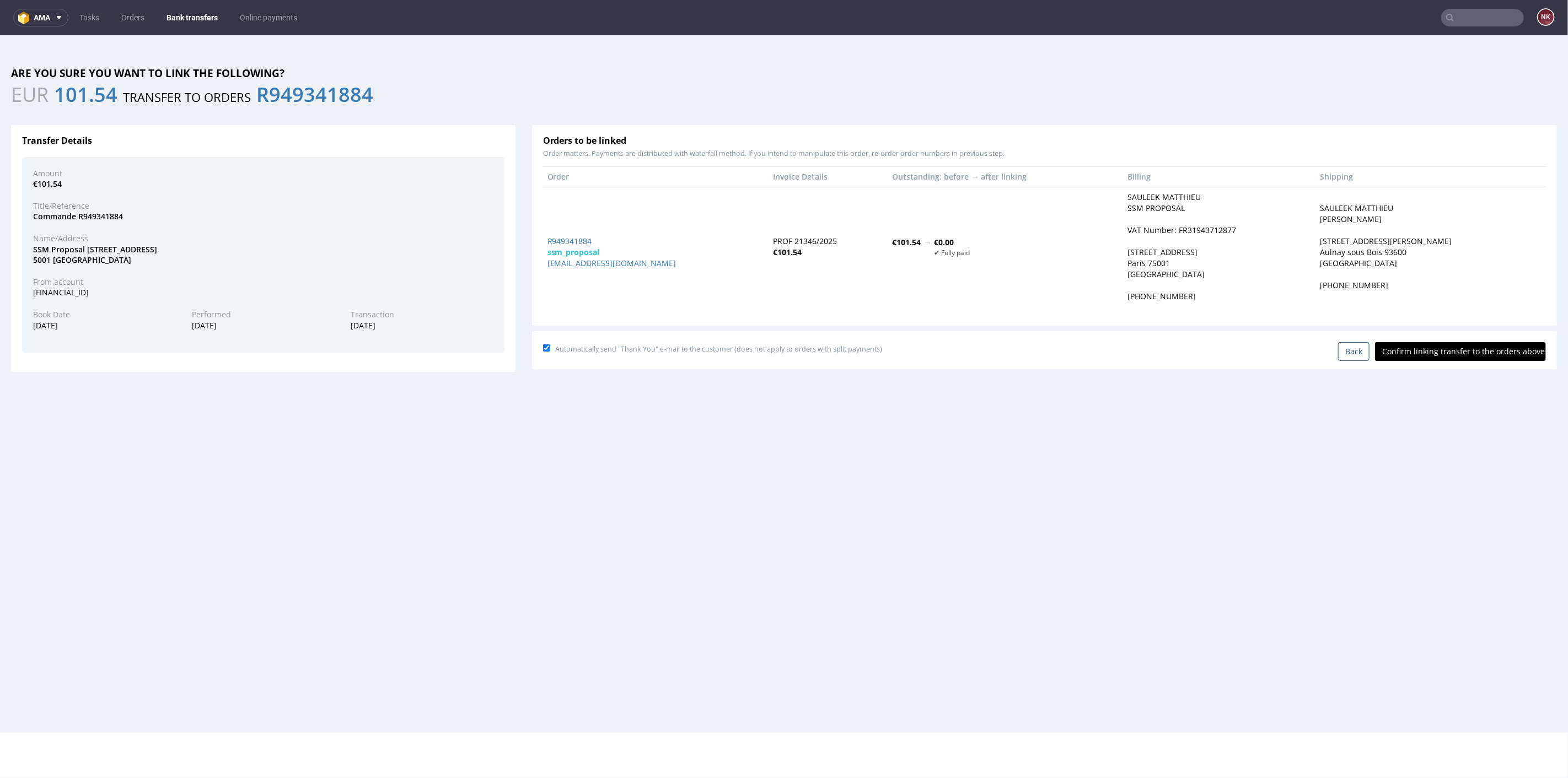
click at [1448, 340] on div "Automatically send "Thank You" e-mail to the customer (does not apply to orders…" at bounding box center [1044, 349] width 1003 height 23
click at [1450, 347] on input "Confirm linking transfer to the orders above" at bounding box center [1460, 351] width 171 height 18
type input "In progress..."
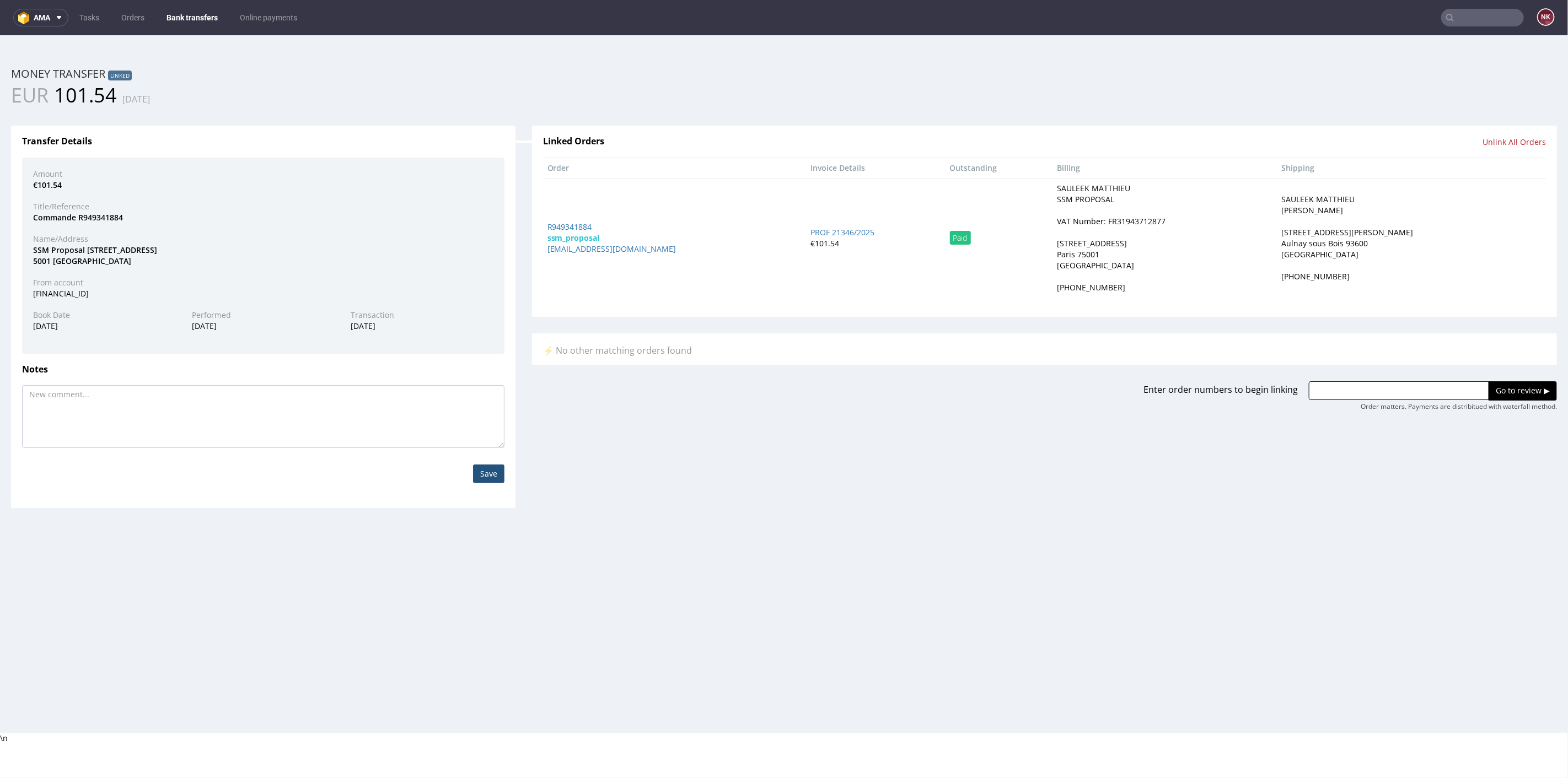
click at [182, 12] on link "Bank transfers" at bounding box center [192, 17] width 65 height 18
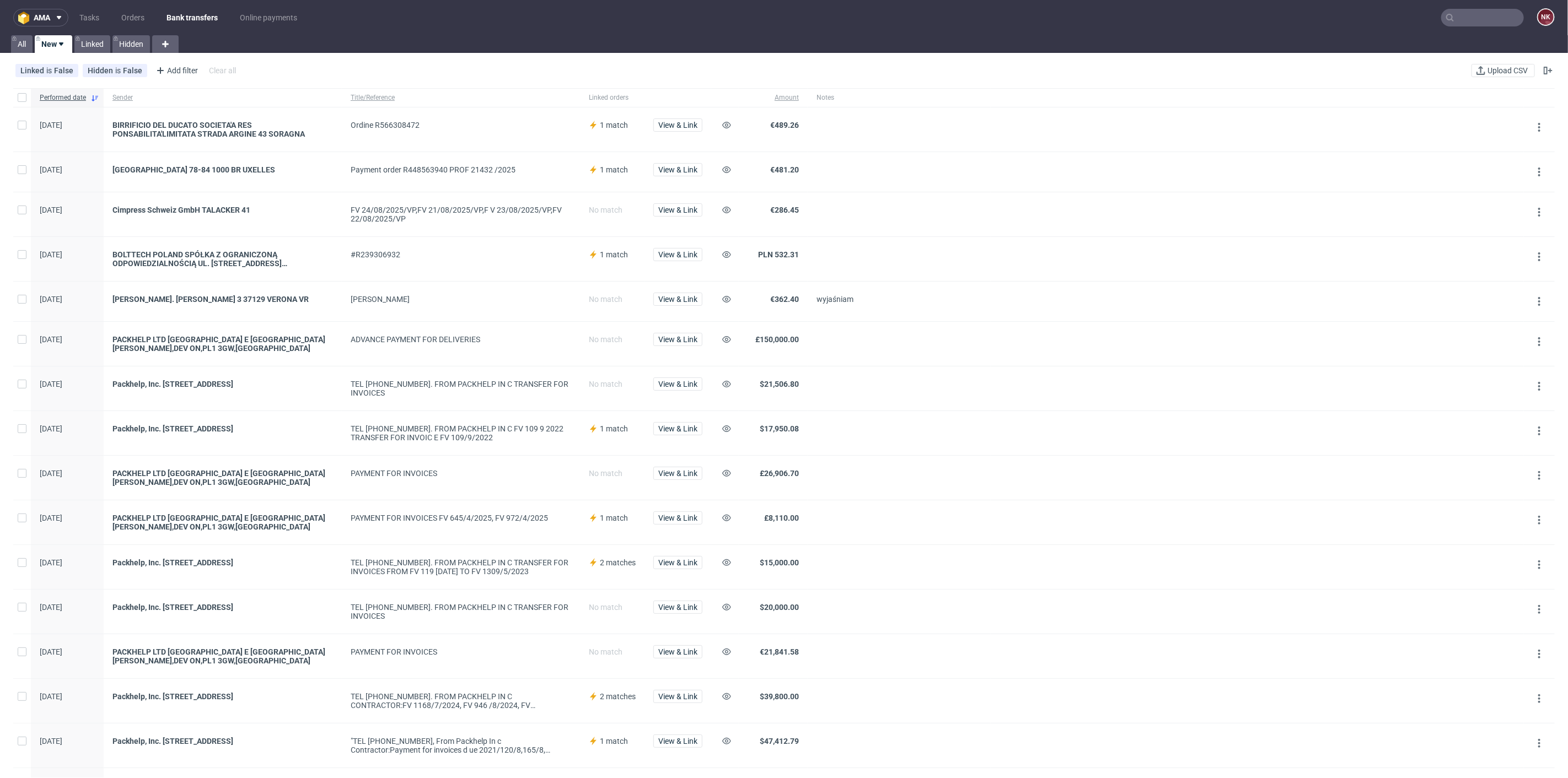
click at [672, 116] on div "View & Link" at bounding box center [678, 129] width 67 height 44
click at [672, 124] on span "View & Link" at bounding box center [678, 125] width 39 height 8
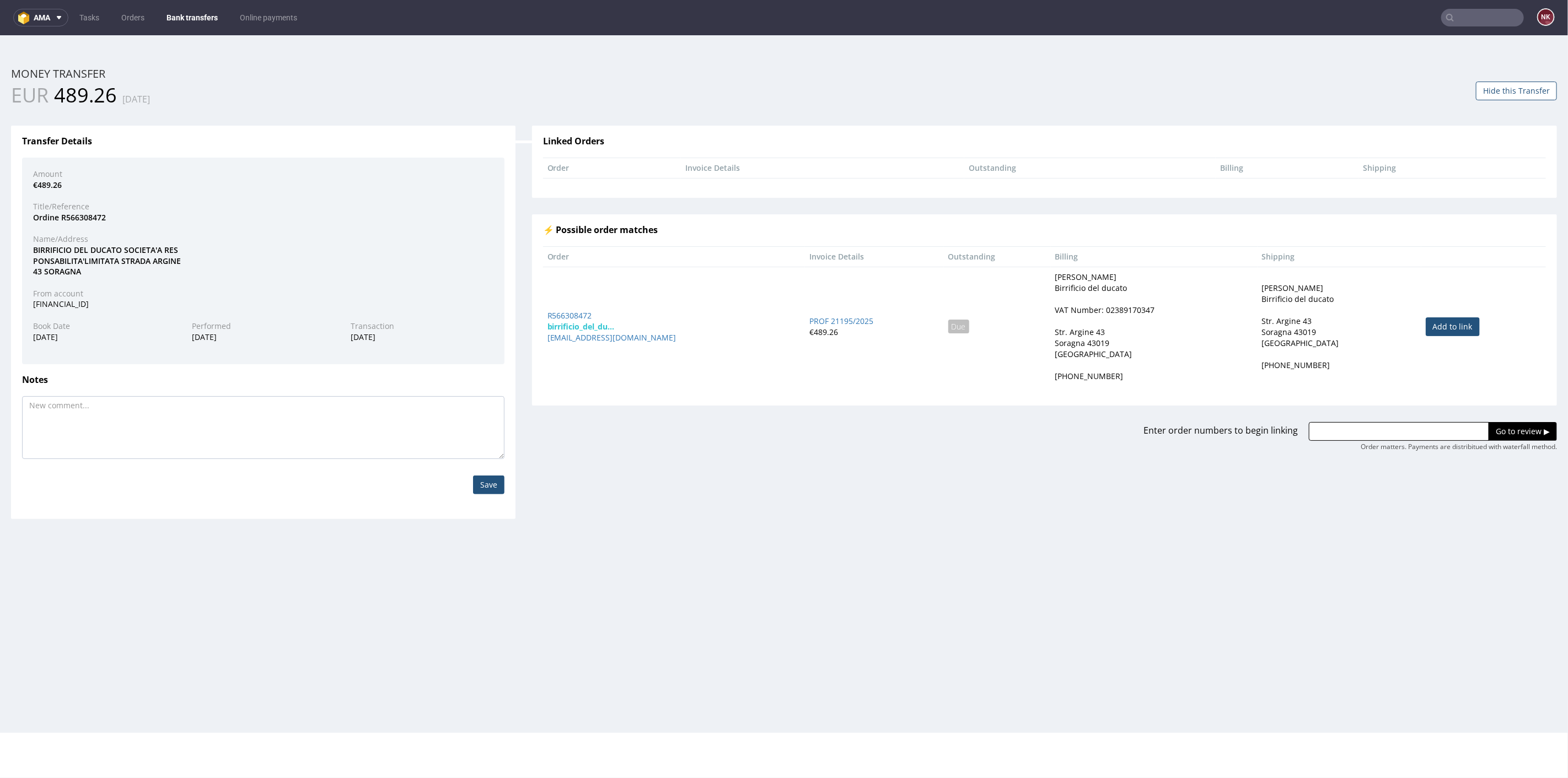
drag, startPoint x: 1421, startPoint y: 325, endPoint x: 1431, endPoint y: 354, distance: 30.7
click at [1425, 325] on link "Add to link" at bounding box center [1452, 326] width 54 height 18
type input "R566308472"
click at [1492, 442] on div "Order matters. Payments are distribitued with waterfall method." at bounding box center [1458, 446] width 196 height 9
click at [1491, 431] on input "Go to review ▶" at bounding box center [1522, 431] width 68 height 18
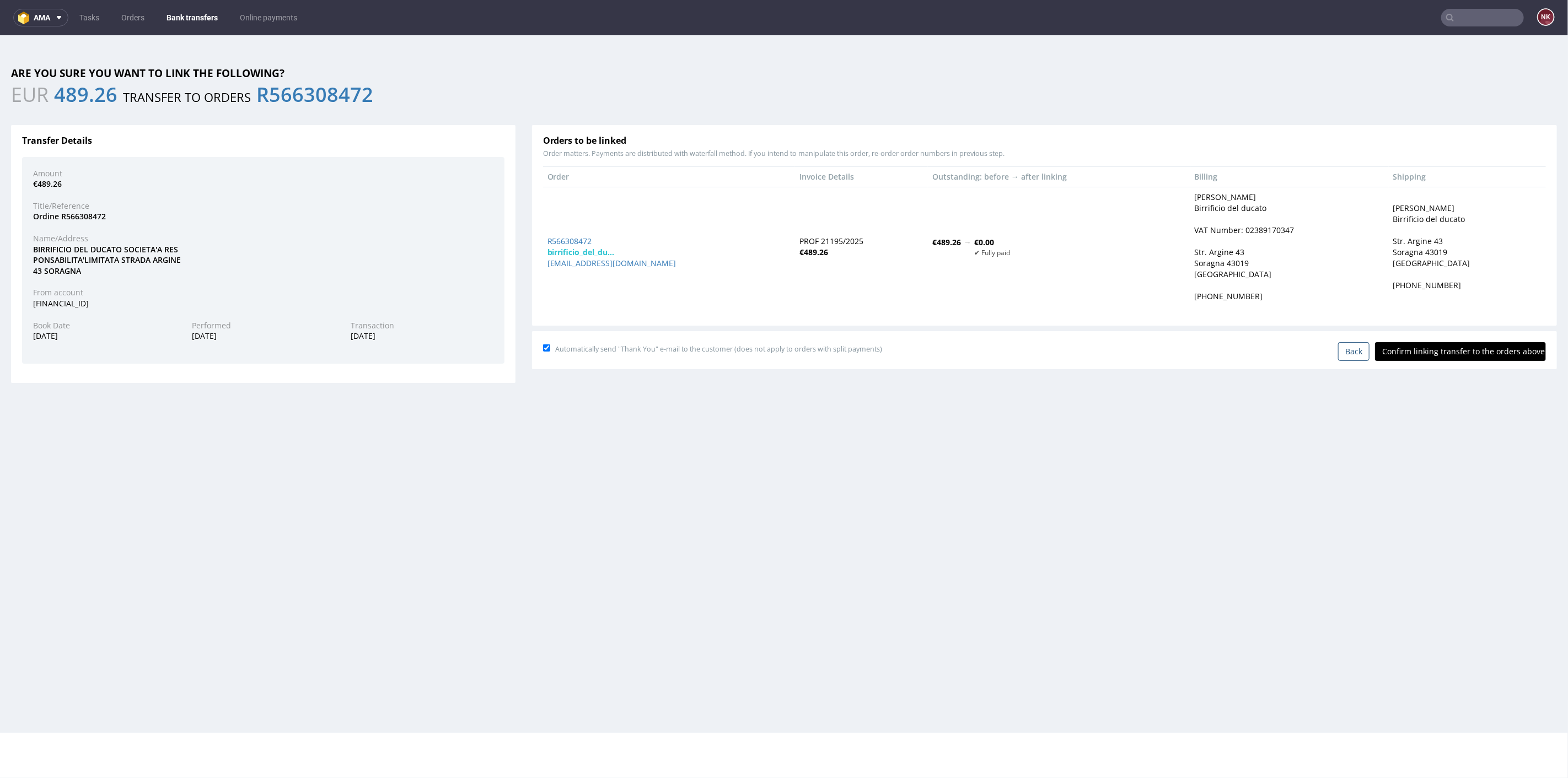
click at [1453, 351] on input "Confirm linking transfer to the orders above" at bounding box center [1460, 351] width 171 height 18
type input "In progress..."
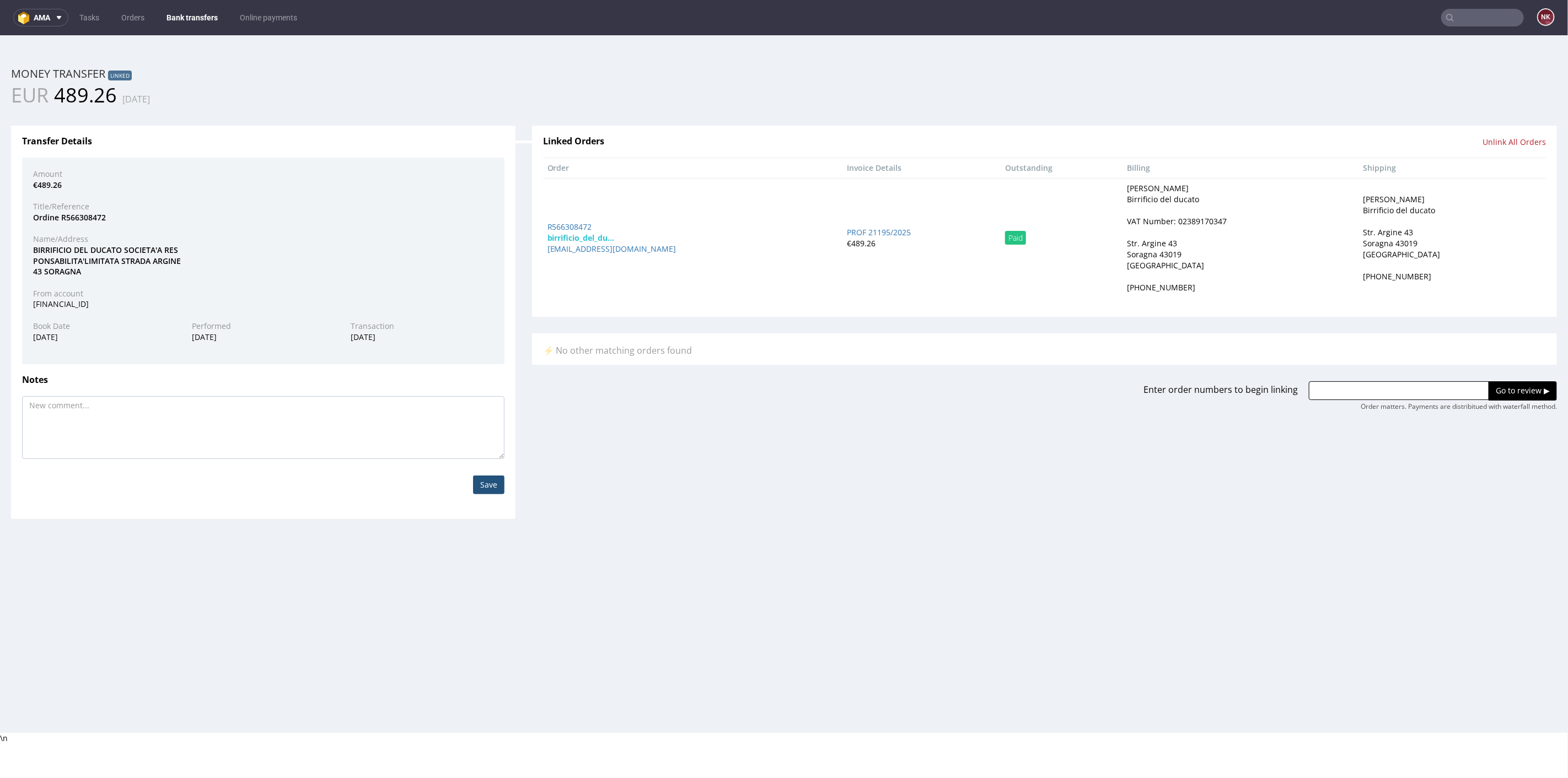
click at [510, 265] on div "Transfer Details Amount €489.26 Title/Reference Ordine R566308472 Name/Address …" at bounding box center [264, 321] width 505 height 393
click at [518, 263] on div "Transfer Details Amount €489.26 Title/Reference Ordine R566308472 Name/Address …" at bounding box center [263, 313] width 521 height 409
click at [515, 227] on div "Transfer Details Amount €489.26 Title/Reference Ordine R566308472 Name/Address …" at bounding box center [263, 313] width 521 height 409
click at [186, 10] on link "Bank transfers" at bounding box center [192, 17] width 65 height 18
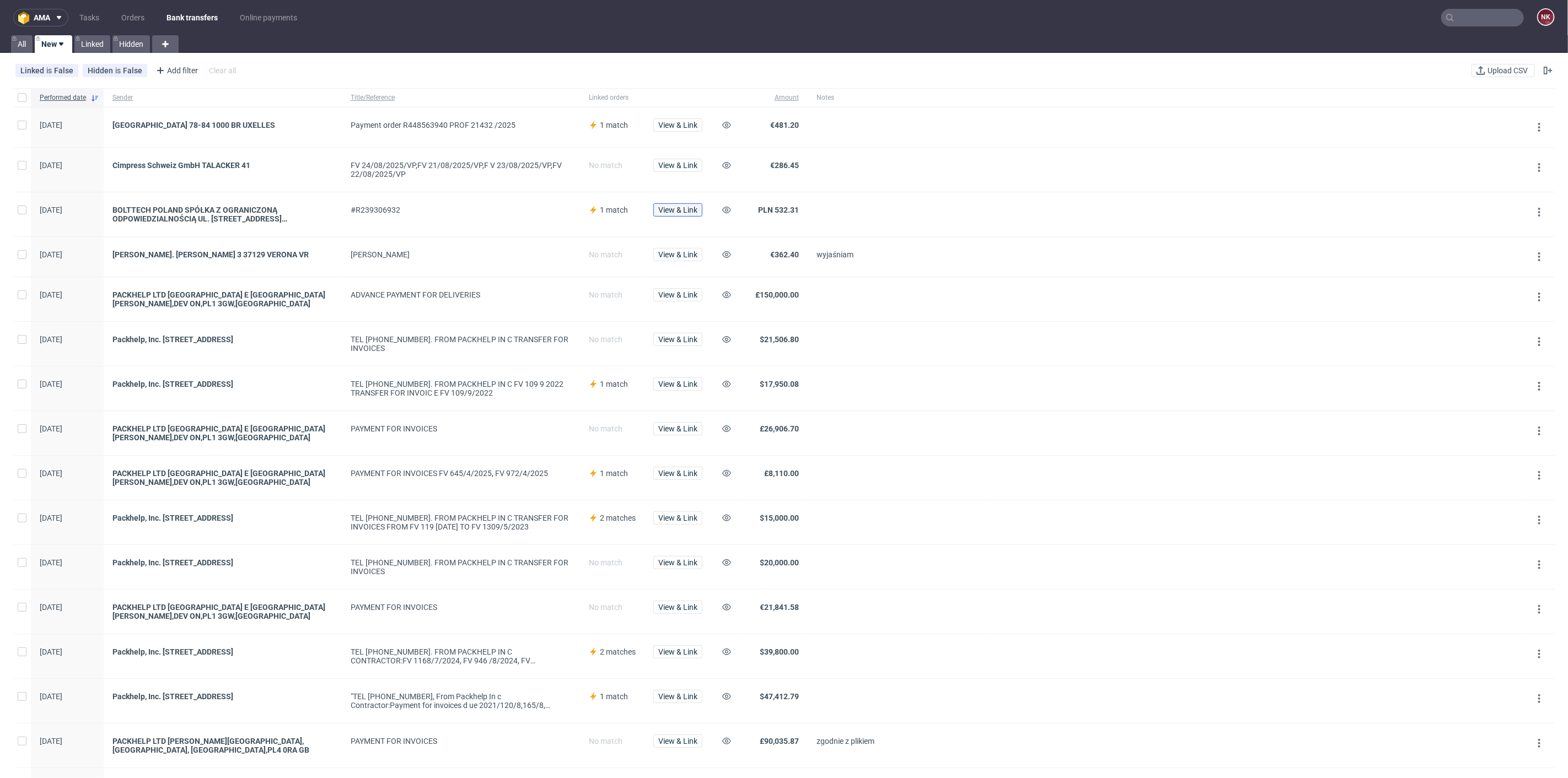
click at [694, 208] on span "View & Link" at bounding box center [678, 210] width 39 height 8
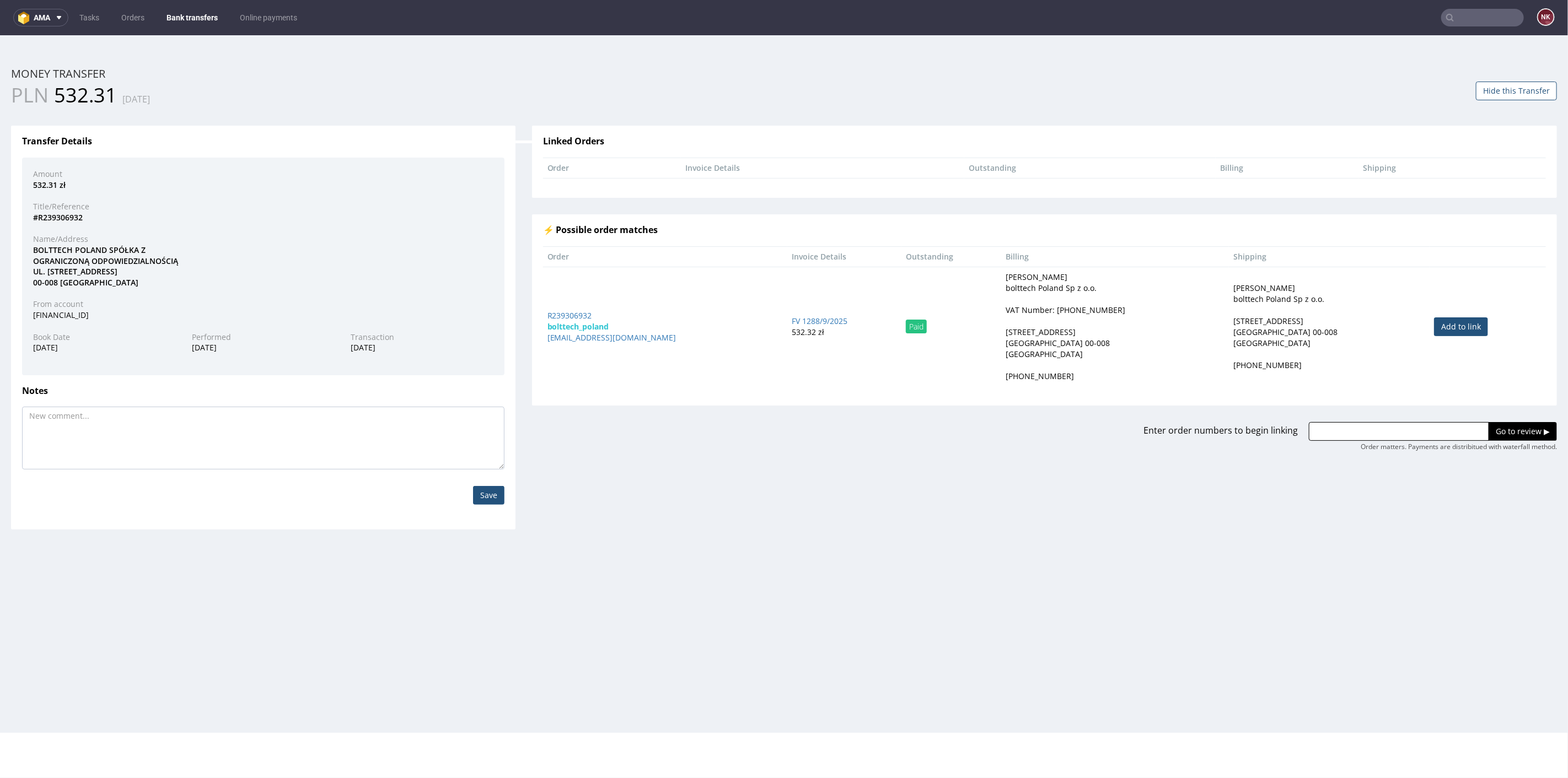
click at [1436, 329] on link "Add to link" at bounding box center [1461, 326] width 54 height 18
type input "R239306932"
click at [1502, 421] on input "Go to review ▶" at bounding box center [1522, 431] width 68 height 18
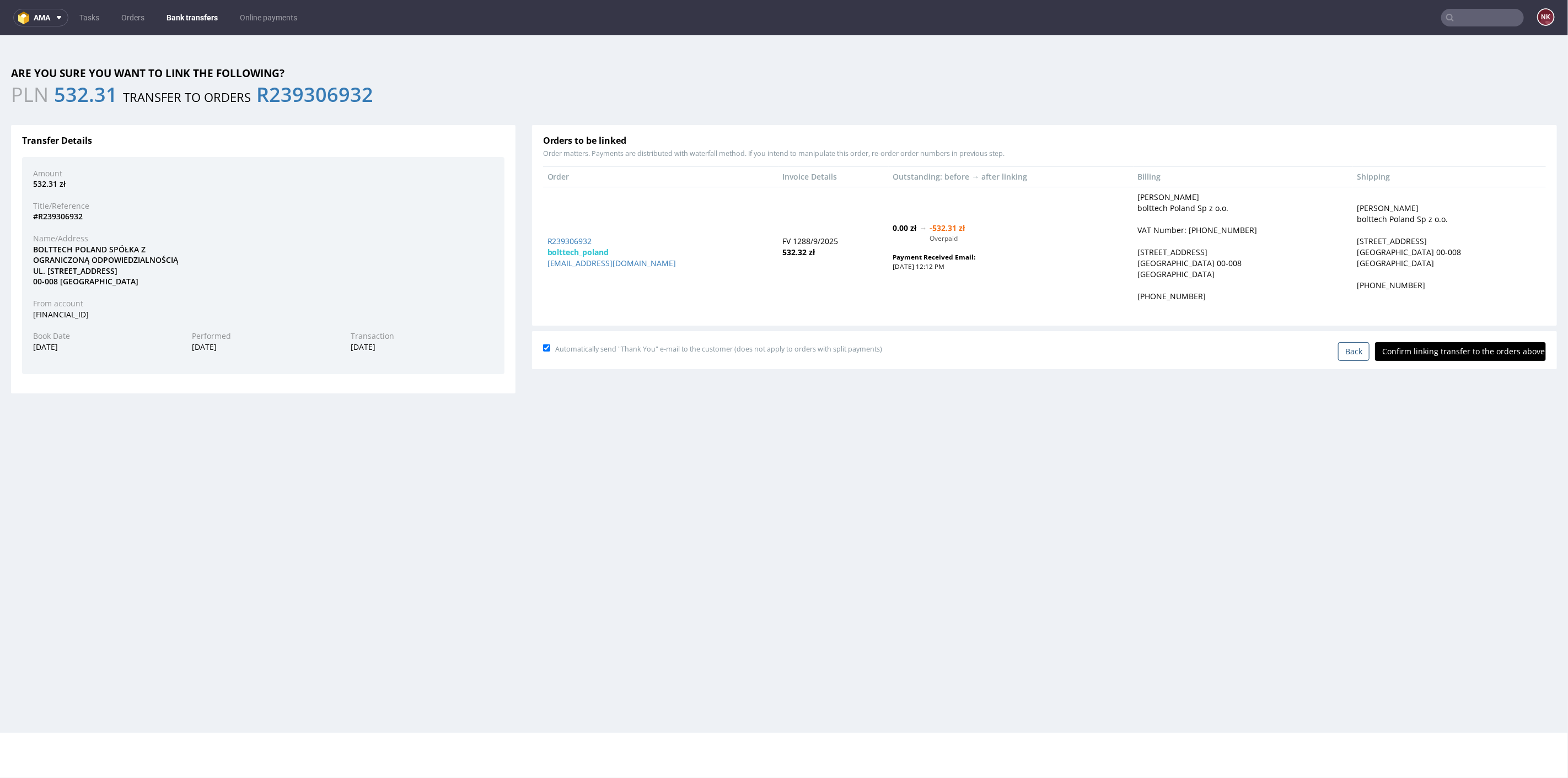
click at [1440, 349] on input "Confirm linking transfer to the orders above" at bounding box center [1460, 351] width 171 height 18
type input "In progress..."
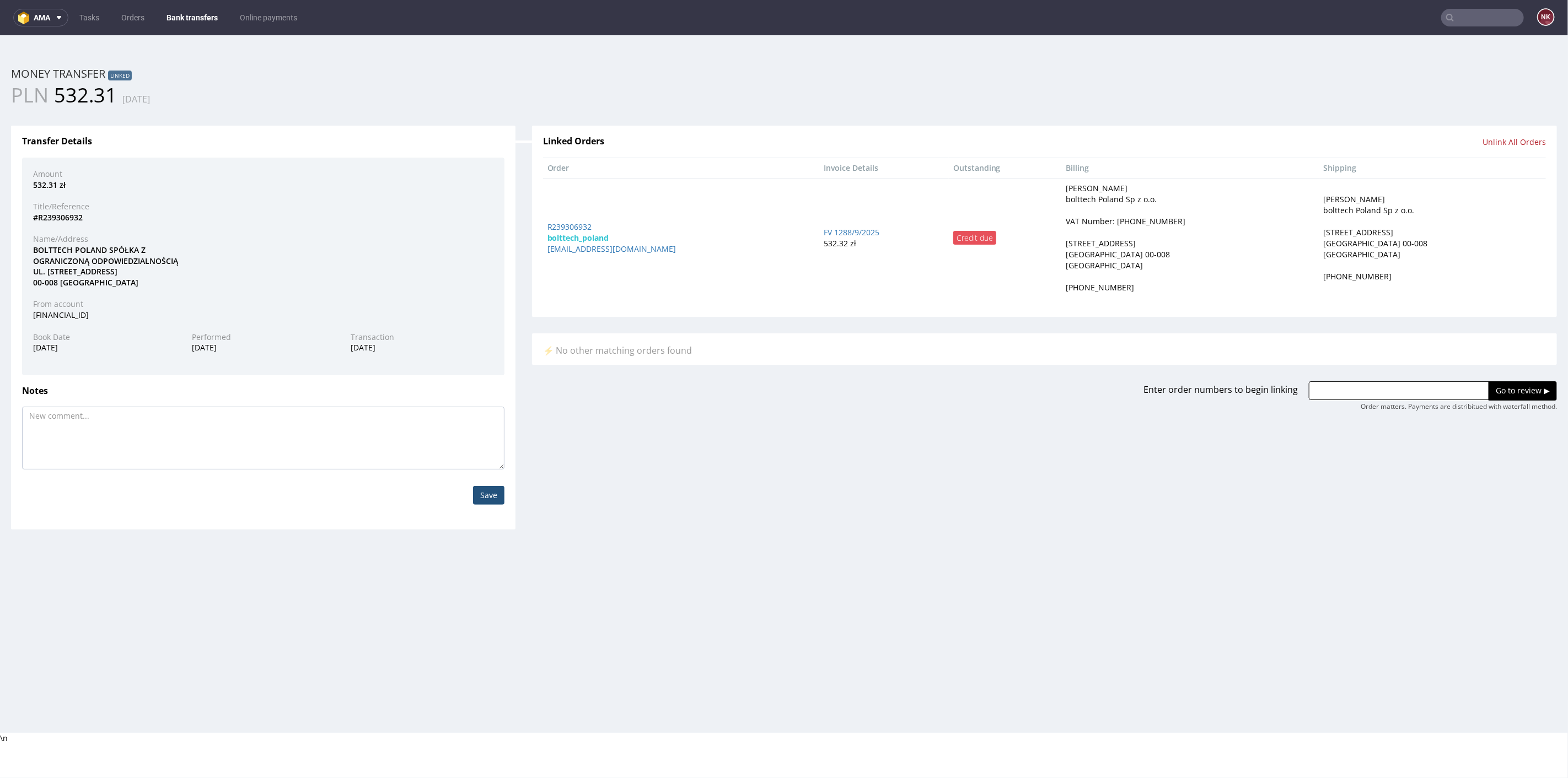
click at [190, 15] on link "Bank transfers" at bounding box center [192, 17] width 65 height 18
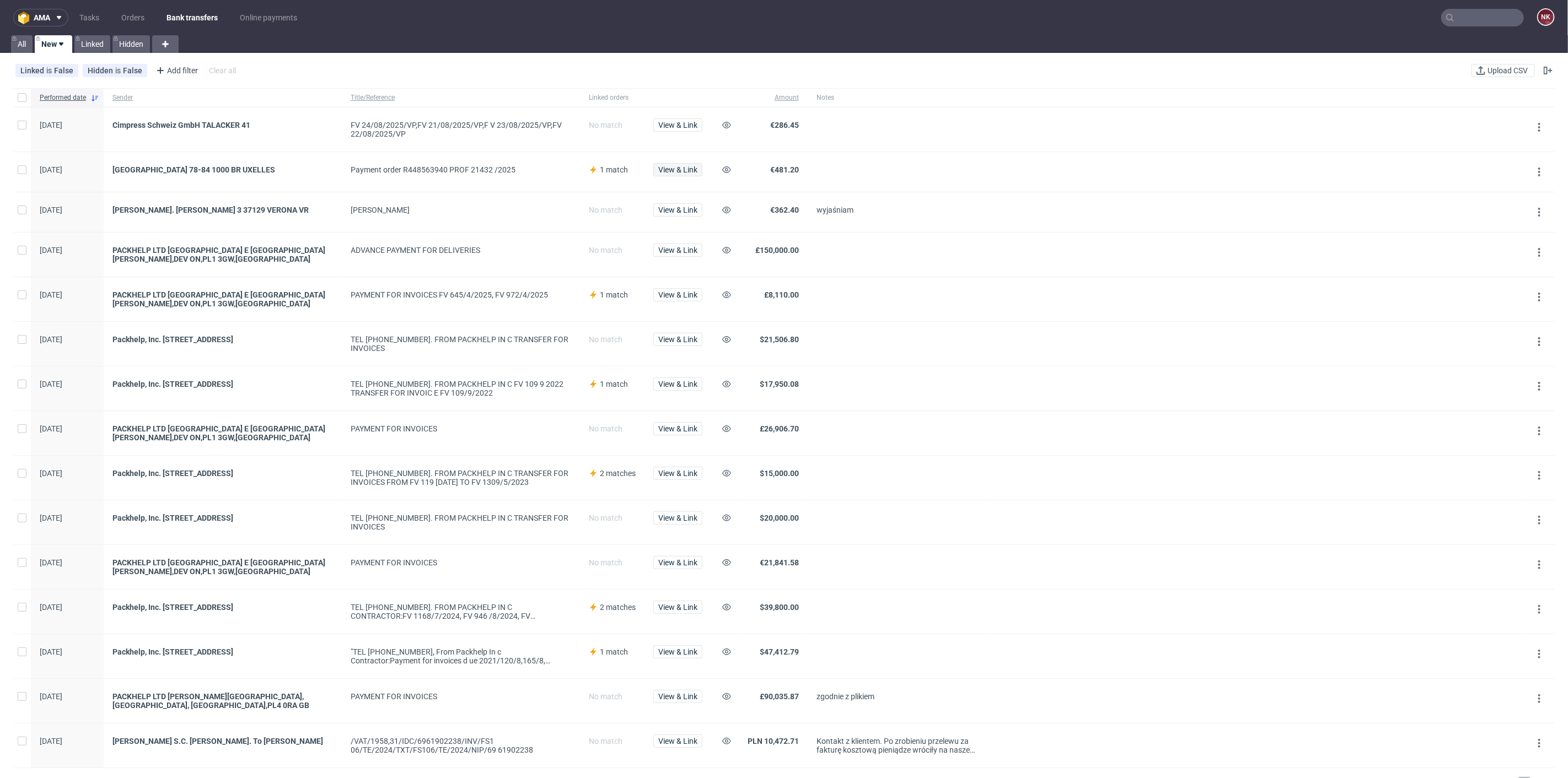
click at [673, 176] on span "View & Link" at bounding box center [678, 170] width 49 height 15
click at [675, 172] on span "View & Link" at bounding box center [678, 170] width 39 height 8
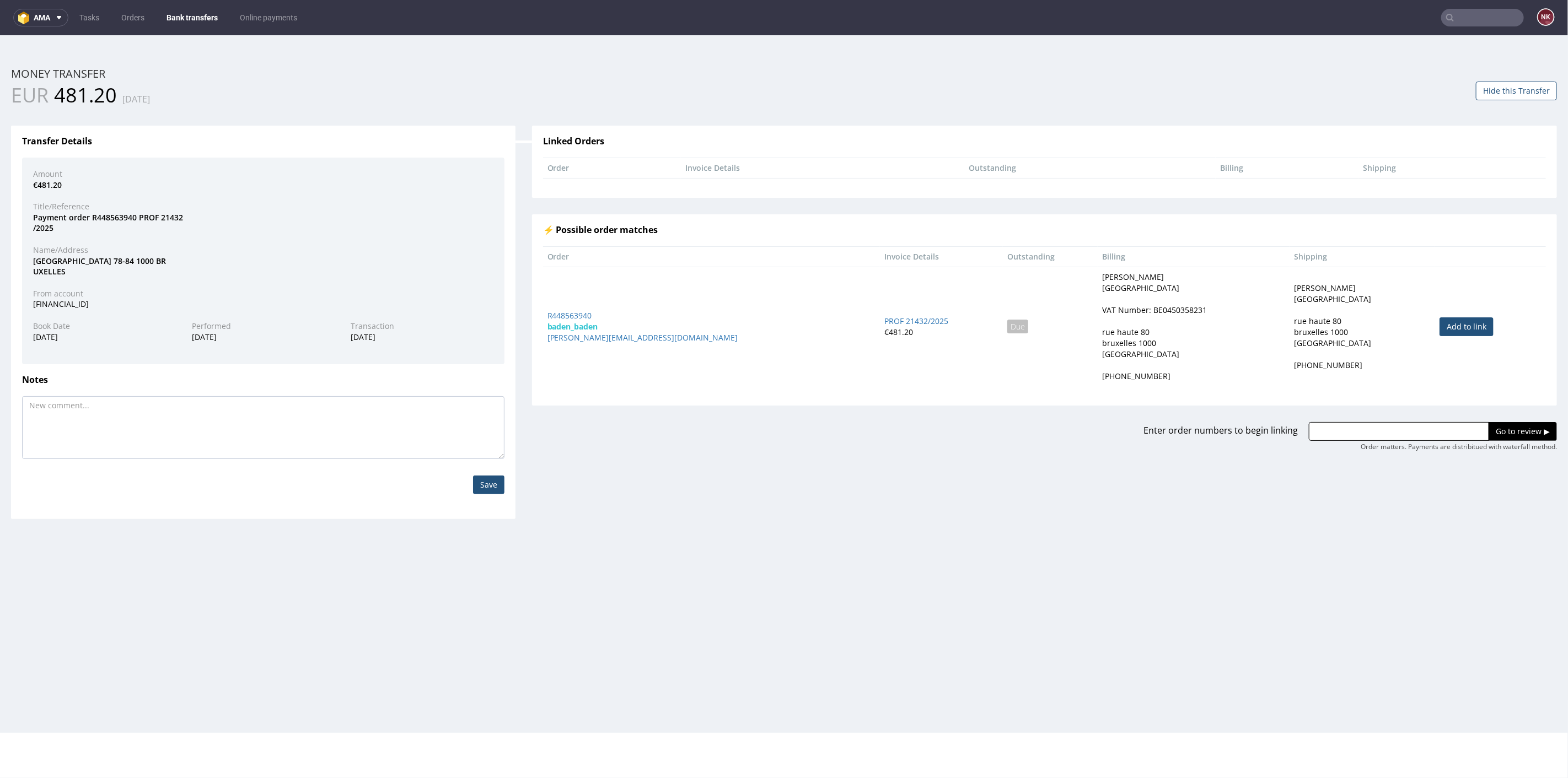
click at [1446, 330] on link "Add to link" at bounding box center [1466, 326] width 54 height 18
type input "R448563940"
click at [1488, 425] on input "Go to review ▶" at bounding box center [1522, 431] width 68 height 18
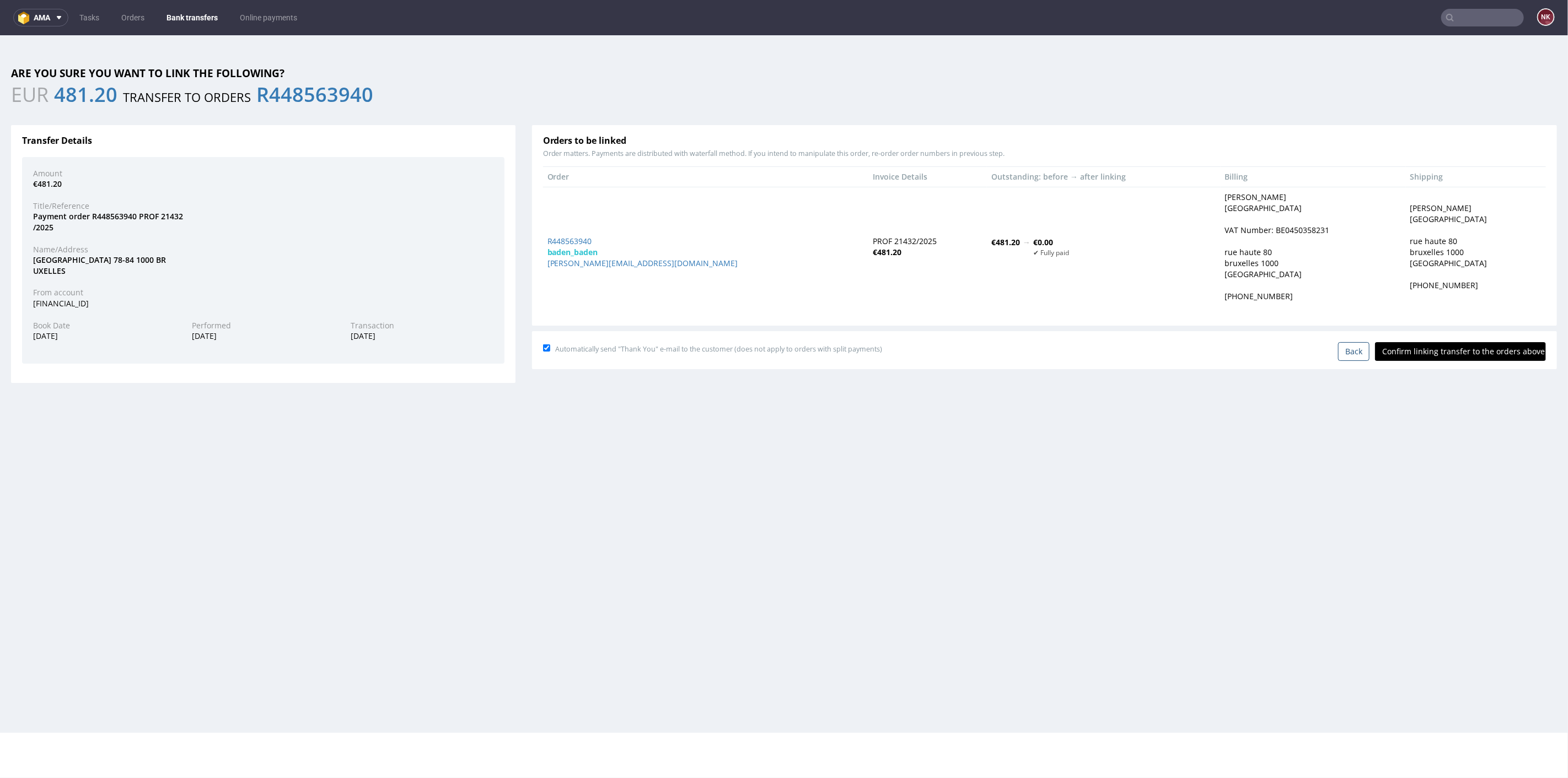
click at [1422, 351] on input "Confirm linking transfer to the orders above" at bounding box center [1460, 351] width 171 height 18
type input "In progress..."
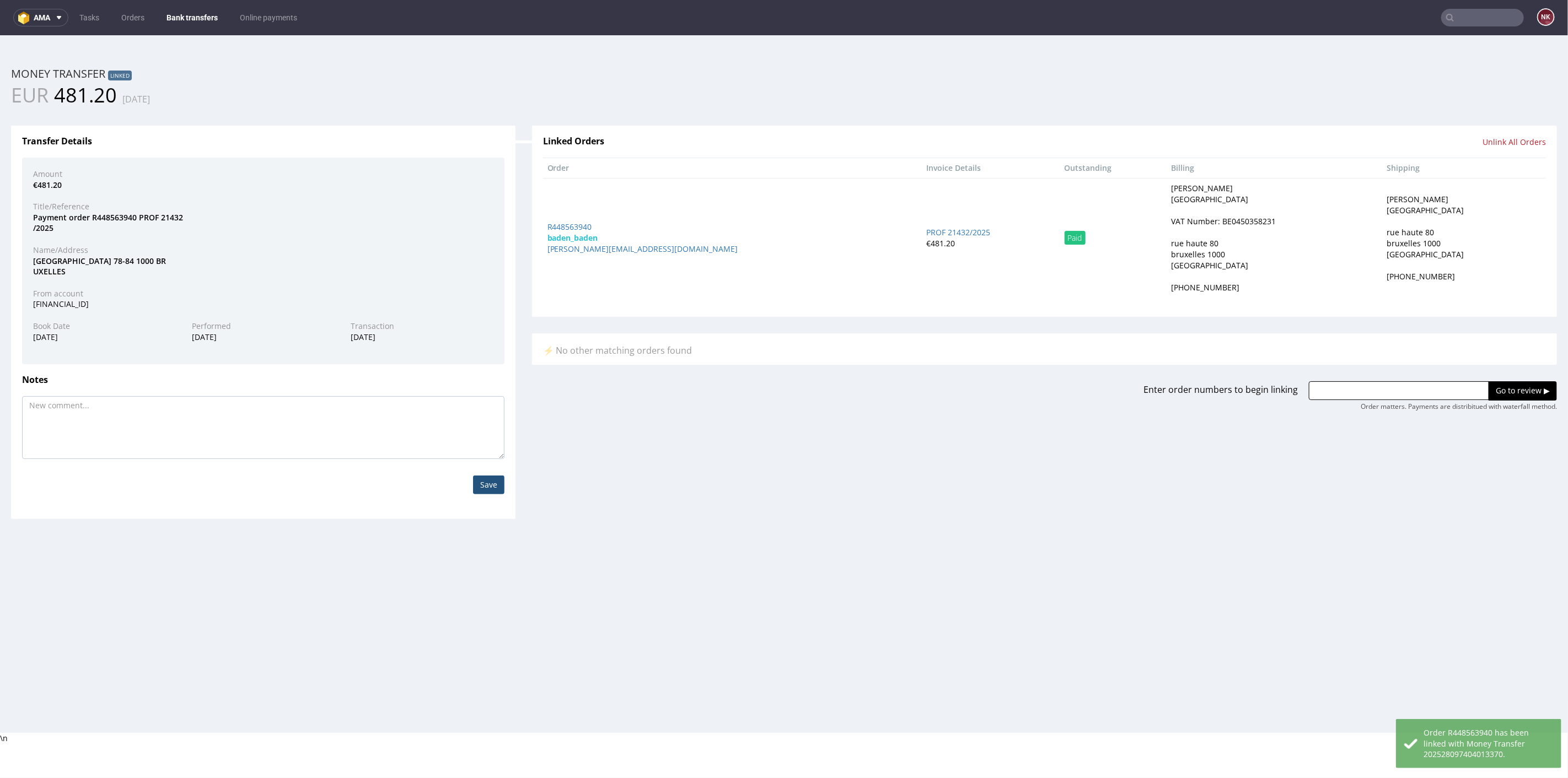
click at [198, 13] on link "Bank transfers" at bounding box center [192, 17] width 65 height 18
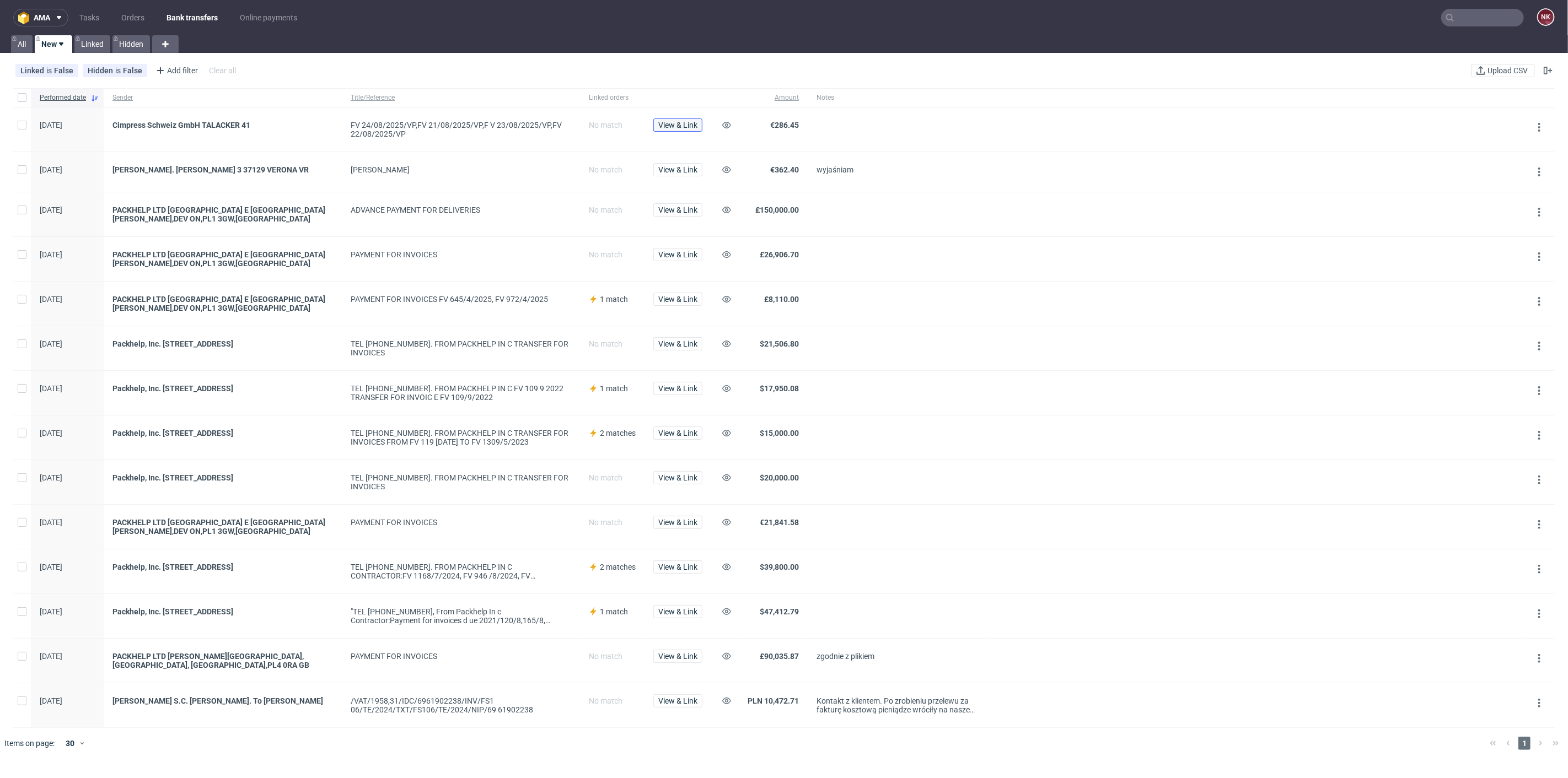
click at [675, 126] on span "View & Link" at bounding box center [678, 125] width 39 height 8
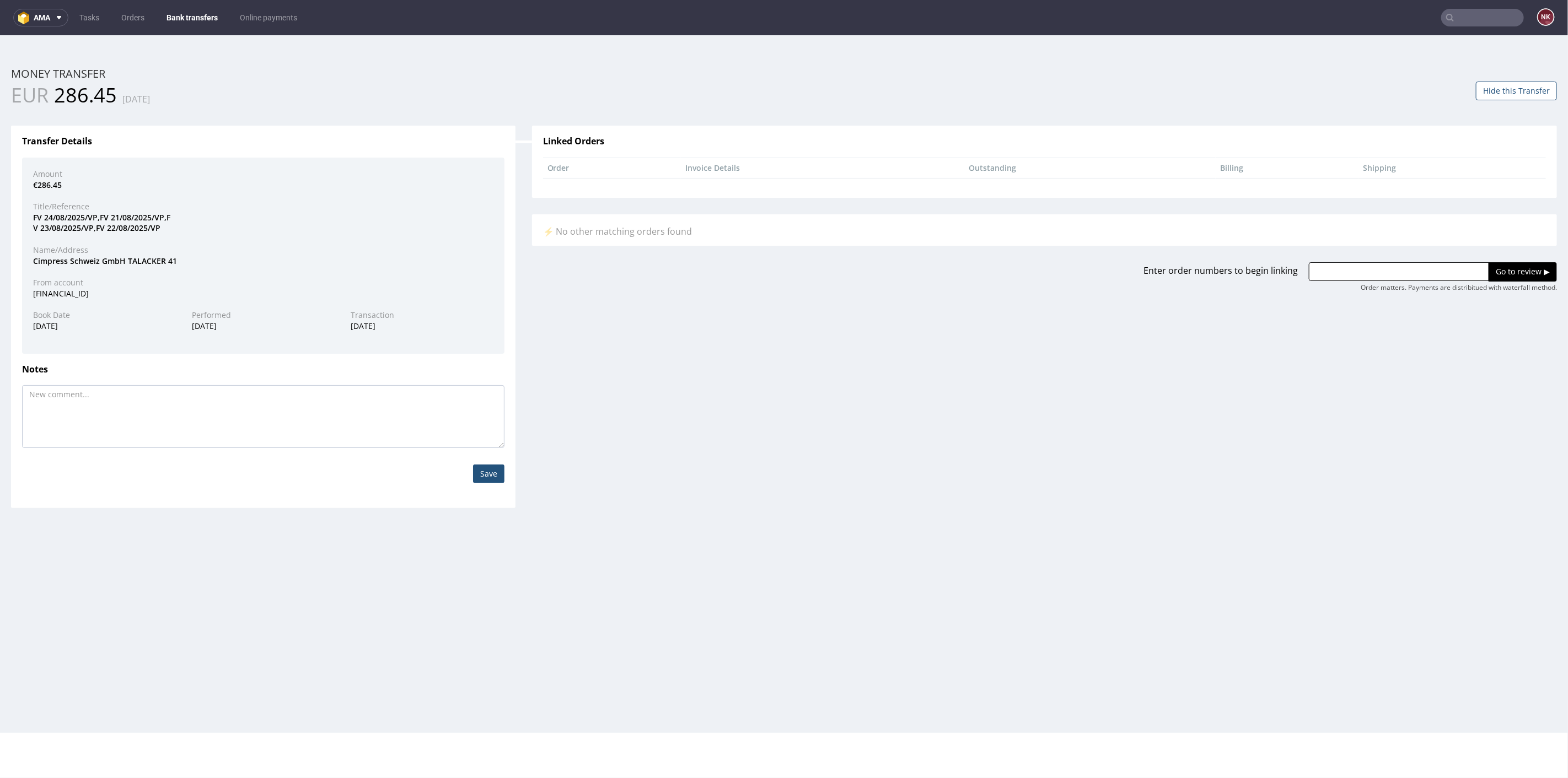
click at [1481, 85] on button "Hide this Transfer" at bounding box center [1516, 90] width 81 height 18
click at [649, 485] on div "Transfer Details Amount €286.45 Title/Reference FV 24/08/2025/VP,FV 21/08/2025/…" at bounding box center [783, 308] width 1562 height 399
click at [175, 17] on link "Bank transfers" at bounding box center [192, 17] width 65 height 18
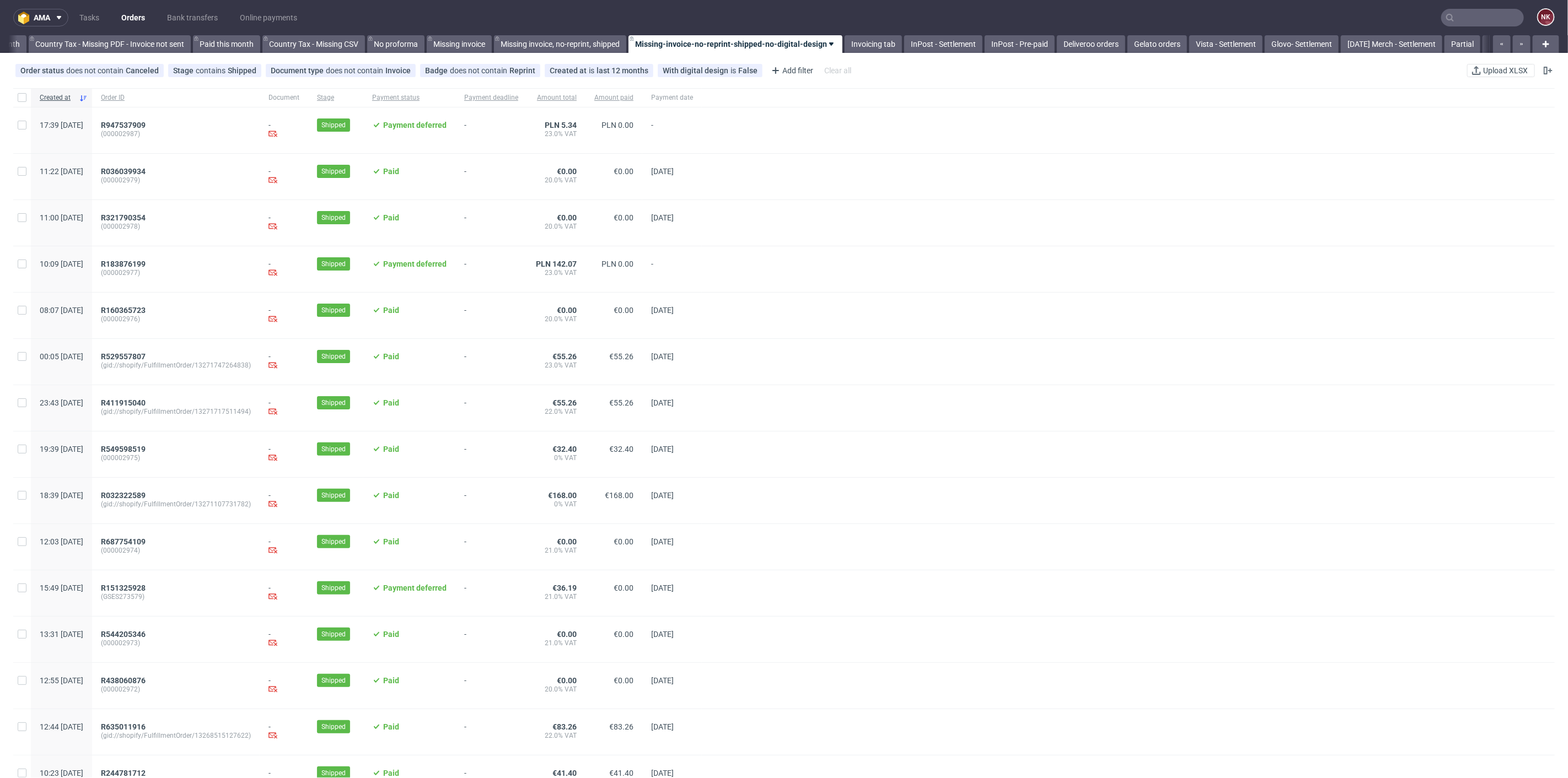
scroll to position [0, 1246]
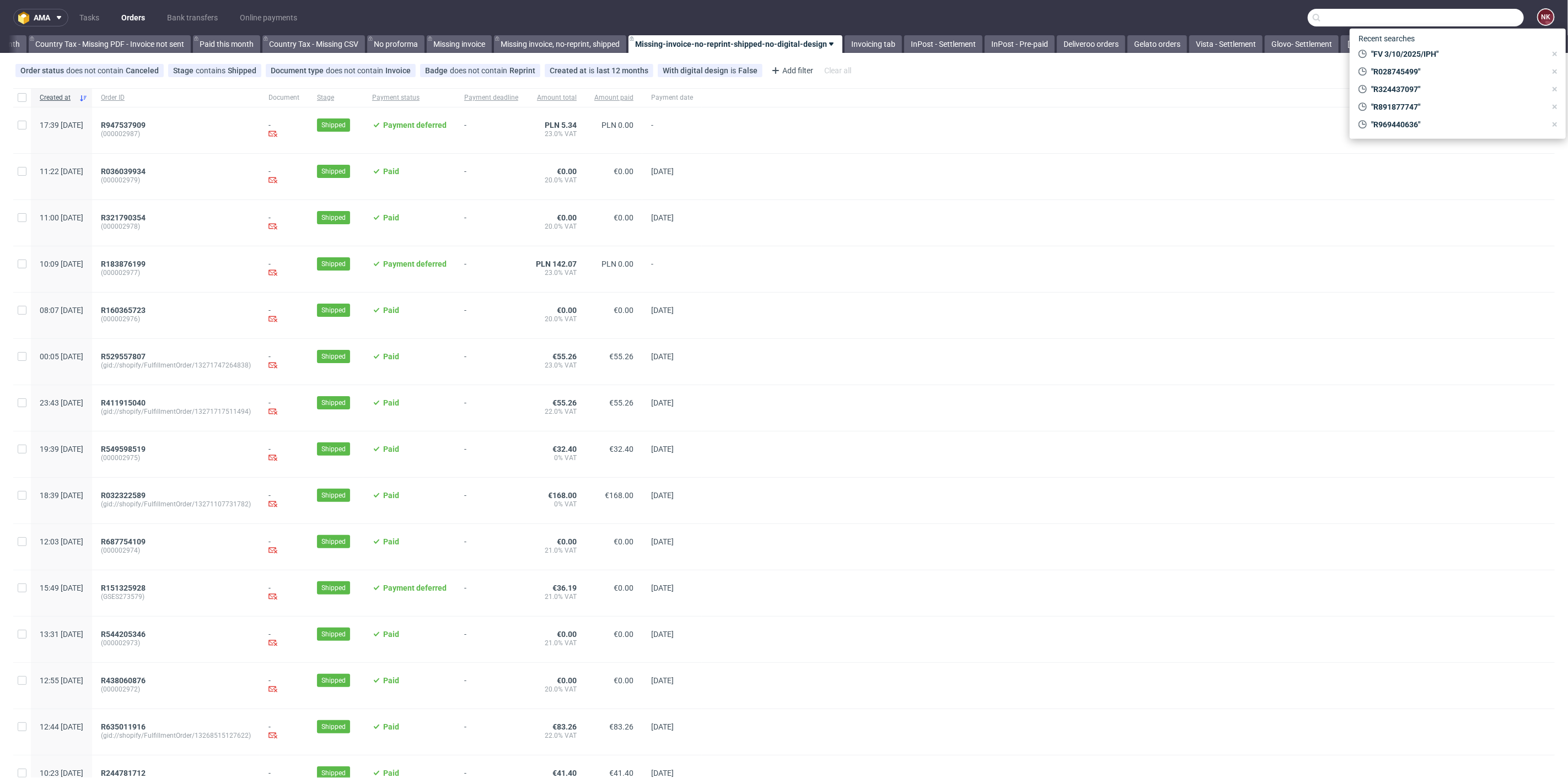
click at [1481, 17] on input "text" at bounding box center [1415, 17] width 216 height 18
paste input "LEA"
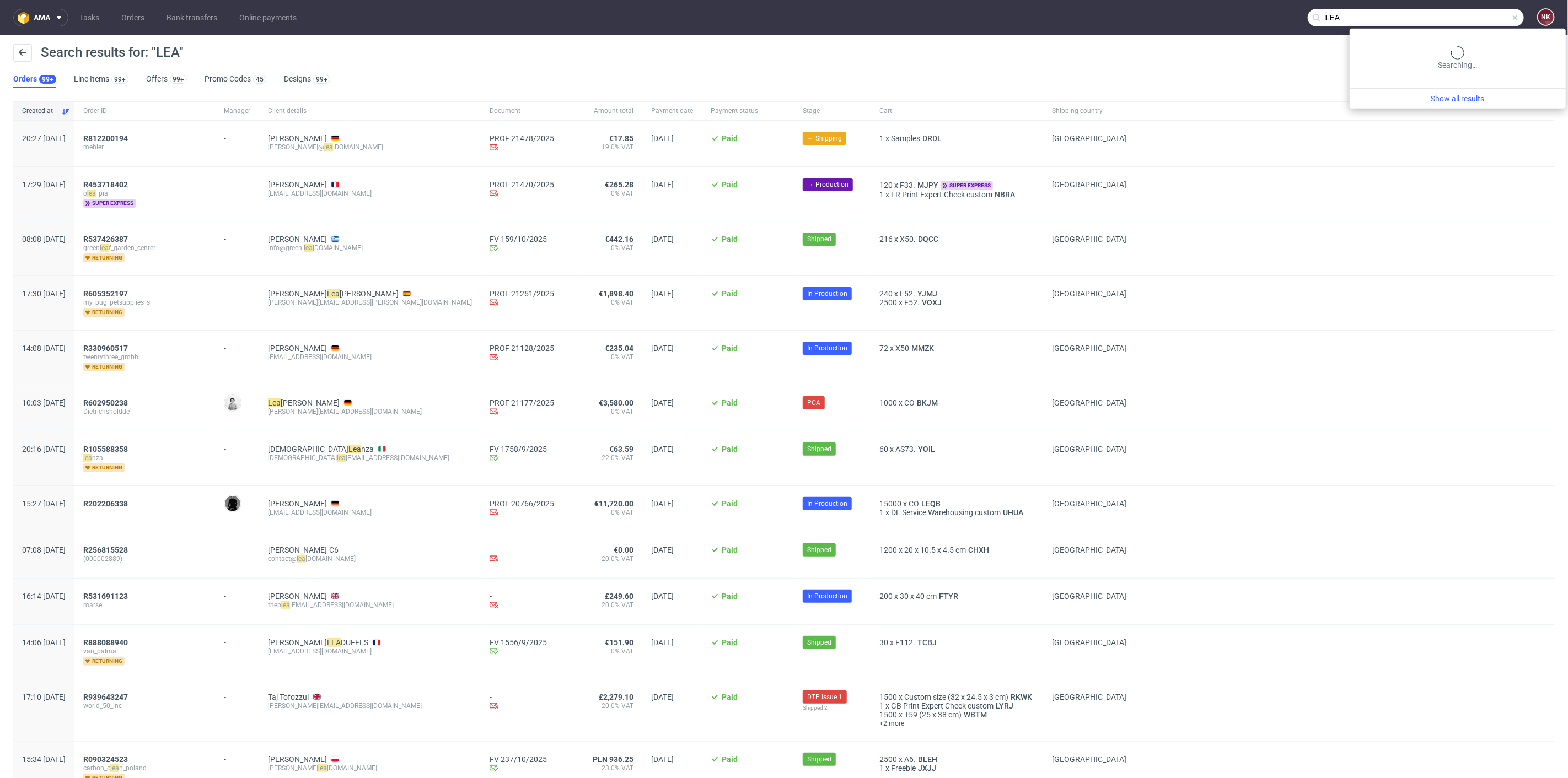
drag, startPoint x: 1472, startPoint y: 18, endPoint x: 1205, endPoint y: 42, distance: 268.1
click at [1212, 42] on div "ama Tasks Orders Bank transfers Online payments LEA NK Search results for: "LEA…" at bounding box center [784, 389] width 1568 height 778
paste input "FLO'SAS"
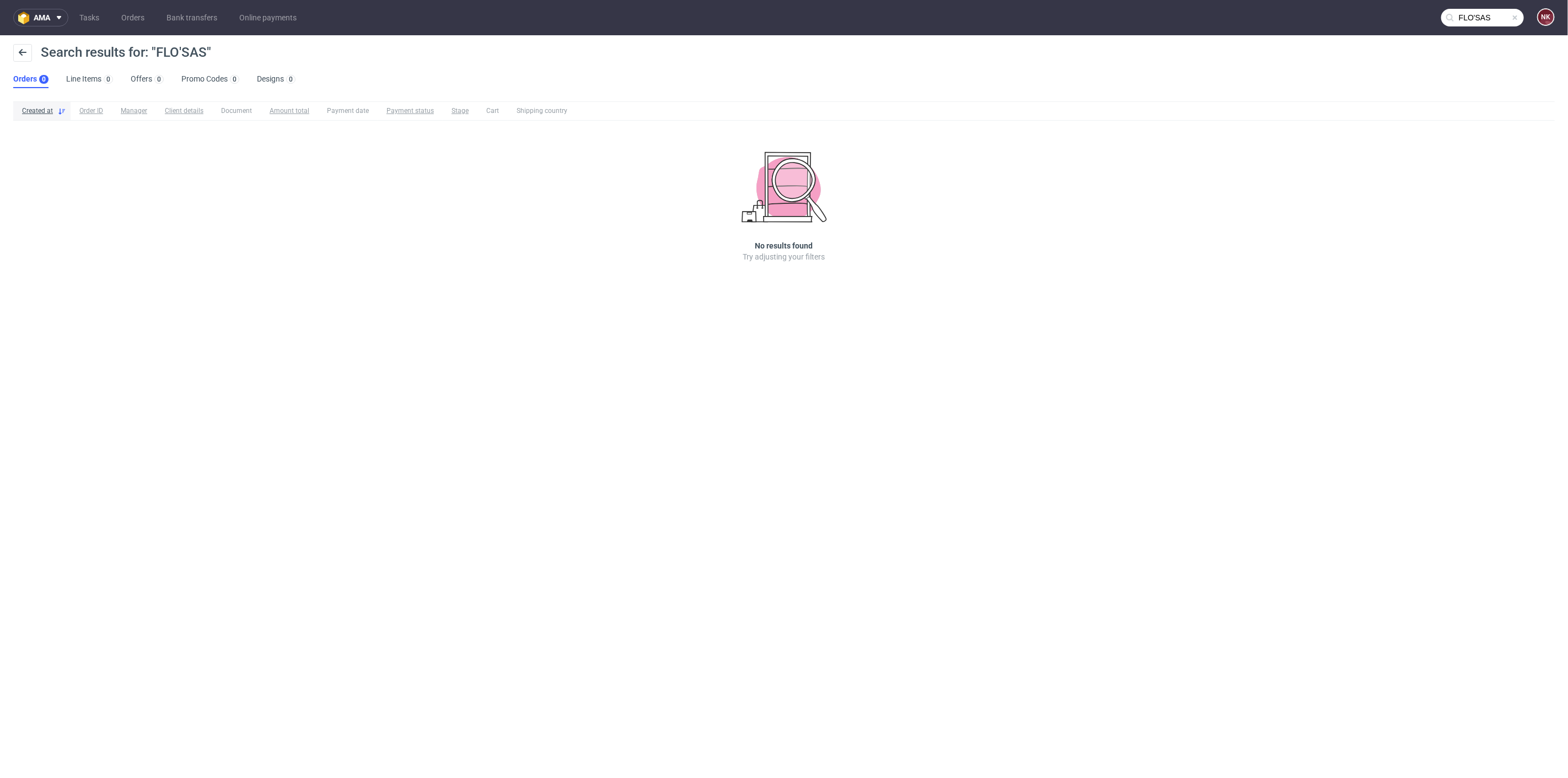
click at [1482, 25] on input "FLO'SAS" at bounding box center [1482, 17] width 83 height 18
click at [1405, 22] on input "FLO'SAS" at bounding box center [1415, 17] width 216 height 18
type input "FLO"
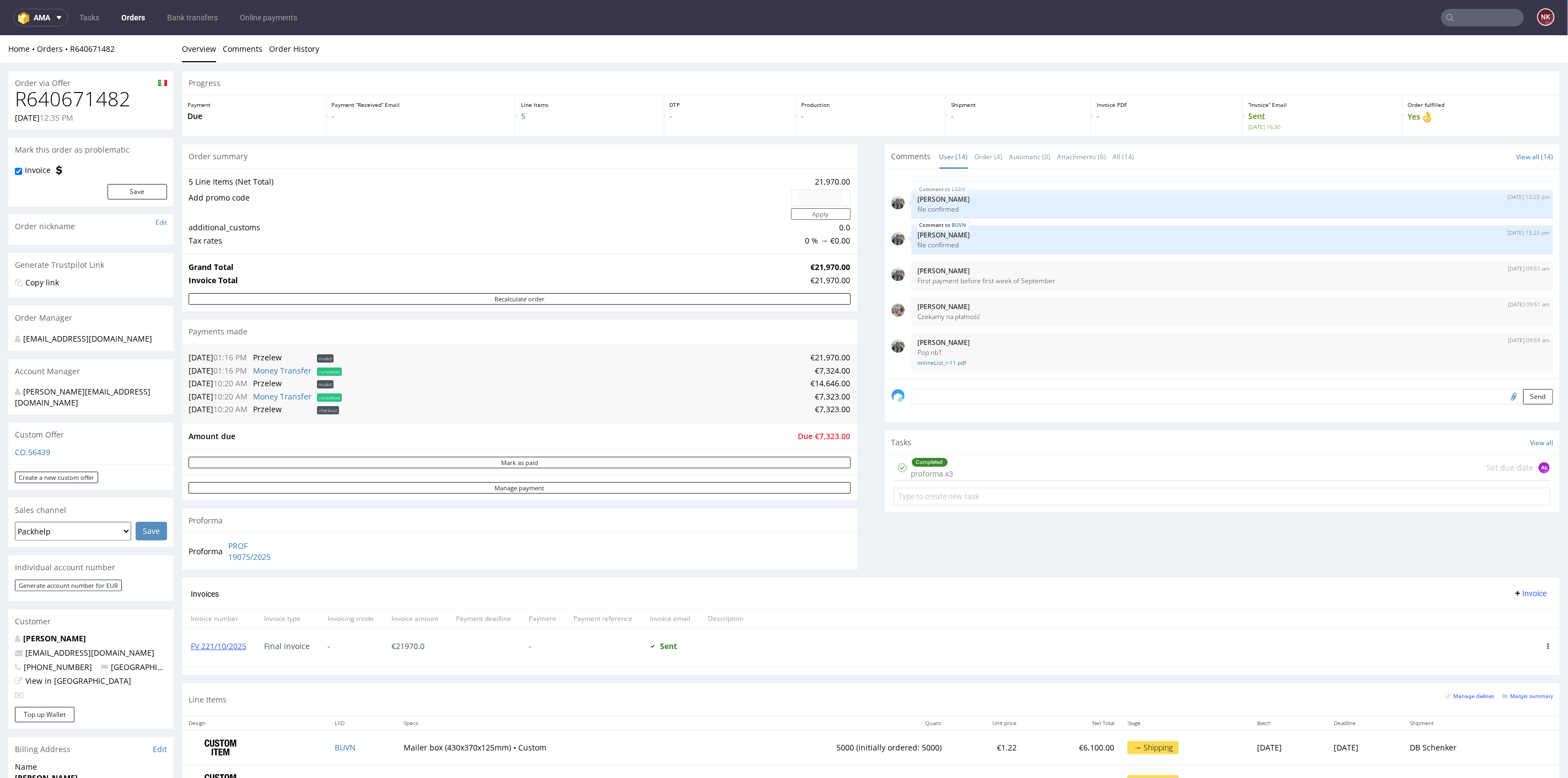
click at [115, 106] on h1 "R640671482" at bounding box center [91, 98] width 152 height 22
copy h1 "R640671482"
click at [824, 402] on td "€7,323.00" at bounding box center [598, 409] width 506 height 13
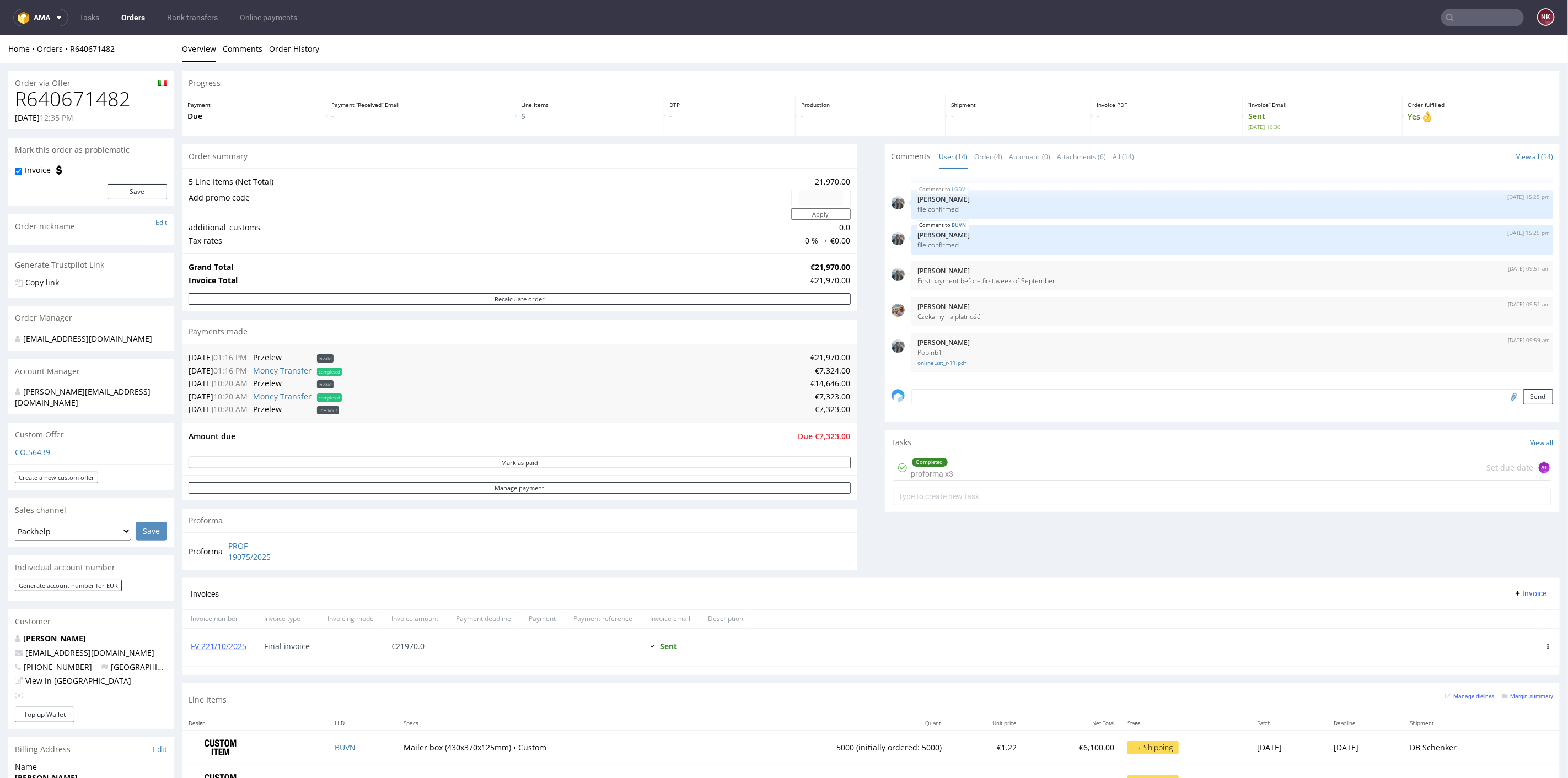
click at [831, 396] on td "€7,323.00" at bounding box center [598, 396] width 506 height 13
copy td "7,323.00"
click at [863, 465] on div "Progress Payment Due Payment “Received” Email - Line Items 5 DTP - Production -…" at bounding box center [871, 491] width 1378 height 841
click at [211, 649] on link "FV 221/10/2025" at bounding box center [219, 646] width 55 height 11
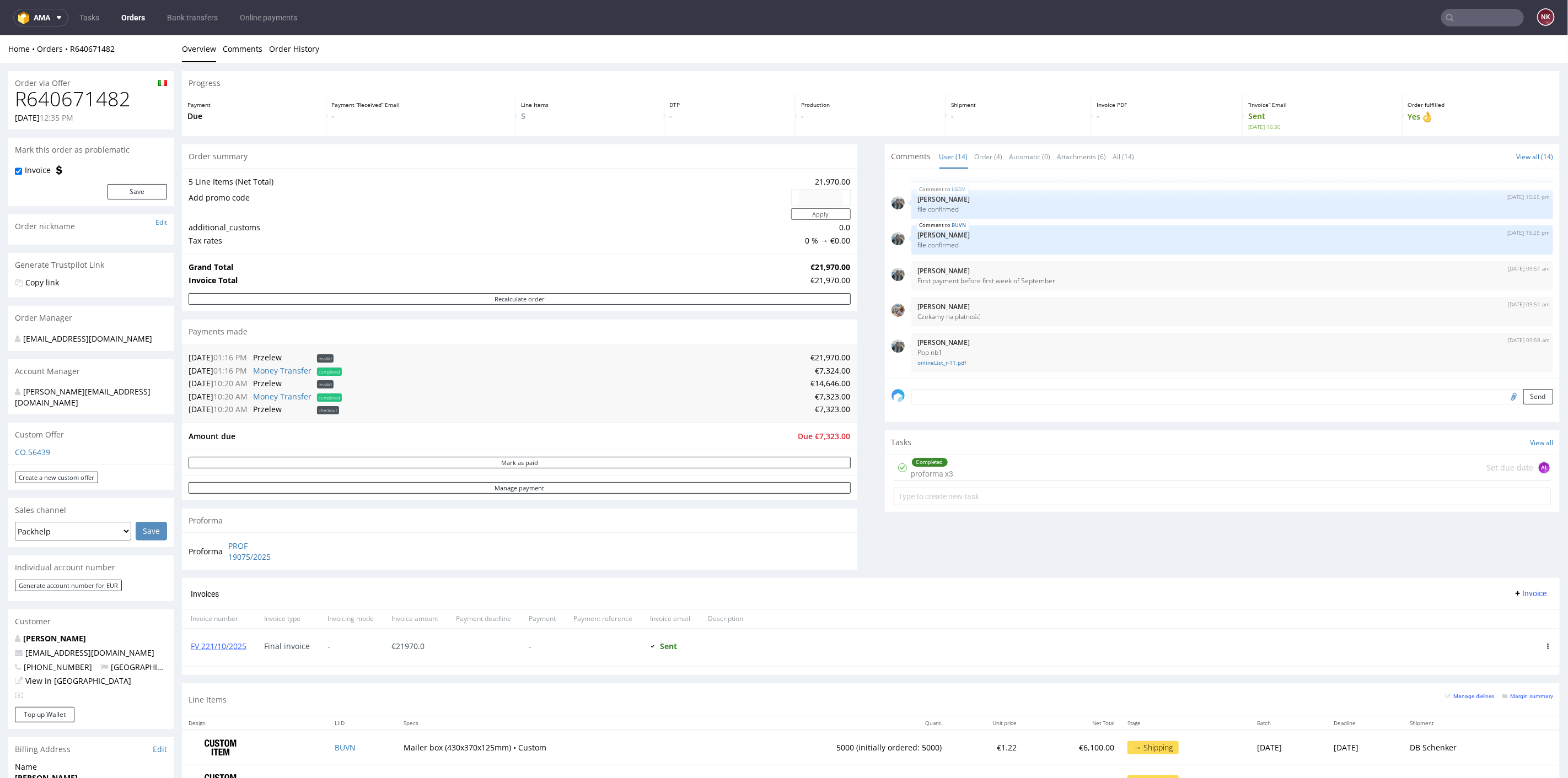
click at [849, 467] on div "Progress Payment Due Payment “Received” Email - Line Items 5 DTP - Production -…" at bounding box center [871, 491] width 1378 height 841
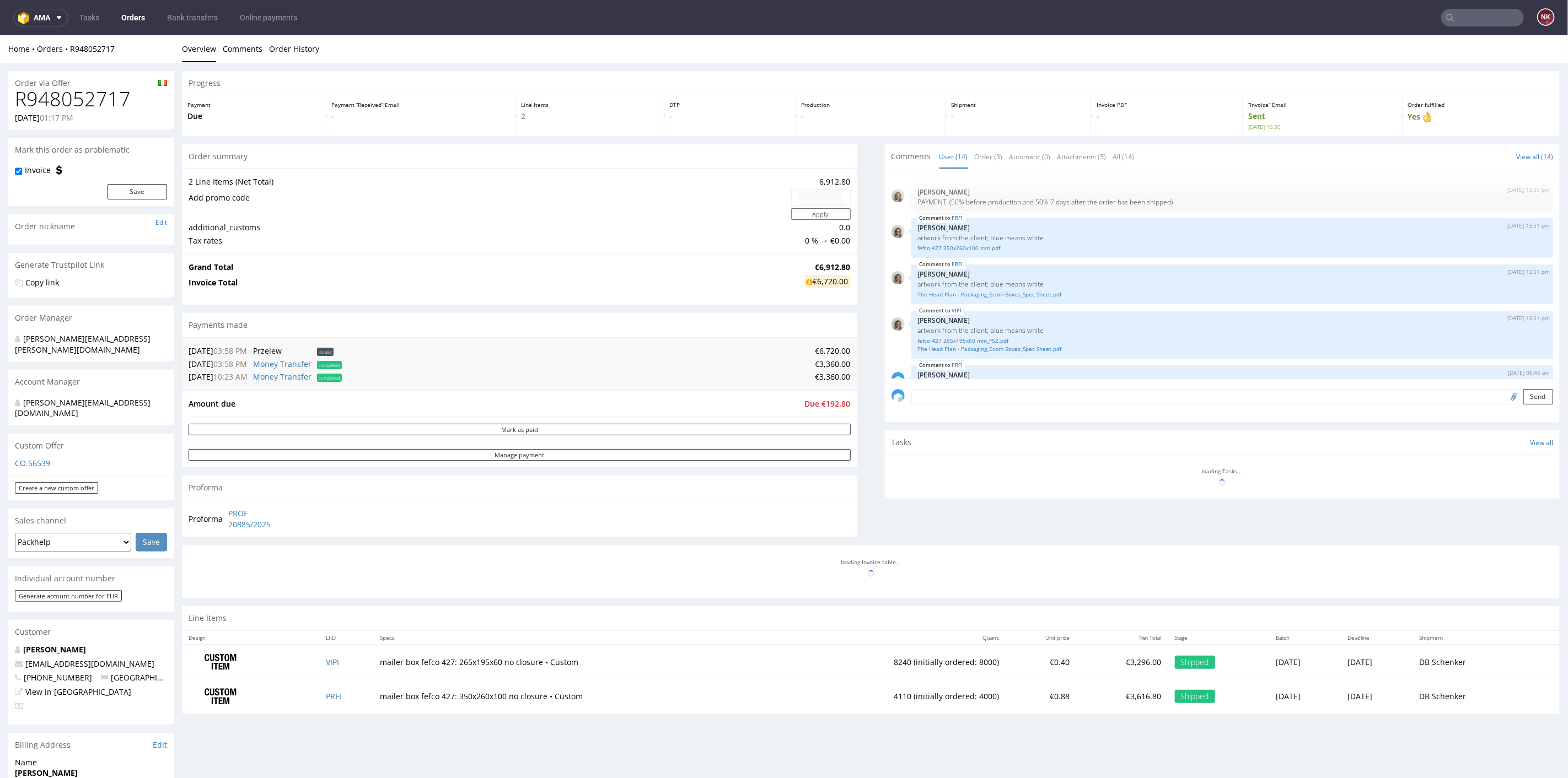
scroll to position [382, 0]
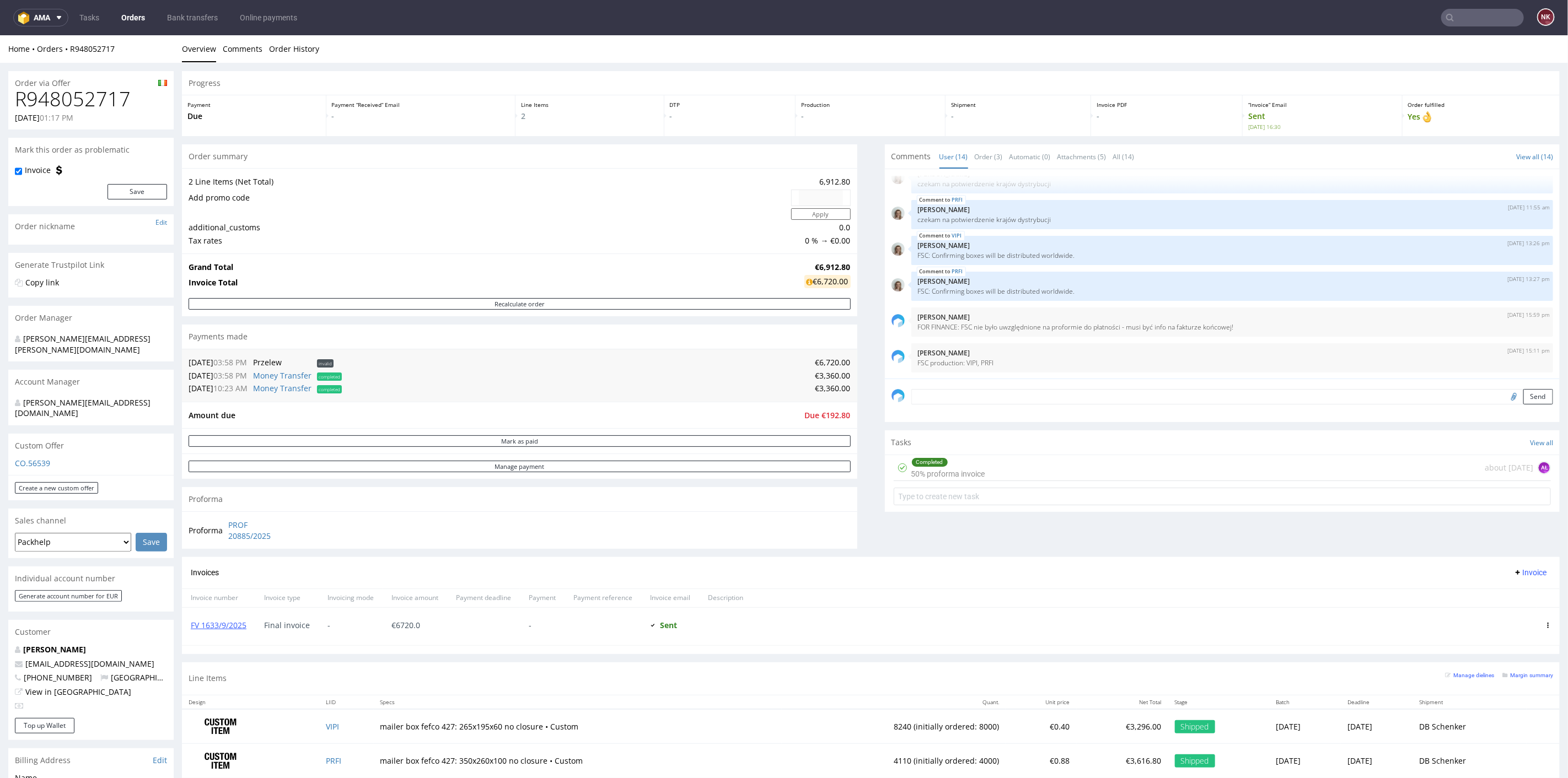
click at [93, 96] on h1 "R948052717" at bounding box center [91, 98] width 152 height 22
copy h1 "R948052717"
click at [865, 424] on div "Progress Payment Due Payment “Received” Email - Line Items 2 DTP - Production -…" at bounding box center [871, 429] width 1378 height 716
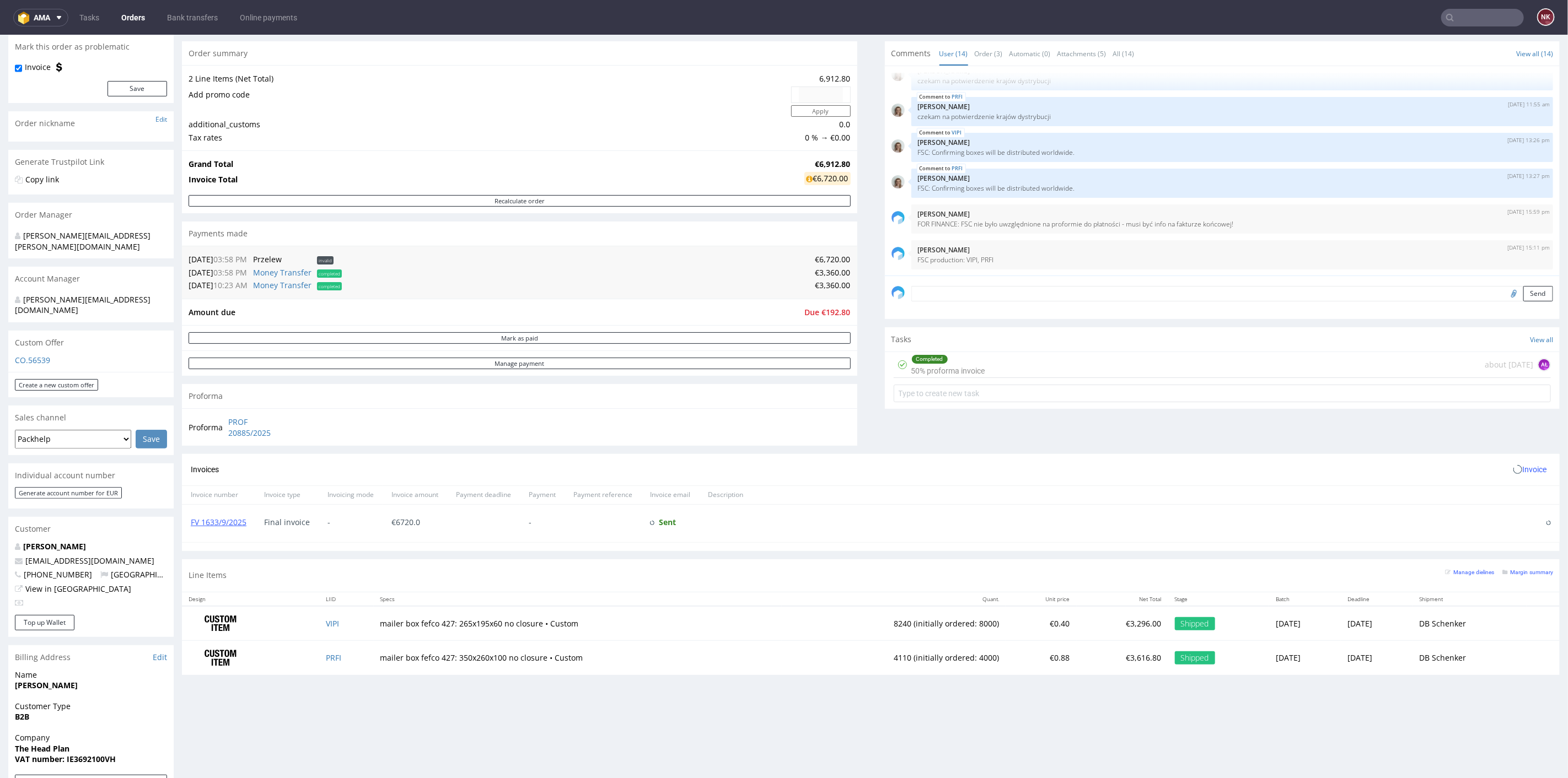
scroll to position [184, 0]
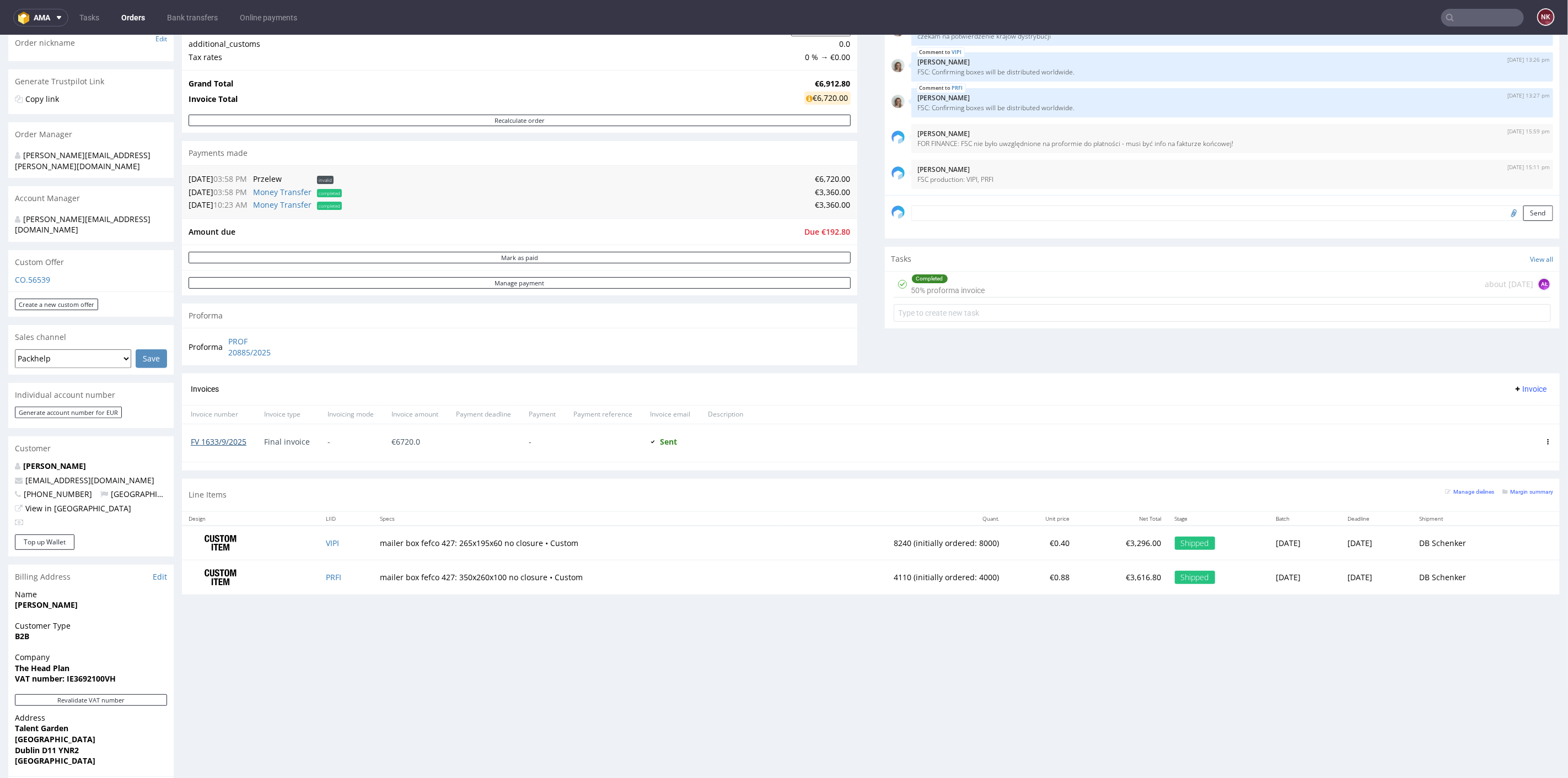
click at [211, 436] on link "FV 1633/9/2025" at bounding box center [219, 441] width 55 height 11
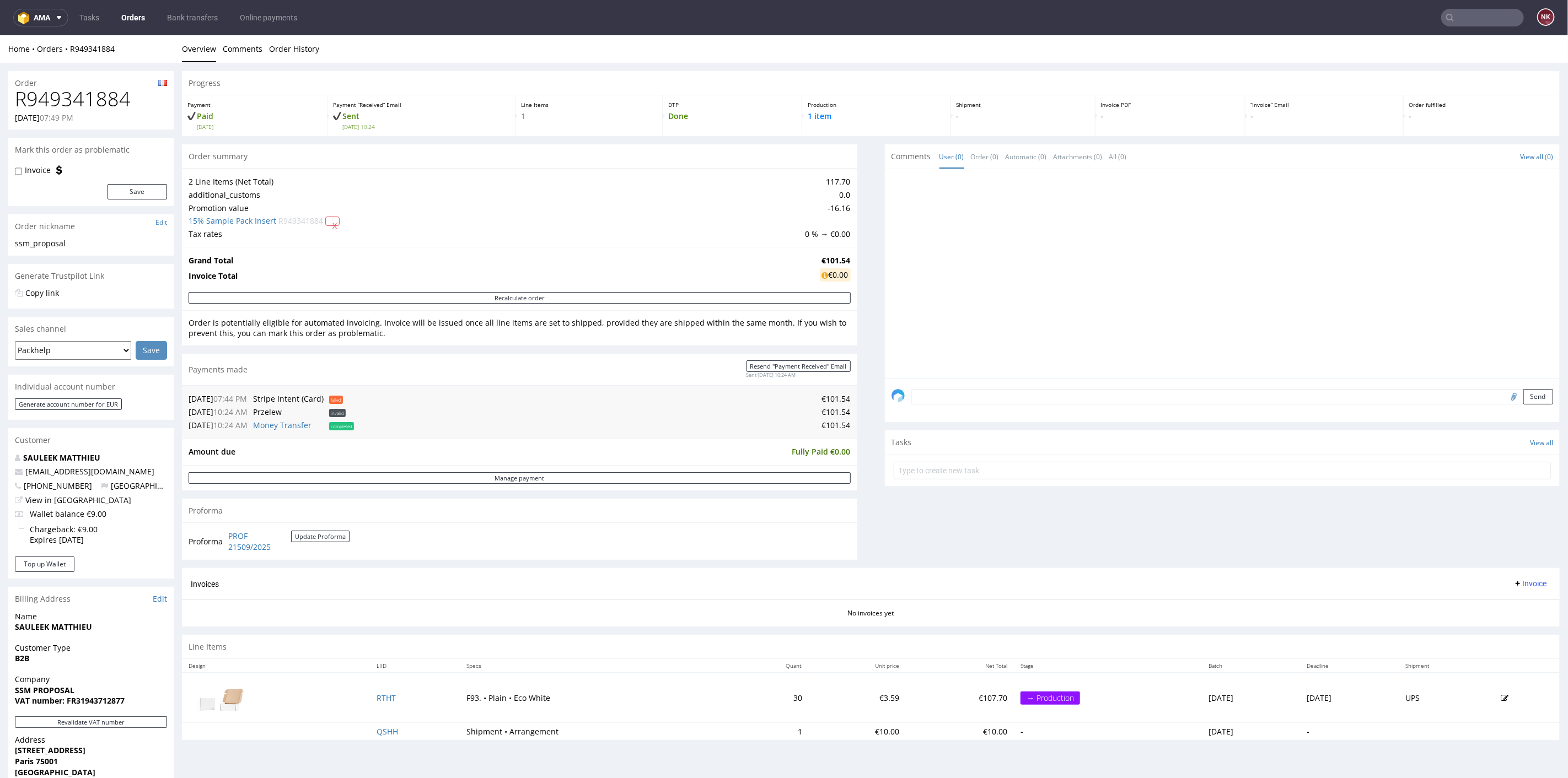
click at [856, 415] on div "Progress Payment Paid Tue 07 Oct Payment “Received” Email Sent Tue 7 Oct 10:24 …" at bounding box center [871, 409] width 1378 height 678
click at [853, 468] on div "Progress Payment Paid Tue 07 Oct Payment “Received” Email Sent Tue 7 Oct 10:24 …" at bounding box center [871, 409] width 1378 height 678
click at [850, 395] on div "Progress Payment Paid Tue 07 Oct Payment “Received” Email Sent Tue 7 Oct 10:24 …" at bounding box center [871, 409] width 1378 height 678
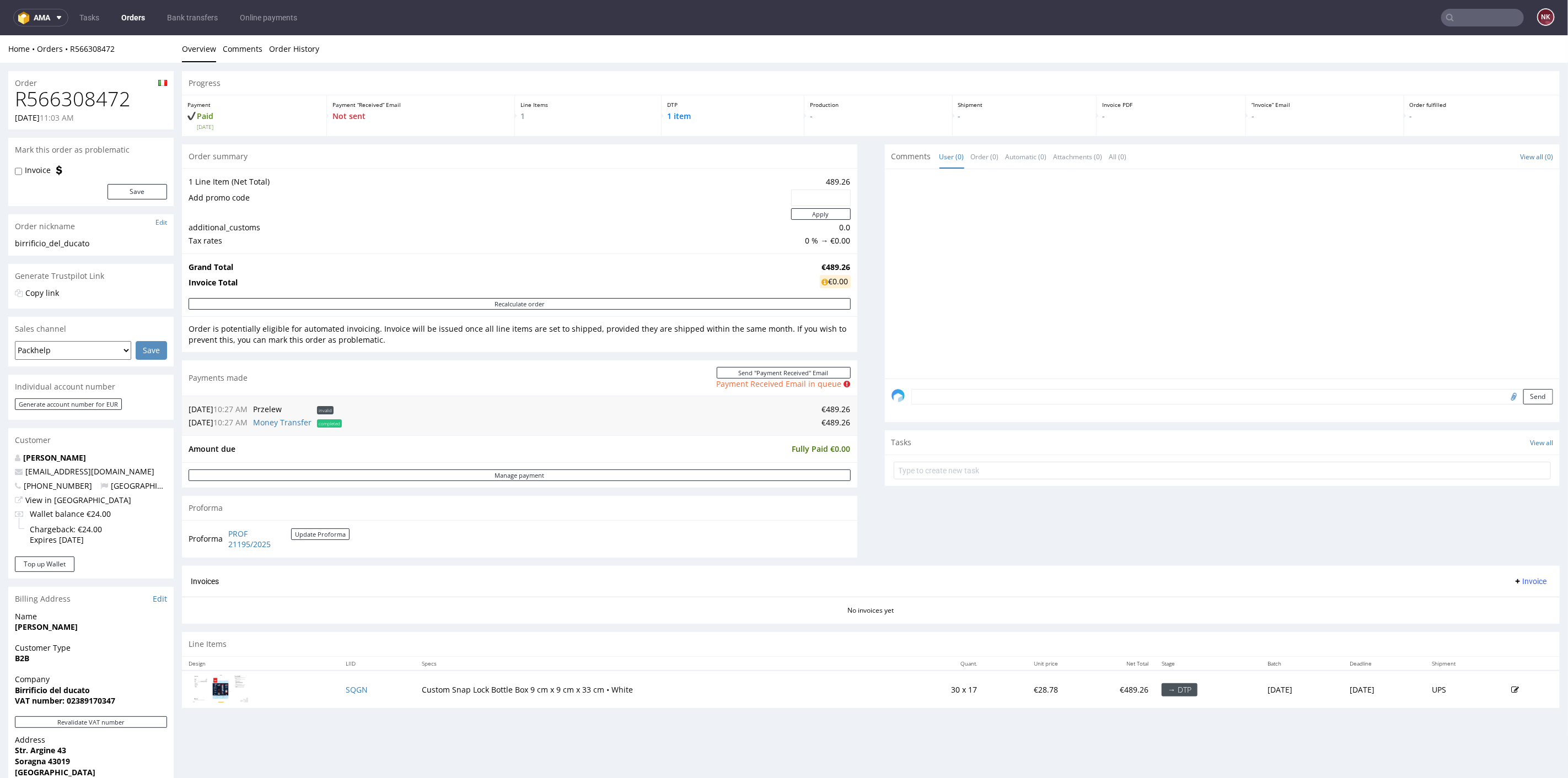
click at [851, 402] on div "Progress Payment Paid [DATE] Payment “Received” Email Not sent Line Items 1 DTP…" at bounding box center [871, 394] width 1378 height 646
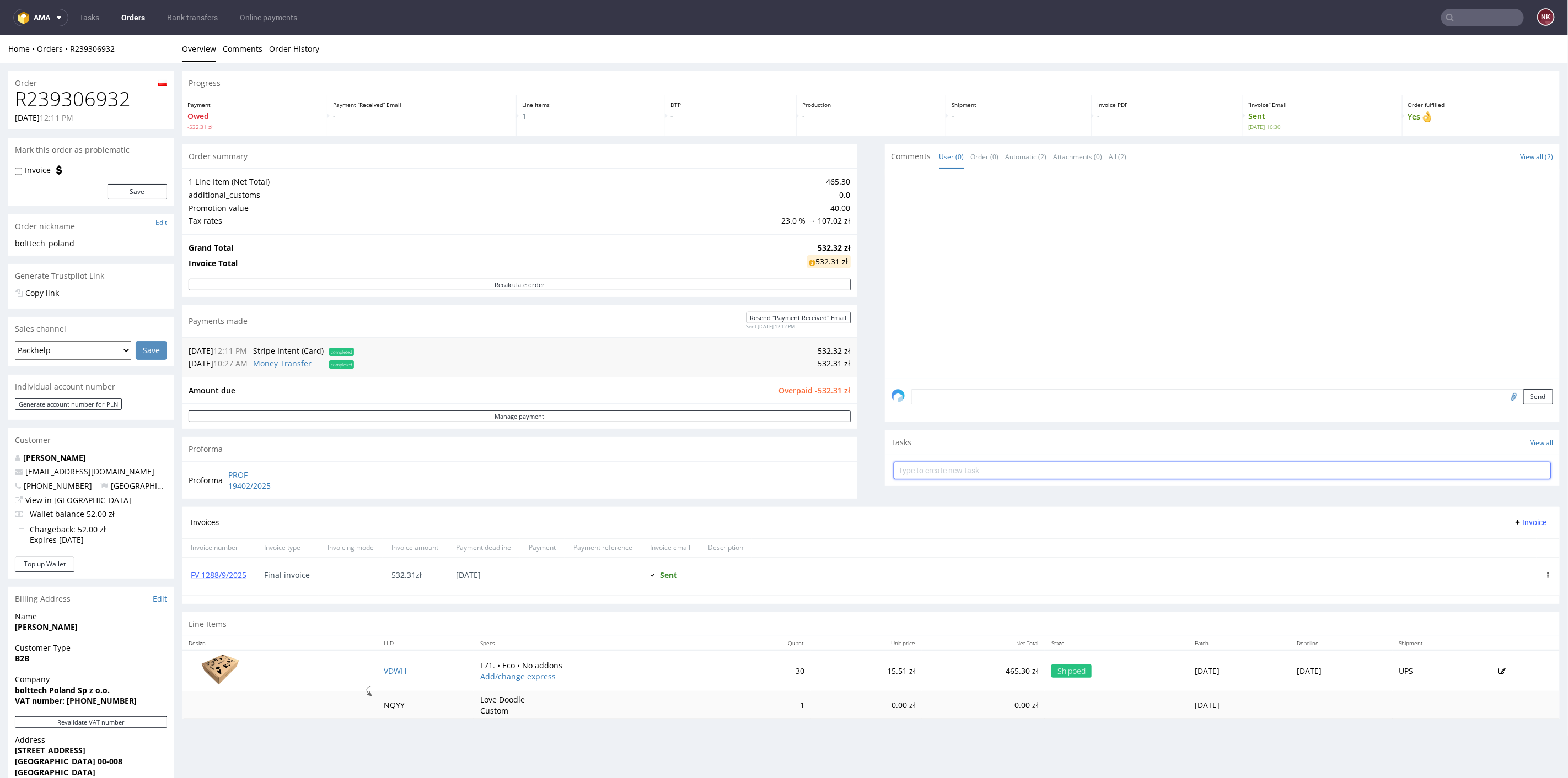
click at [927, 475] on input "text" at bounding box center [1223, 470] width 658 height 18
type input "Refund (double payment)"
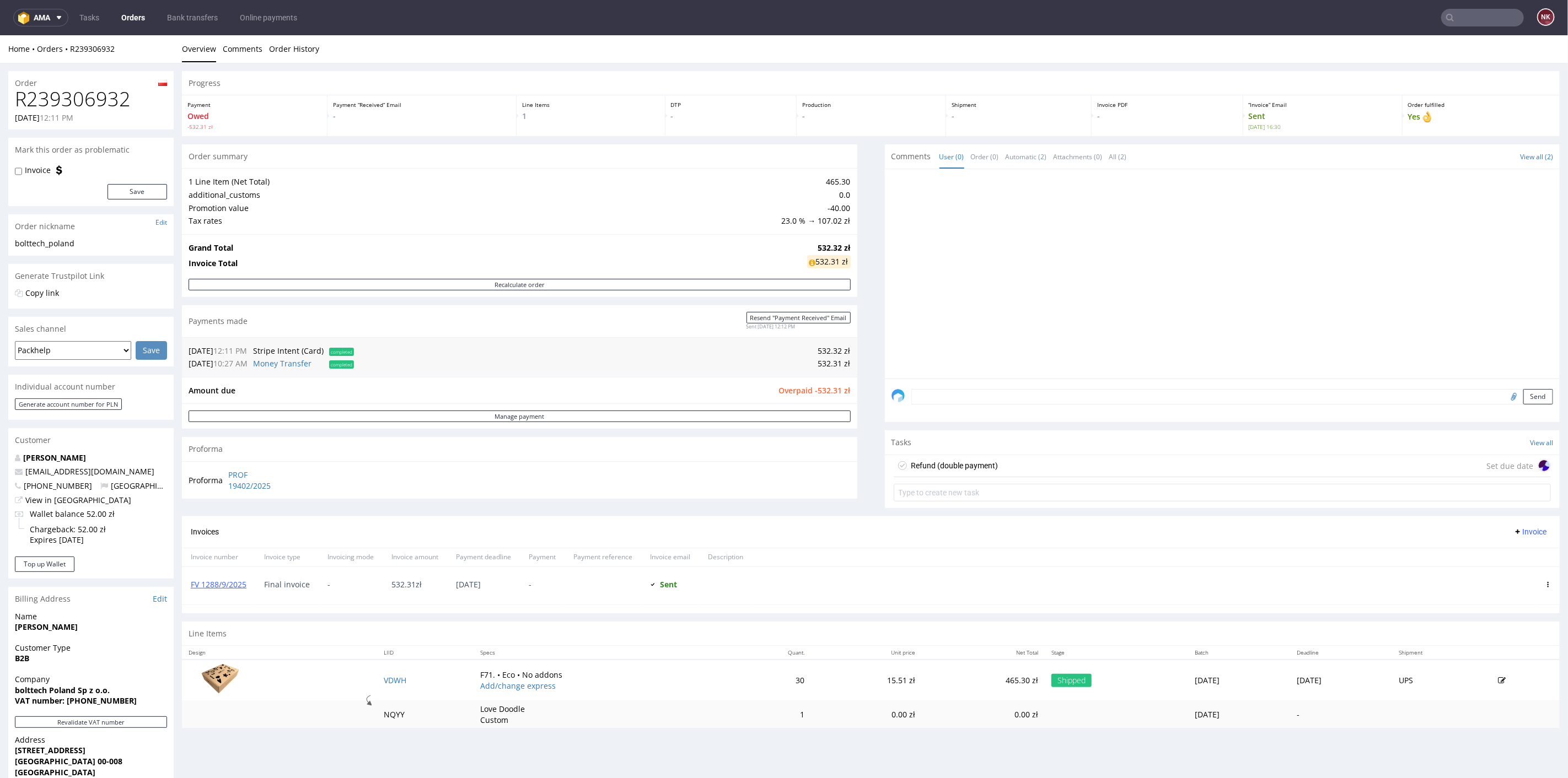
click at [962, 470] on div "Refund (double payment)" at bounding box center [955, 465] width 87 height 13
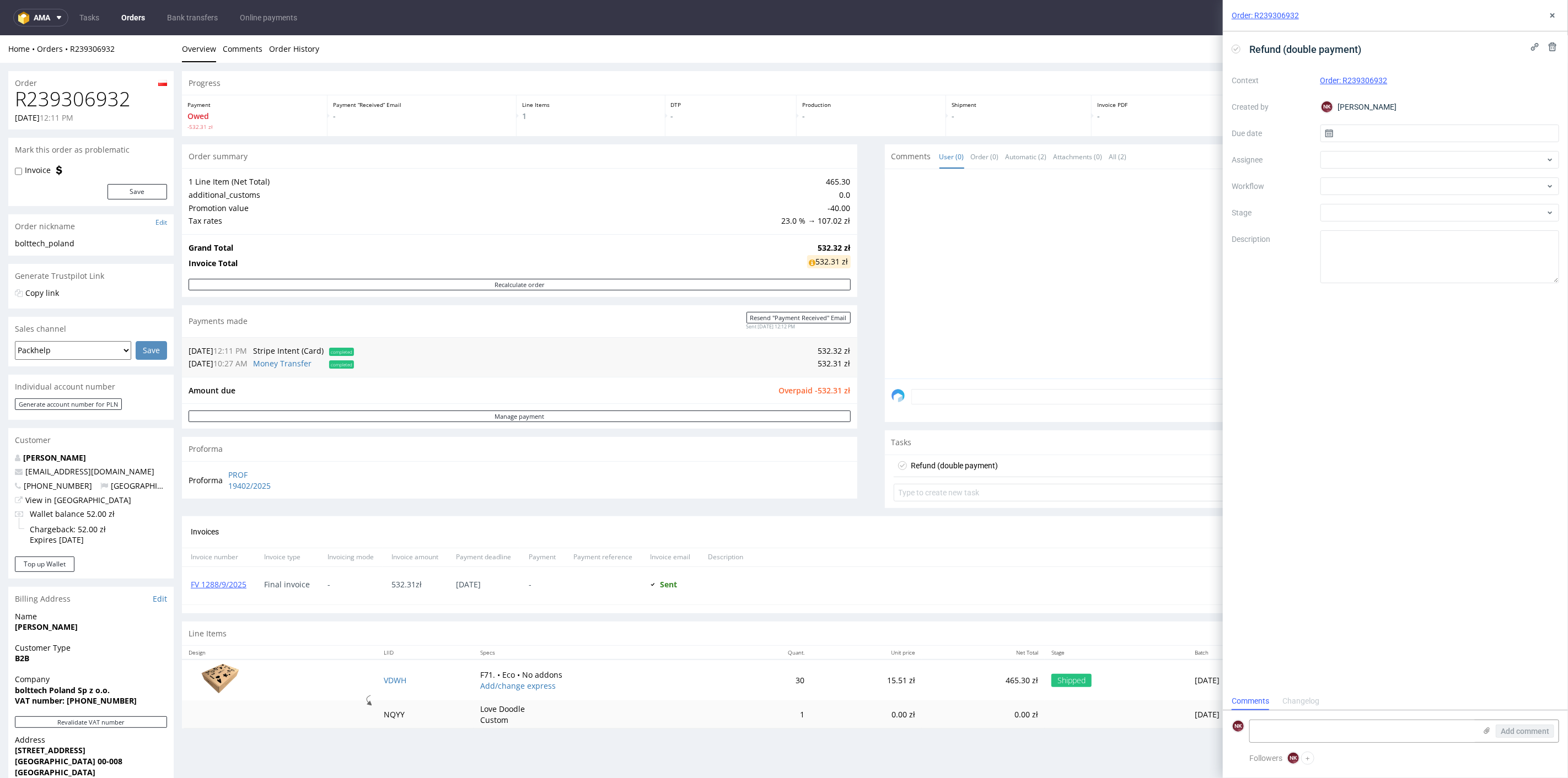
scroll to position [9, 0]
click at [1367, 180] on div at bounding box center [1440, 186] width 239 height 18
type input "money"
click at [1385, 225] on div "Finance - Refunds - Money transfer" at bounding box center [1440, 226] width 231 height 20
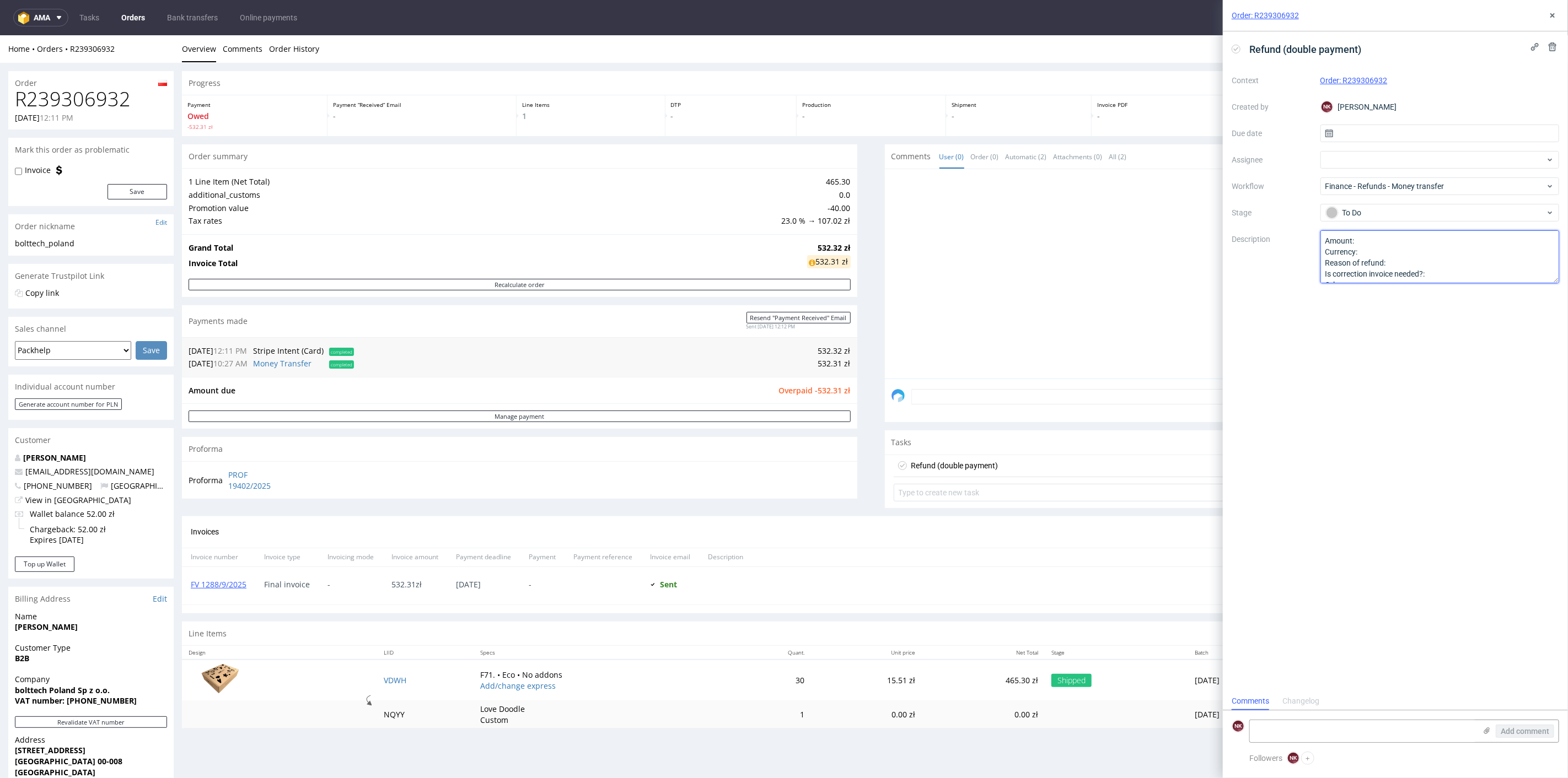
click at [1386, 235] on textarea "Amount: Currency: Reason of refund: Is correction invoice needed?: Other:" at bounding box center [1440, 257] width 239 height 53
click at [1387, 251] on textarea "Amount: Currency: Reason of refund: Is correction invoice needed?: Other:" at bounding box center [1440, 257] width 239 height 53
click at [1413, 265] on textarea "Amount: Currency: Reason of refund: Is correction invoice needed?: Other:" at bounding box center [1440, 257] width 239 height 53
click at [1456, 270] on textarea "Amount: Currency: Reason of refund: Is correction invoice needed?: Other:" at bounding box center [1440, 257] width 239 height 53
type textarea "Amount: 532,31 Currency: EUR Reason of refund: double payment Is correction inv…"
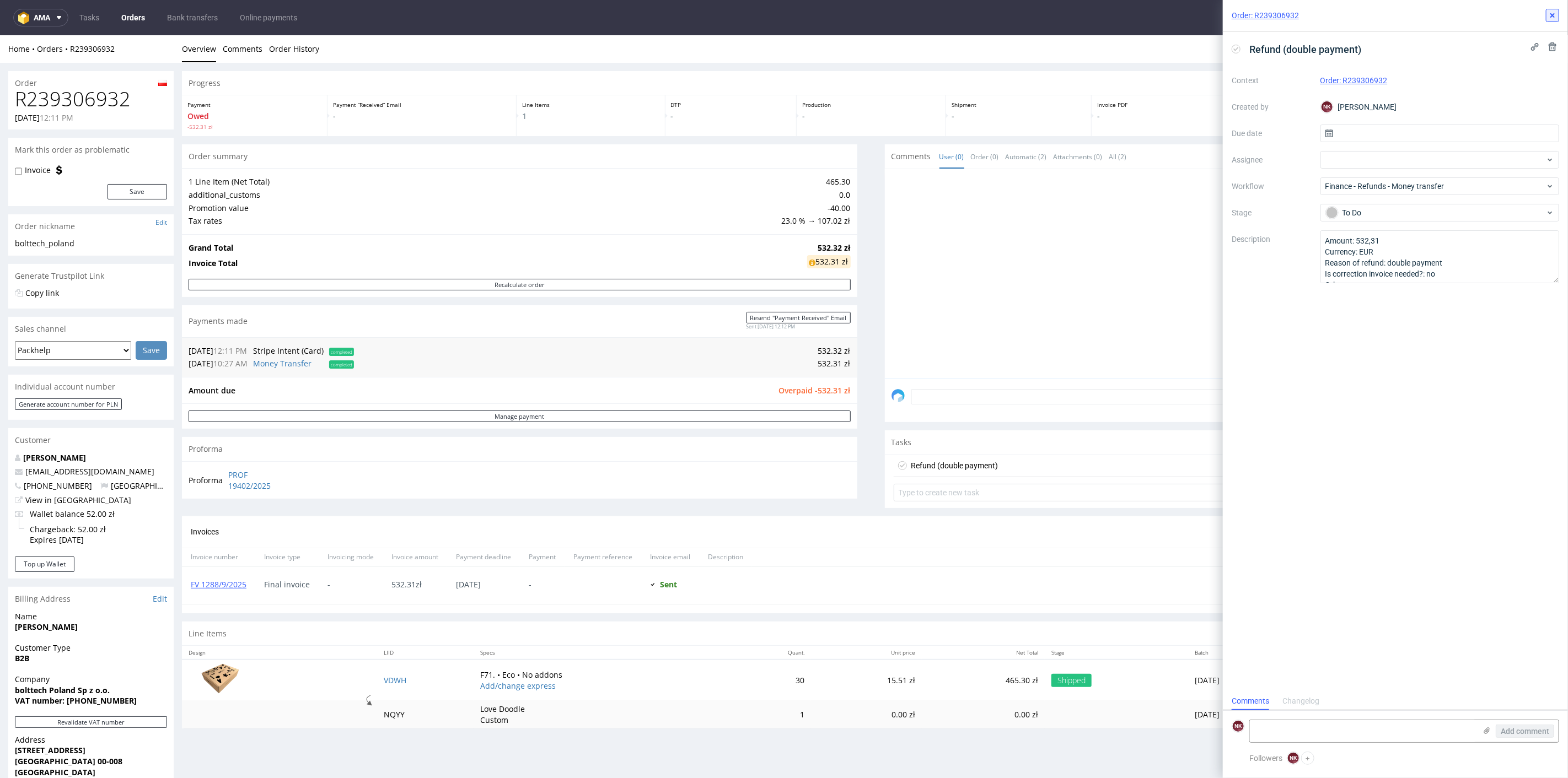
click at [1550, 12] on icon at bounding box center [1552, 15] width 9 height 9
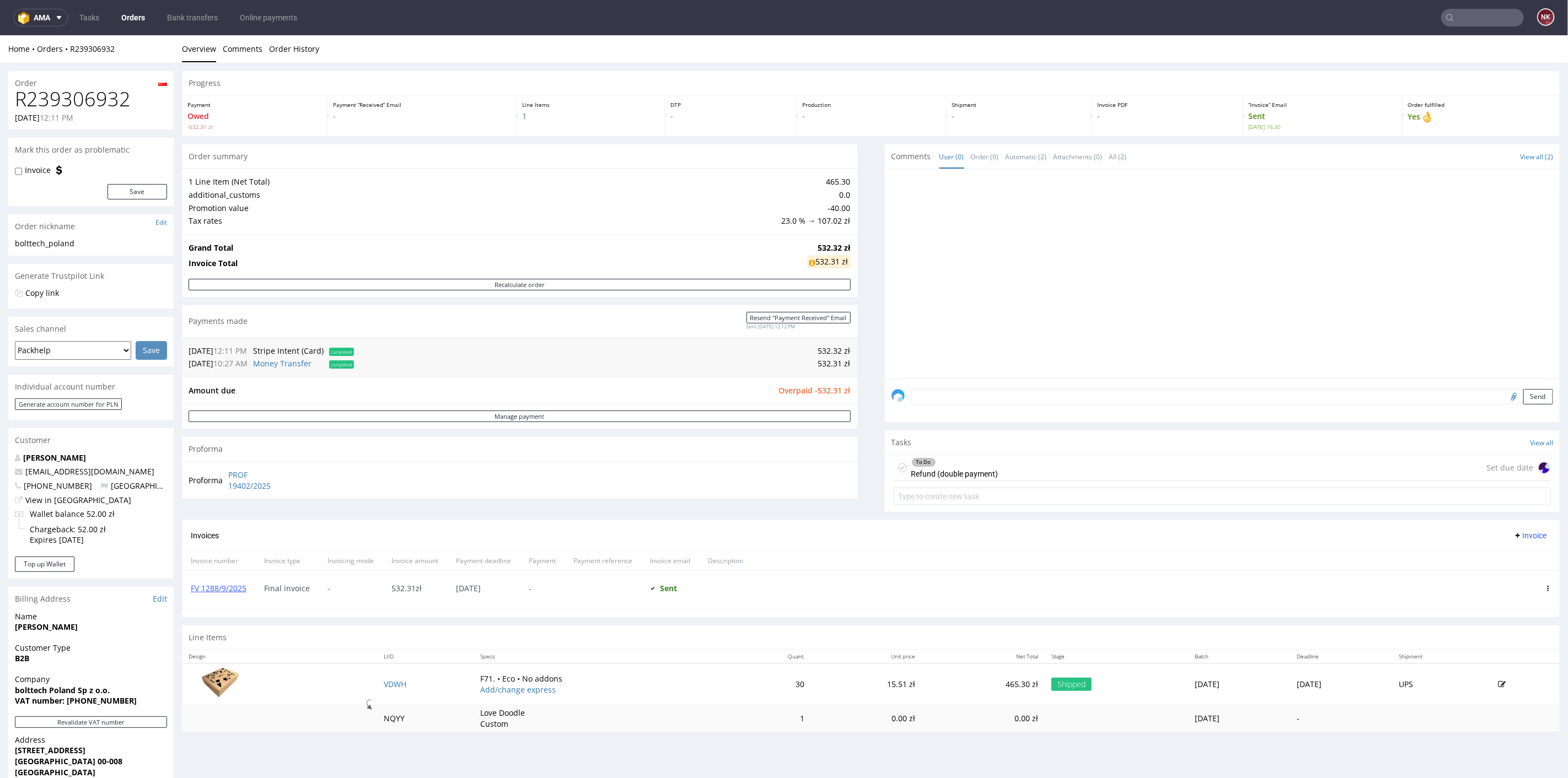
click at [845, 522] on div "Invoices Invoice" at bounding box center [871, 536] width 1378 height 32
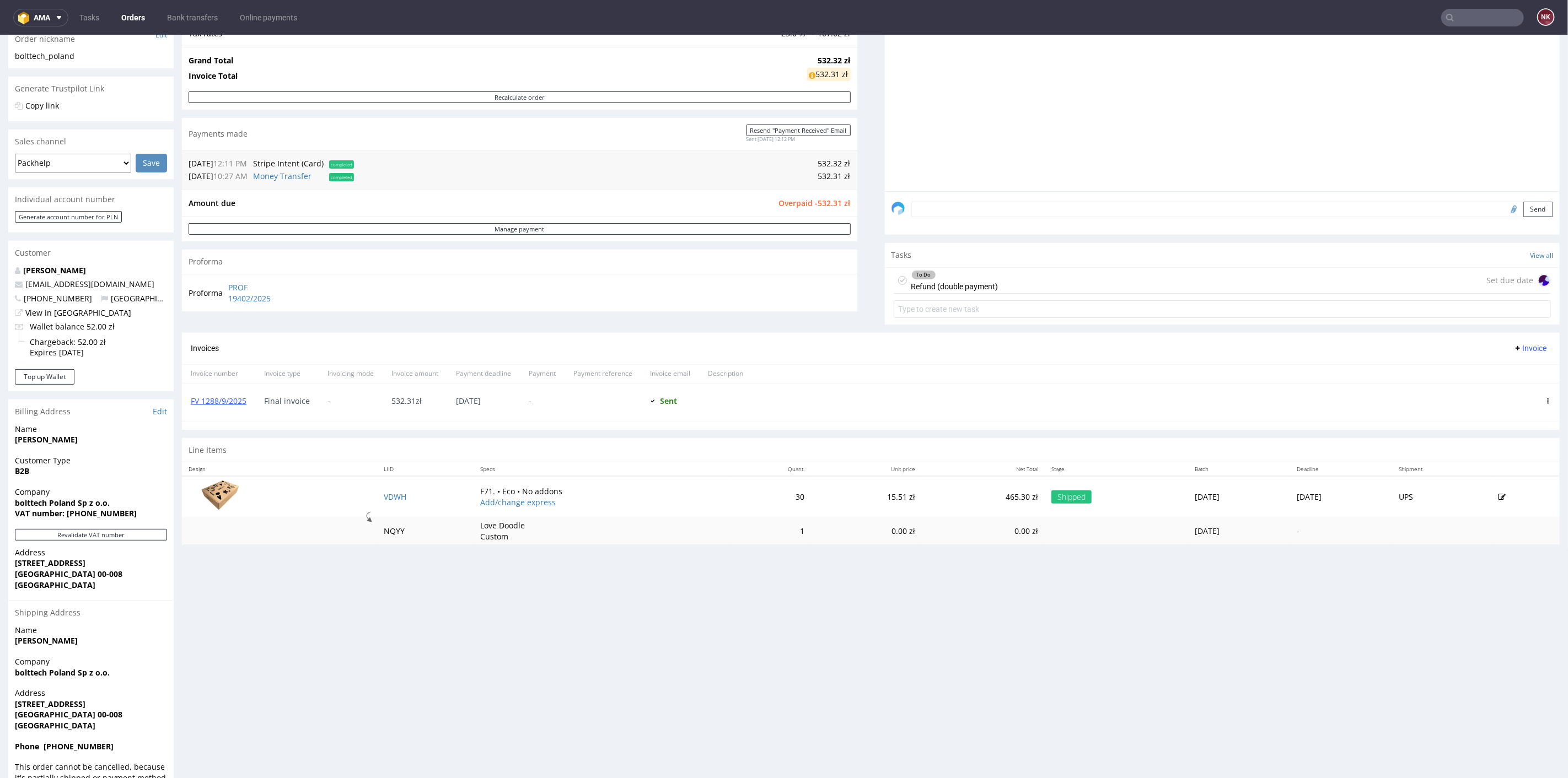
scroll to position [223, 0]
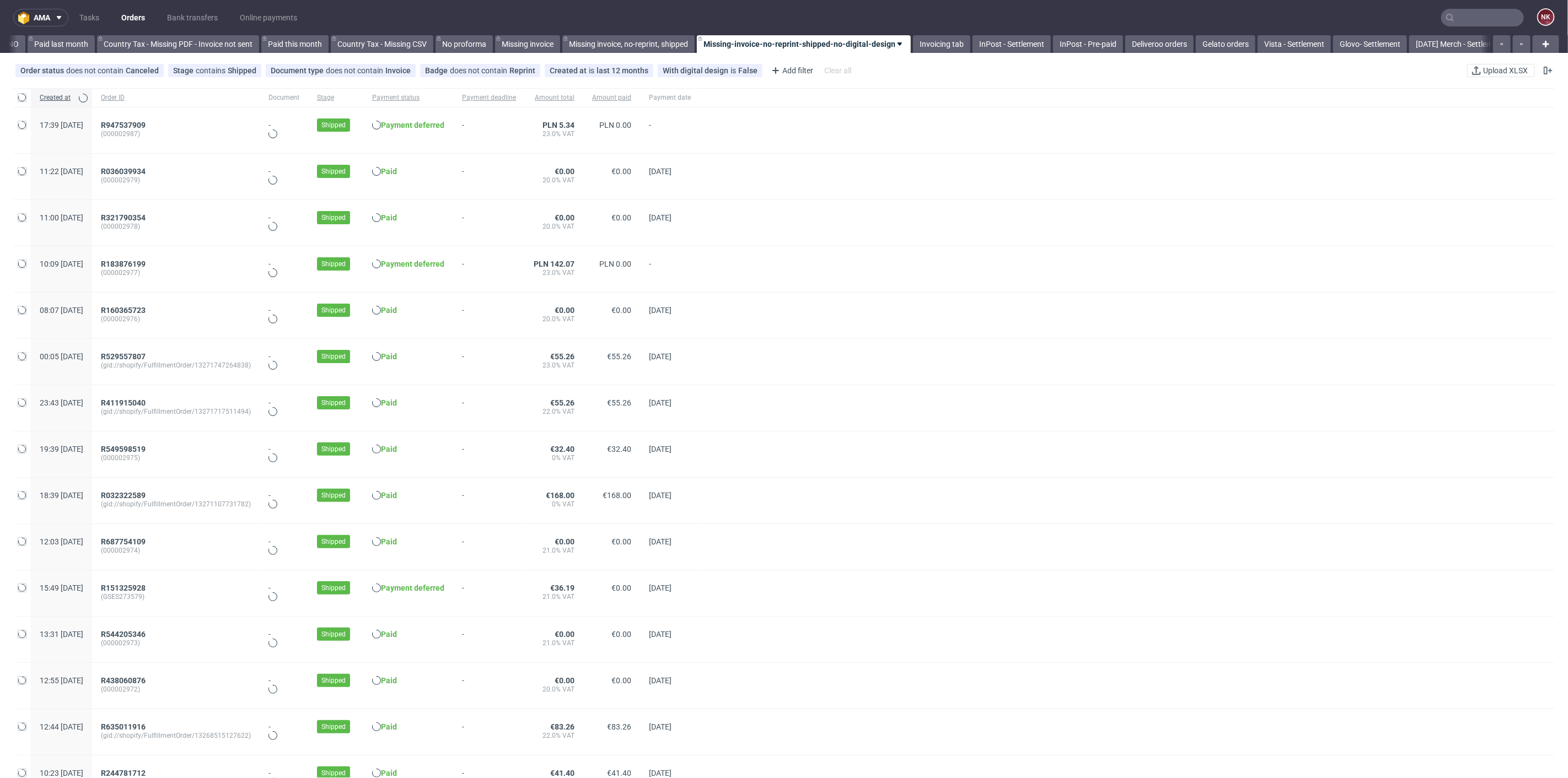
scroll to position [0, 1246]
